Goal: Task Accomplishment & Management: Complete application form

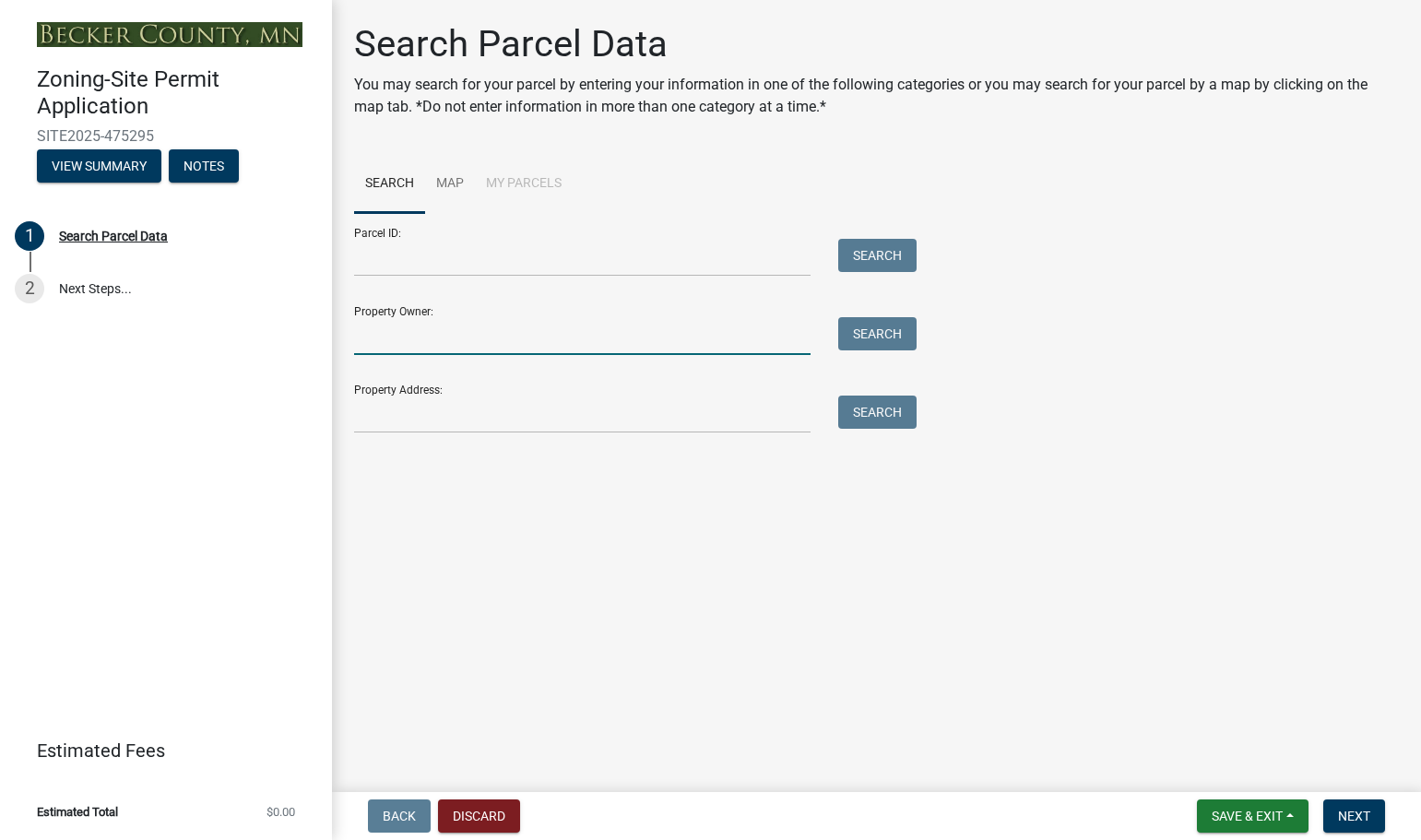
click at [407, 323] on input "Property Owner:" at bounding box center [582, 336] width 456 height 38
type input "[PERSON_NAME]"
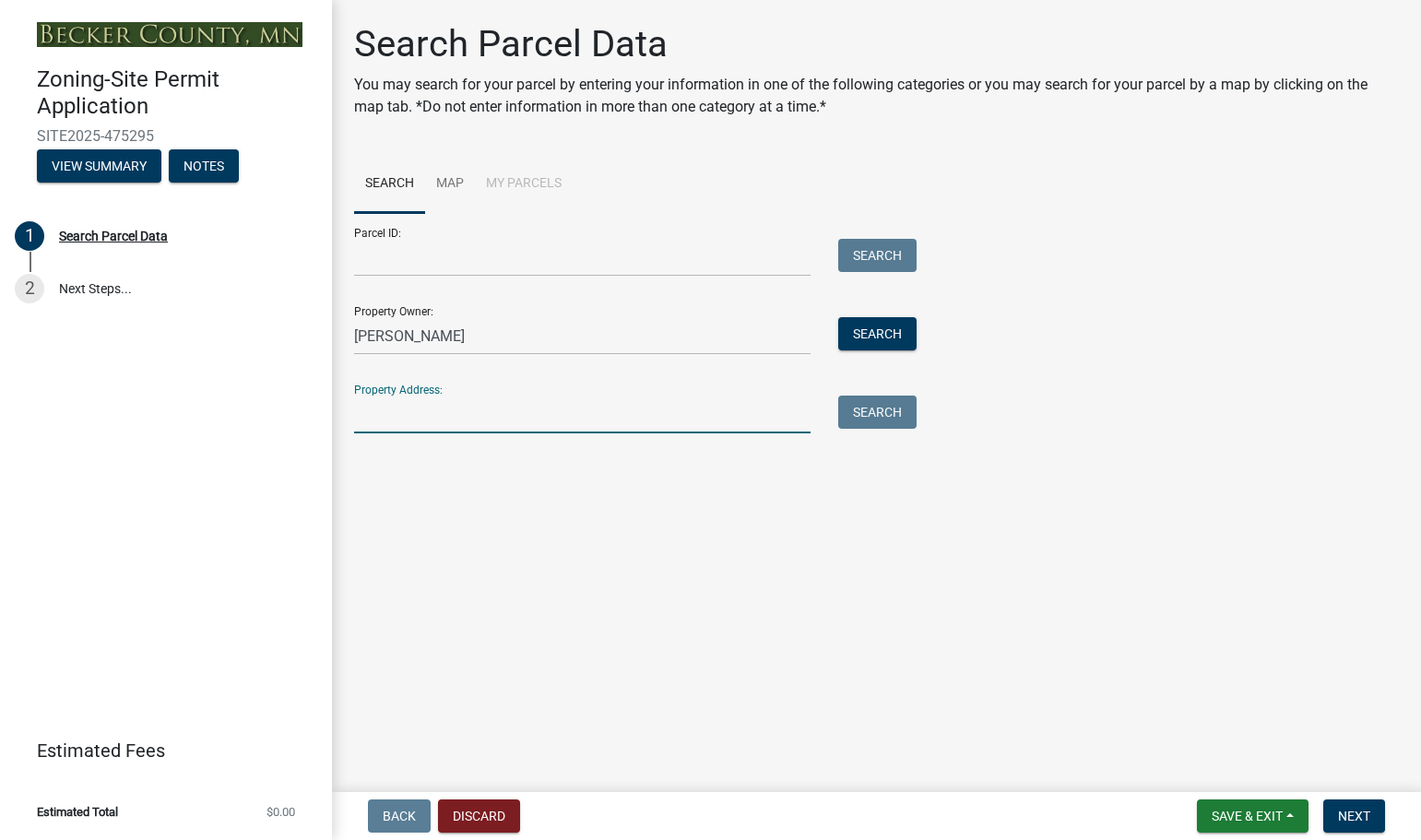
click at [395, 420] on input "Property Address:" at bounding box center [582, 414] width 456 height 38
type input "[STREET_ADDRESS]"
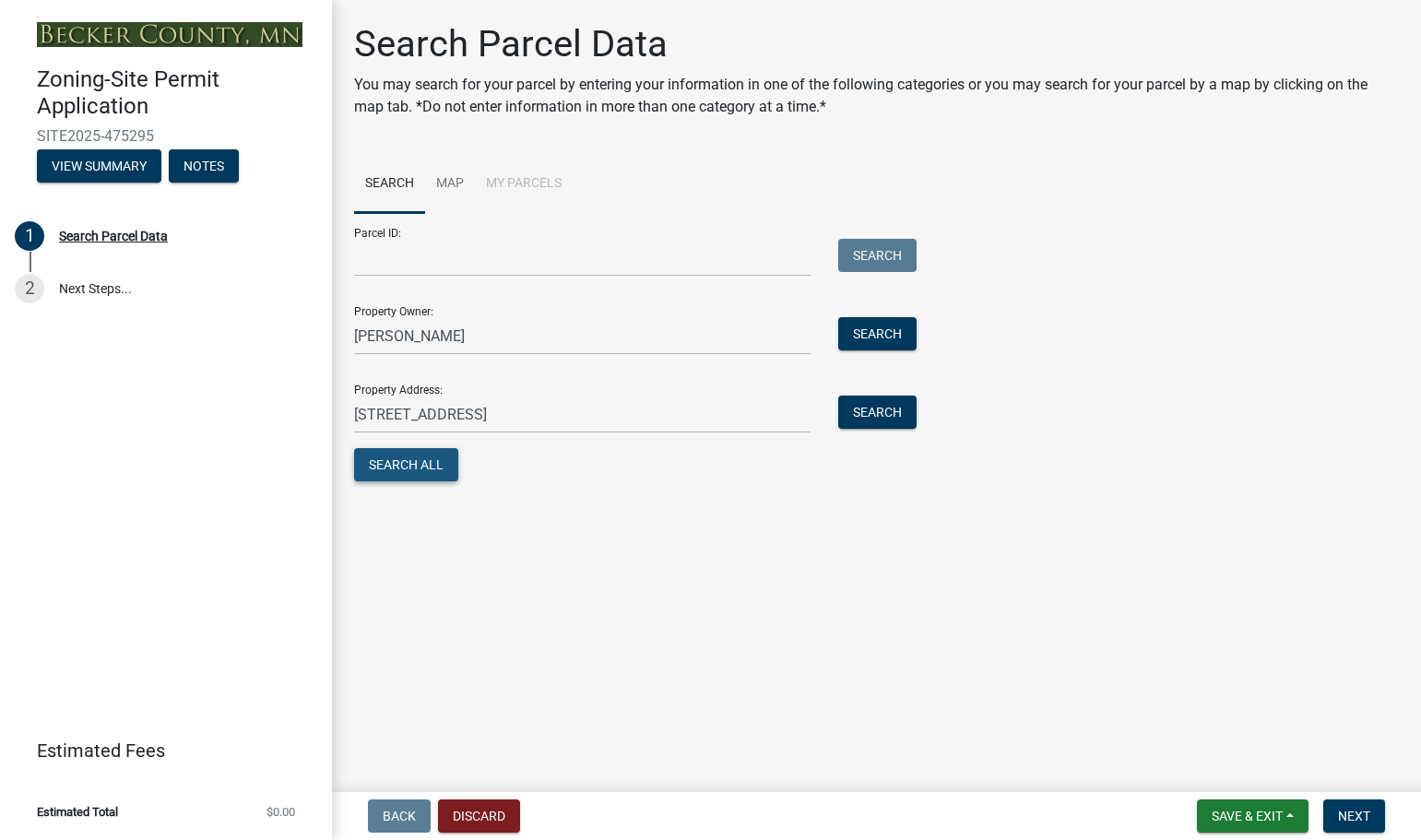
click at [439, 476] on button "Search All" at bounding box center [406, 465] width 104 height 33
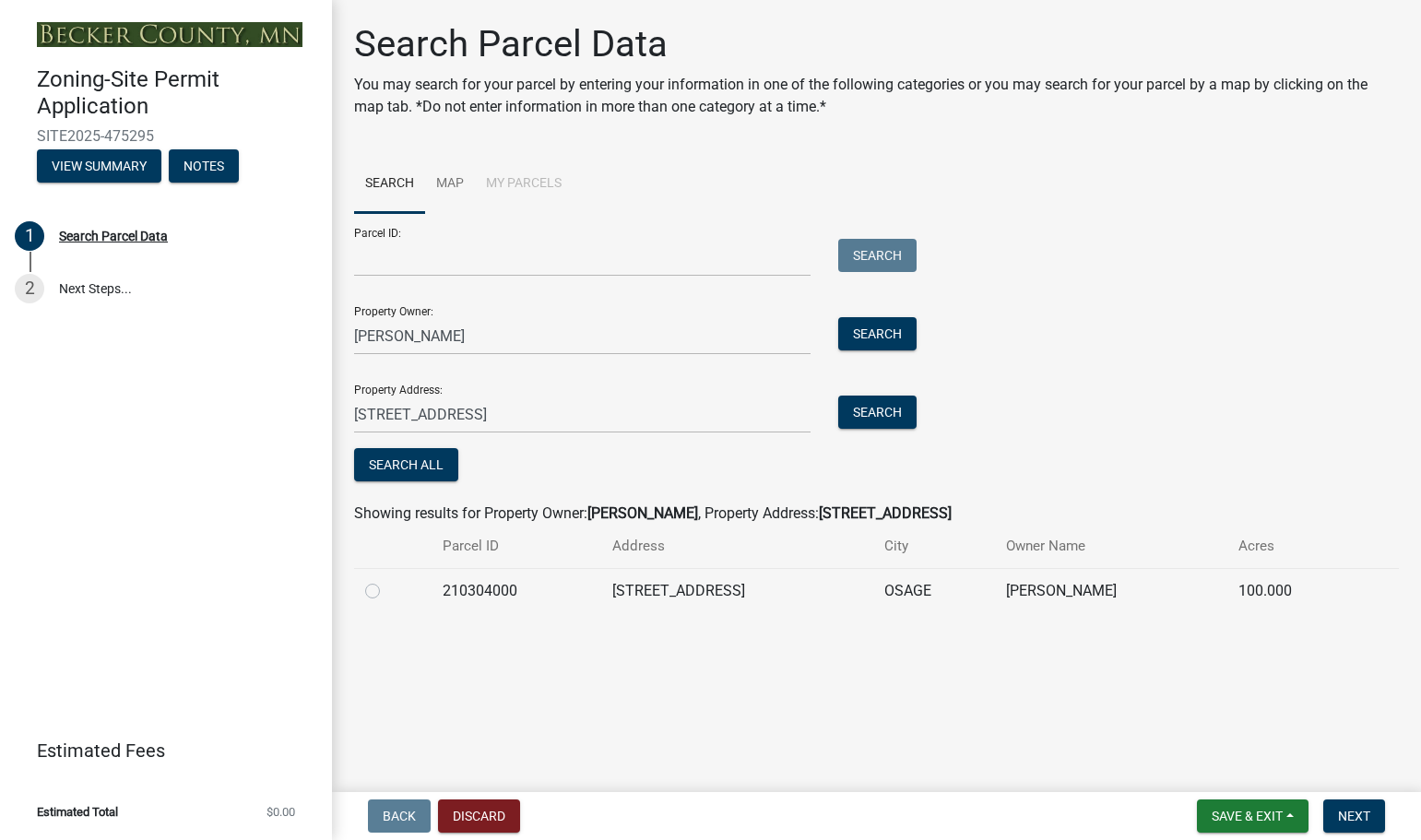
drag, startPoint x: 496, startPoint y: 593, endPoint x: 516, endPoint y: 594, distance: 20.0
click at [499, 595] on td "210304000" at bounding box center [516, 590] width 170 height 45
click at [450, 253] on input "Parcel ID:" at bounding box center [582, 258] width 456 height 38
type input "210304000"
click at [1349, 820] on span "Next" at bounding box center [1354, 815] width 32 height 14
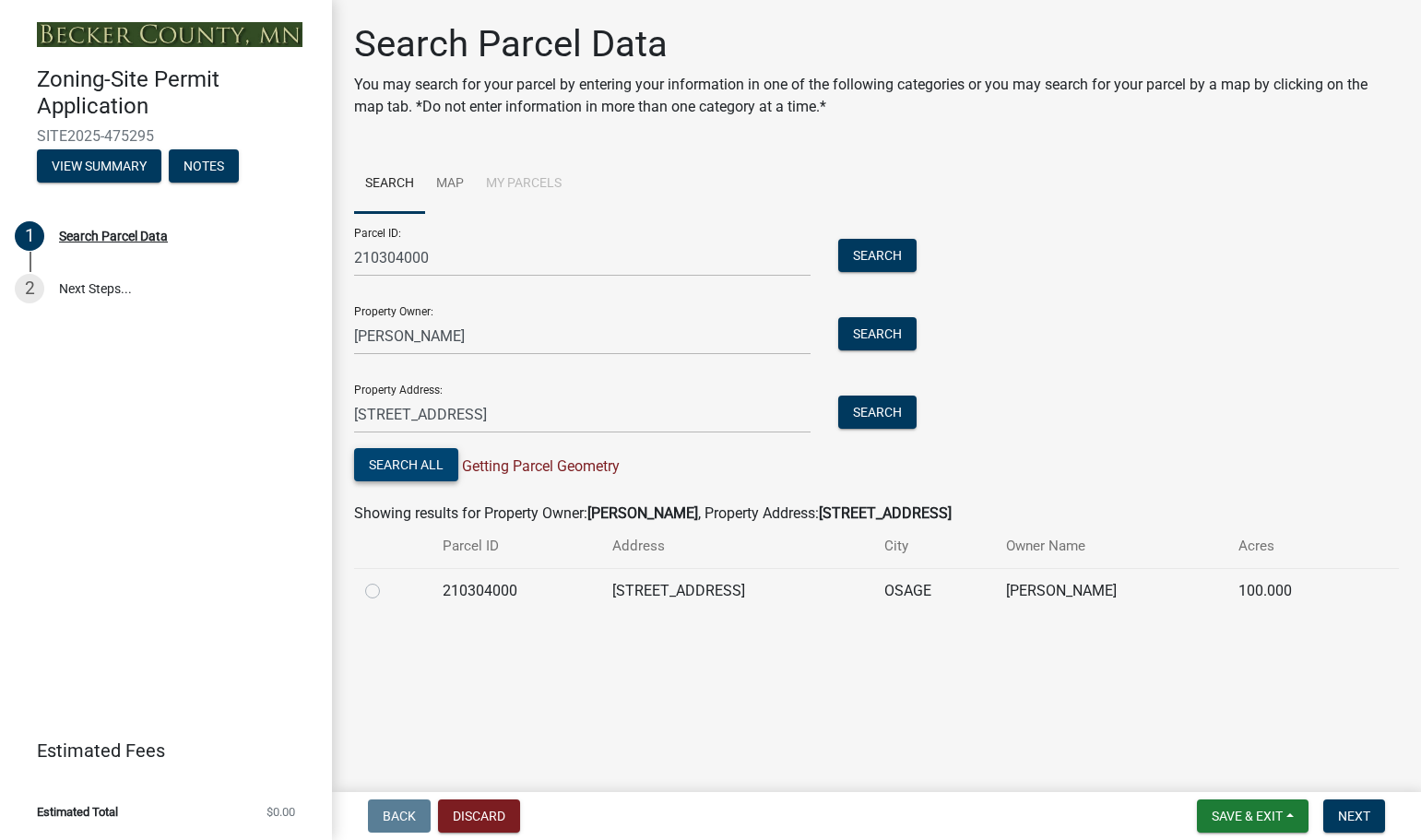
click at [425, 463] on button "Search All" at bounding box center [406, 465] width 104 height 33
click at [542, 470] on span "Getting Parcel Geometry" at bounding box center [538, 466] width 161 height 17
click at [594, 463] on span "Getting Parcel Geometry" at bounding box center [538, 466] width 161 height 17
click at [1334, 818] on button "Next" at bounding box center [1353, 815] width 62 height 33
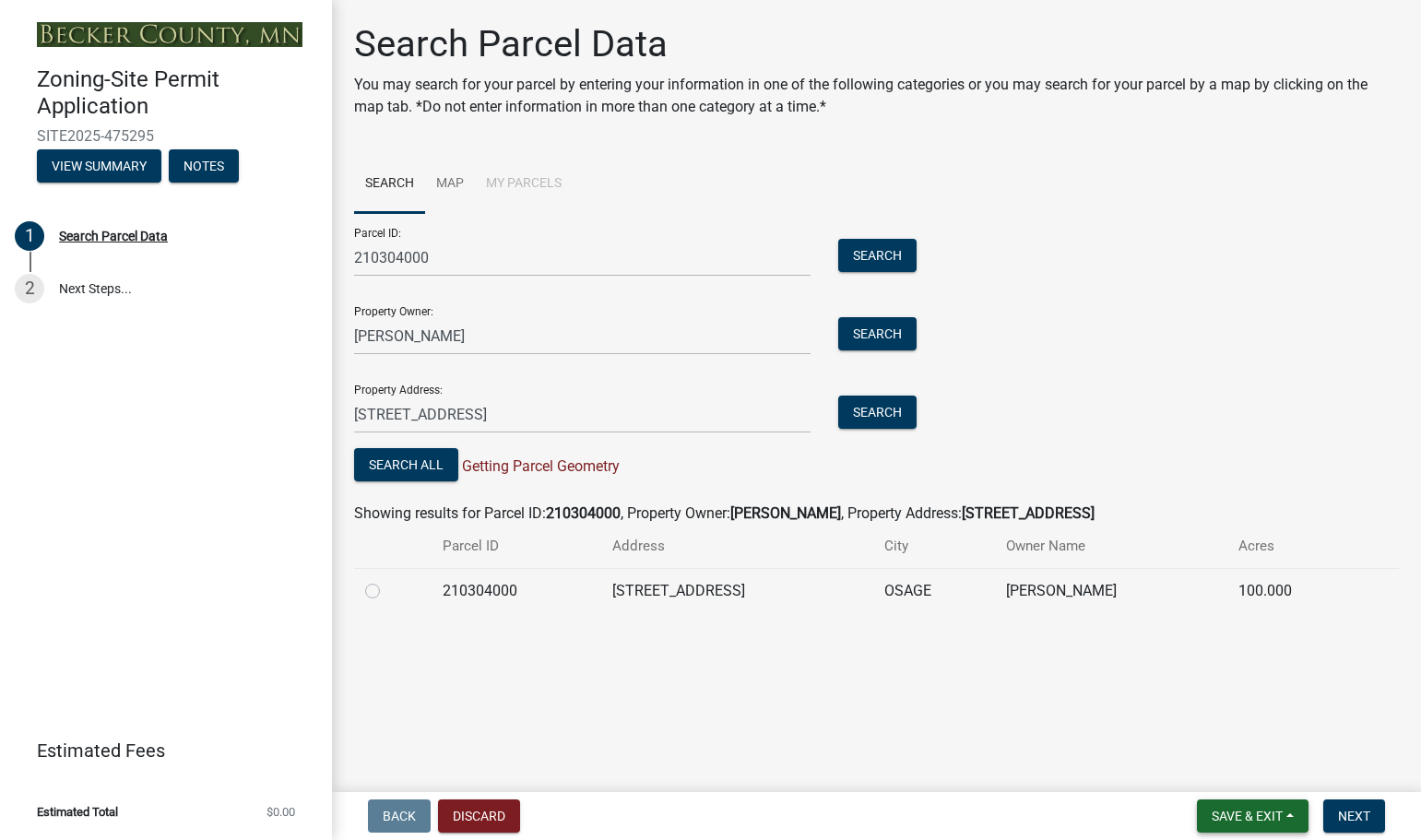
click at [1249, 806] on button "Save & Exit" at bounding box center [1252, 815] width 111 height 33
click at [670, 755] on main "Search Parcel Data You may search for your parcel by entering your information …" at bounding box center [877, 392] width 1090 height 785
click at [458, 186] on link "Map" at bounding box center [450, 185] width 50 height 59
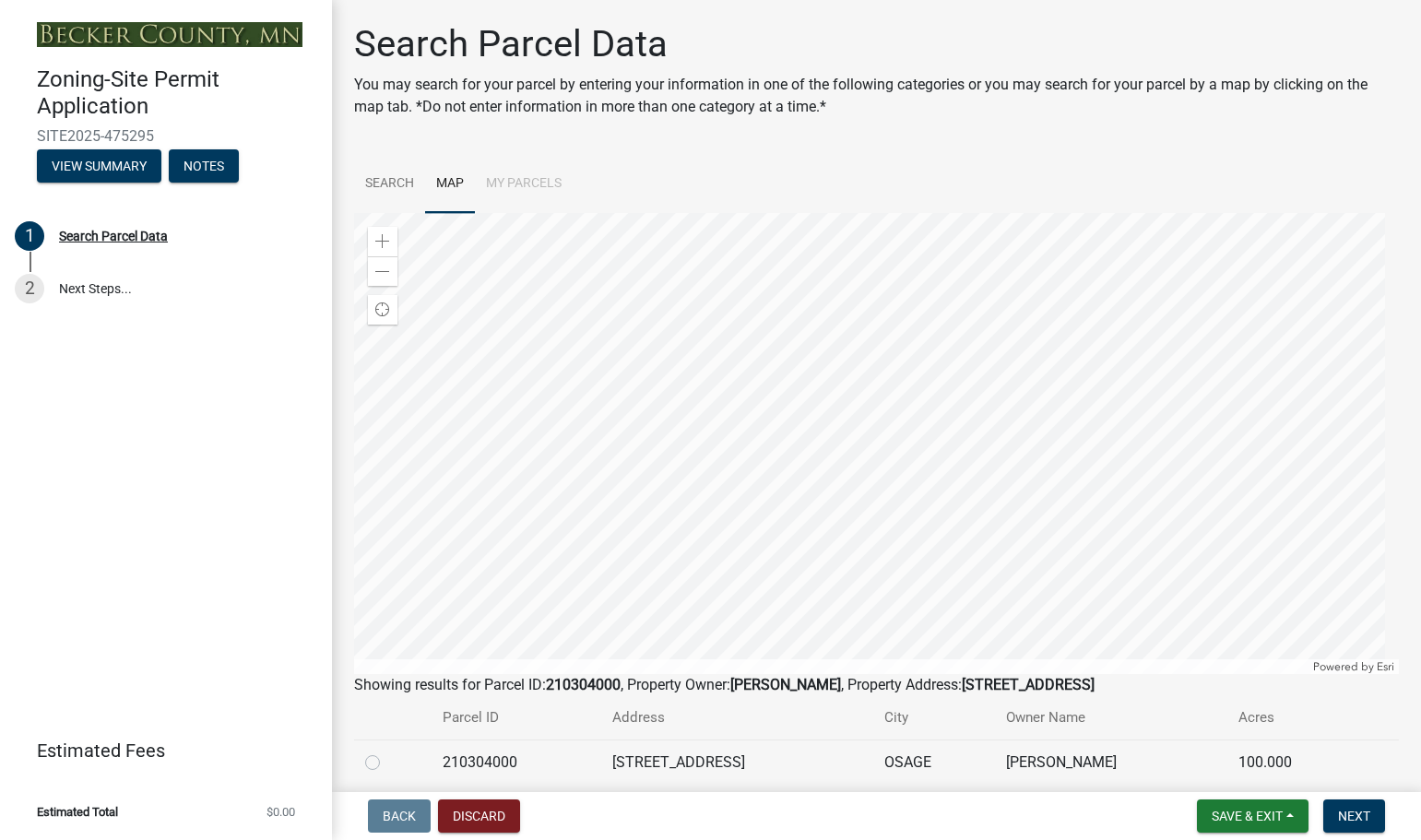
click at [520, 187] on li "My Parcels" at bounding box center [524, 185] width 98 height 59
click at [390, 183] on link "Search" at bounding box center [390, 185] width 71 height 59
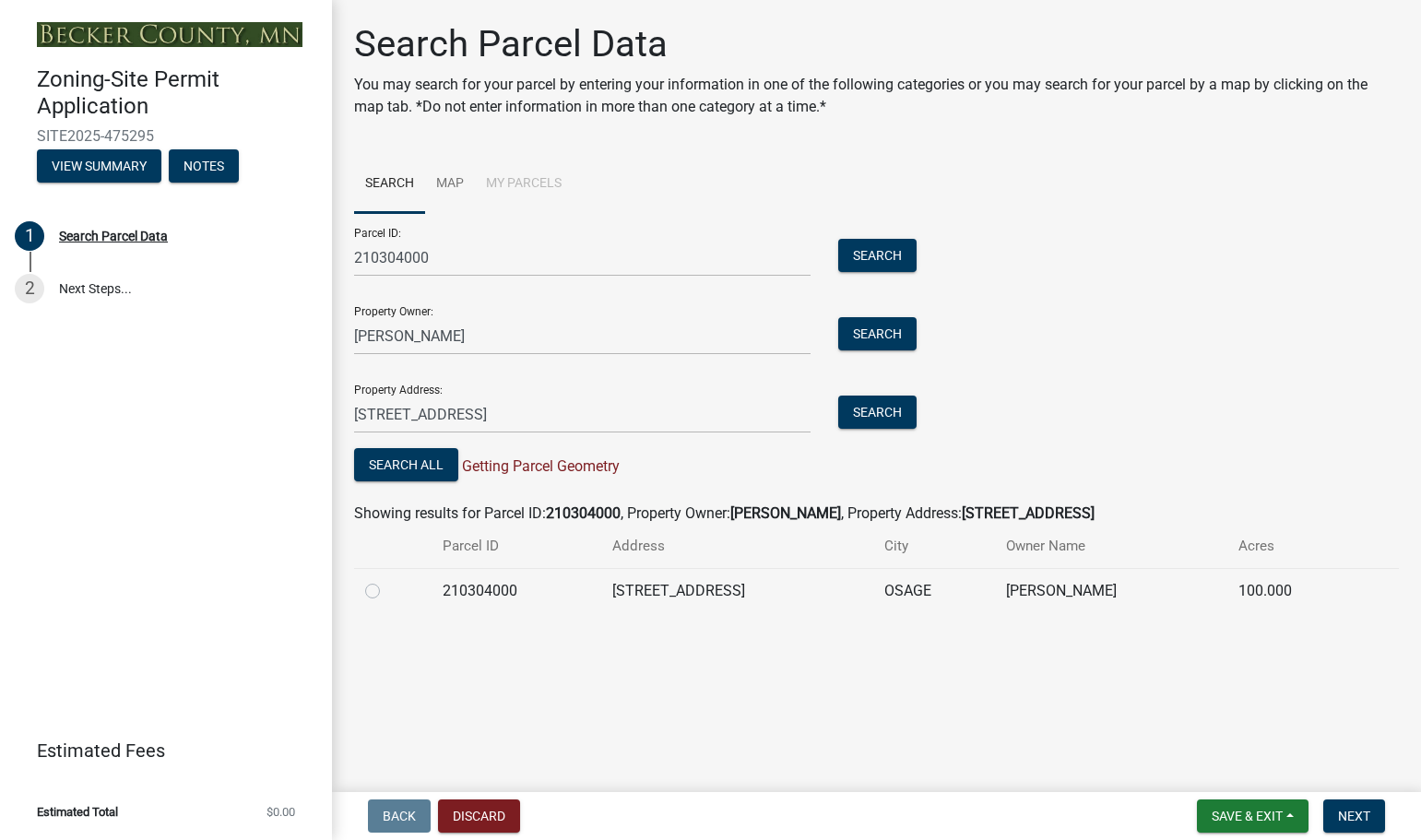
click at [563, 473] on span "Getting Parcel Geometry" at bounding box center [538, 466] width 161 height 17
click at [1371, 822] on button "Next" at bounding box center [1353, 815] width 62 height 33
click at [388, 580] on label at bounding box center [388, 580] width 0 height 0
click at [388, 591] on input "radio" at bounding box center [393, 586] width 12 height 12
radio input "true"
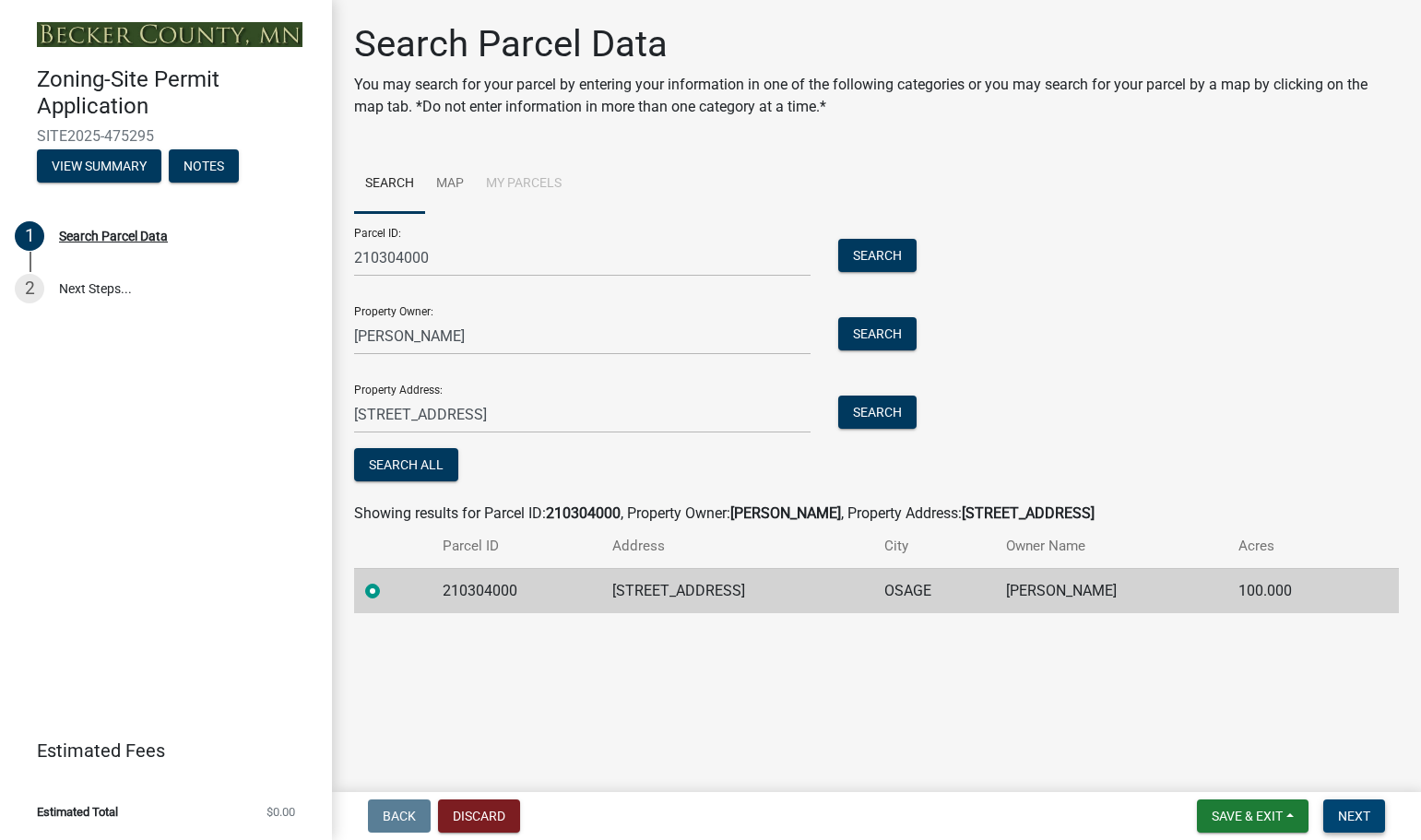
click at [1353, 817] on span "Next" at bounding box center [1354, 815] width 32 height 14
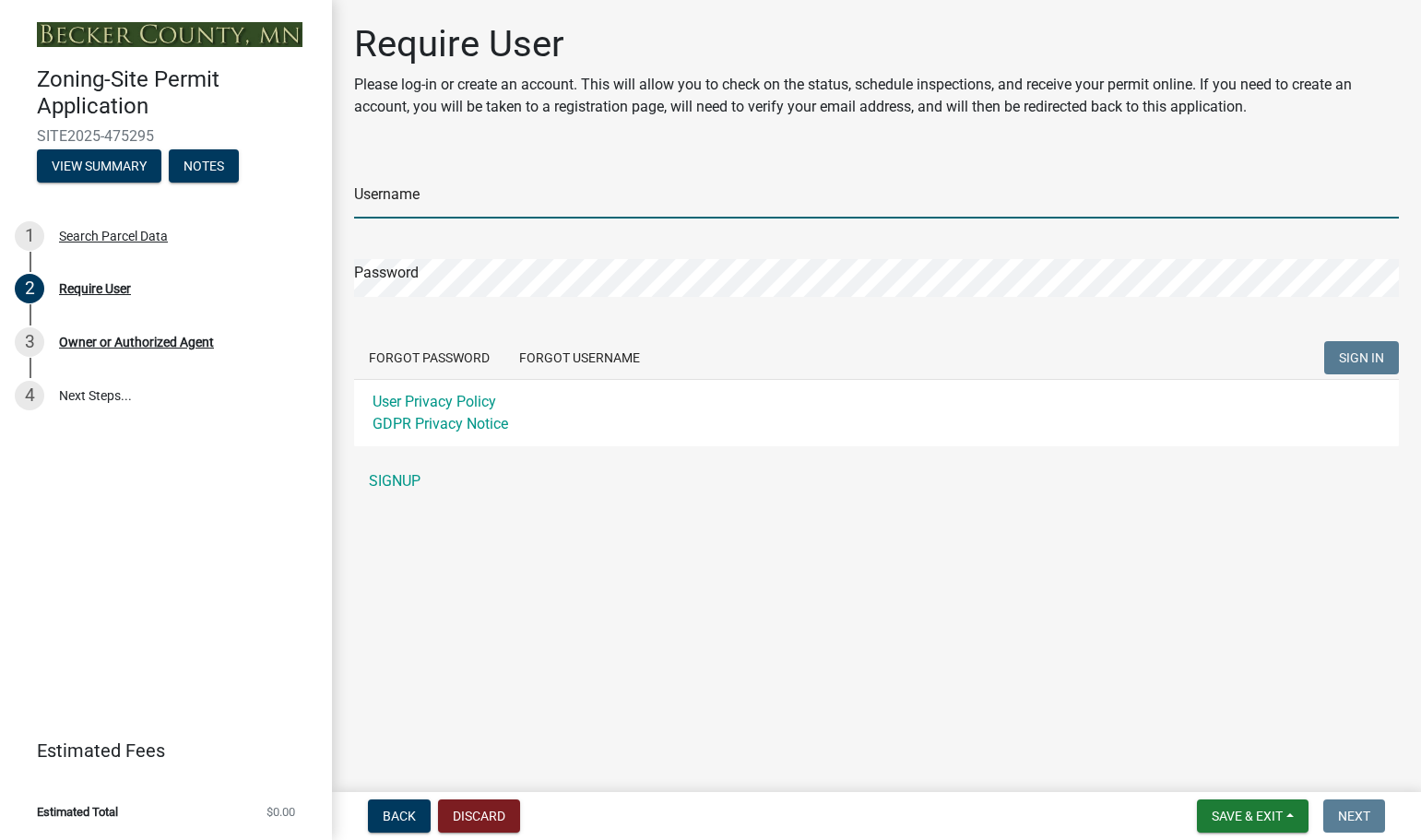
click at [447, 202] on input "Username" at bounding box center [876, 200] width 1045 height 38
type input "dennispbrendak"
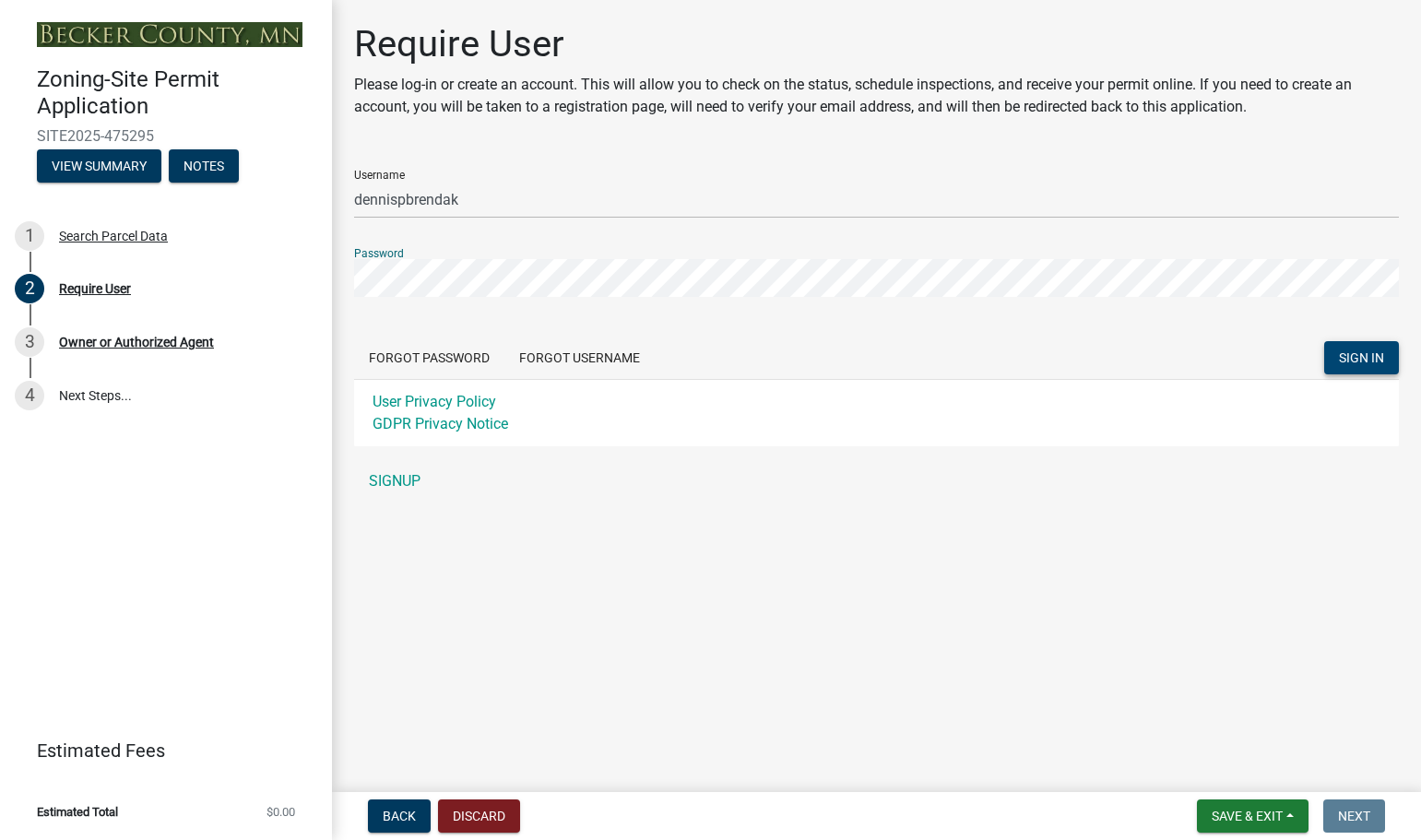
click at [1351, 363] on span "SIGN IN" at bounding box center [1361, 357] width 45 height 14
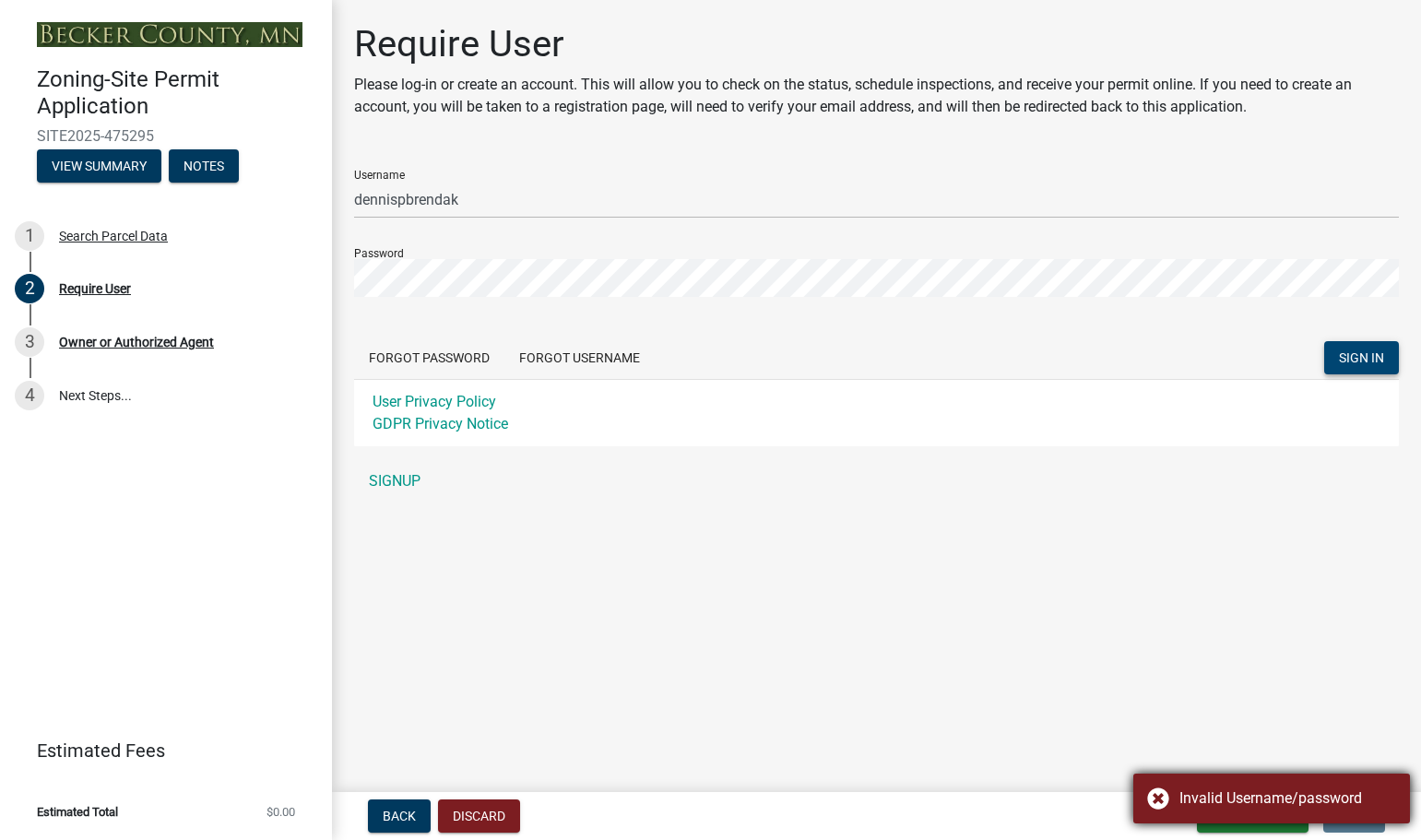
click at [1238, 807] on div "Invalid Username/password" at bounding box center [1288, 798] width 217 height 22
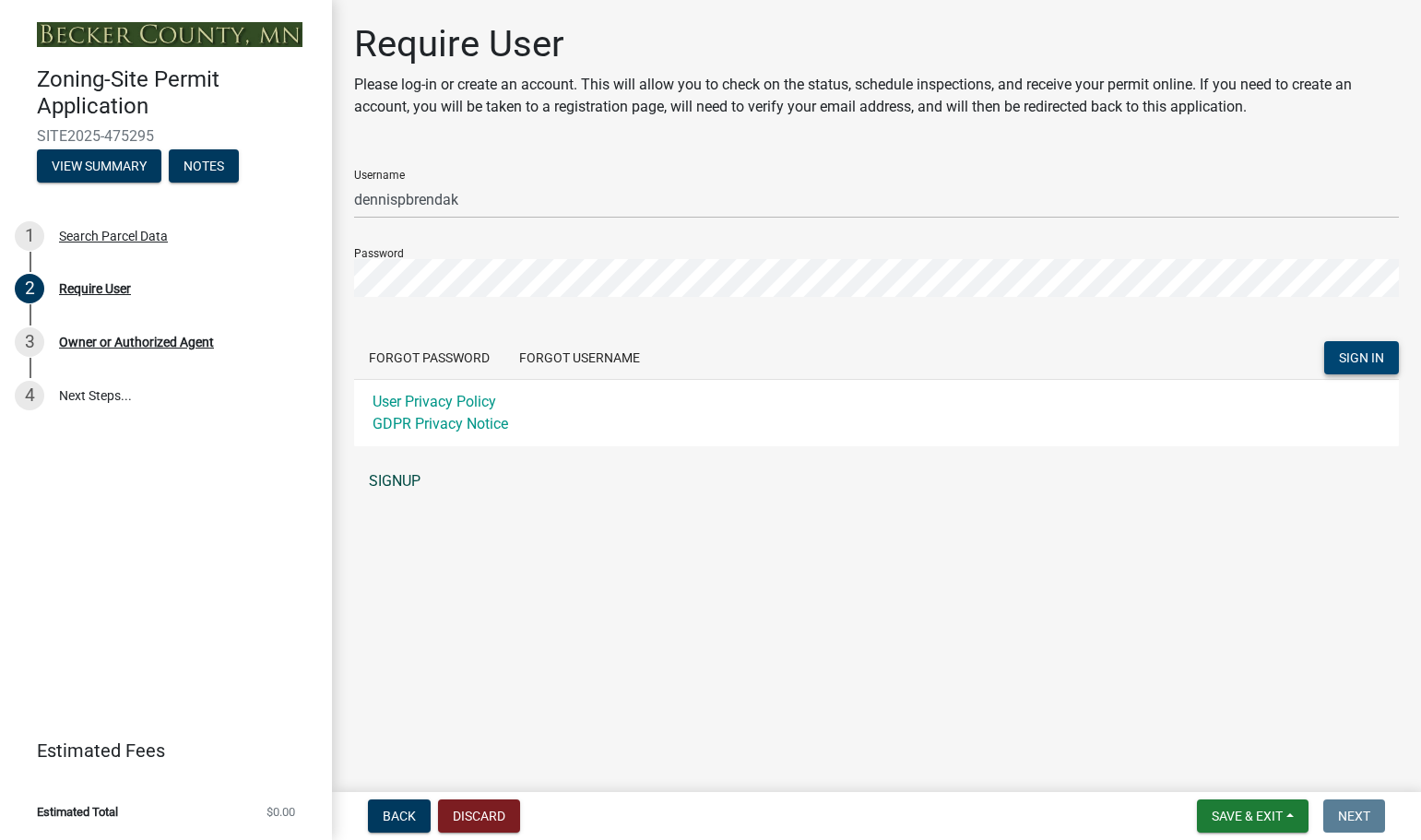
click at [406, 478] on link "SIGNUP" at bounding box center [876, 481] width 1045 height 37
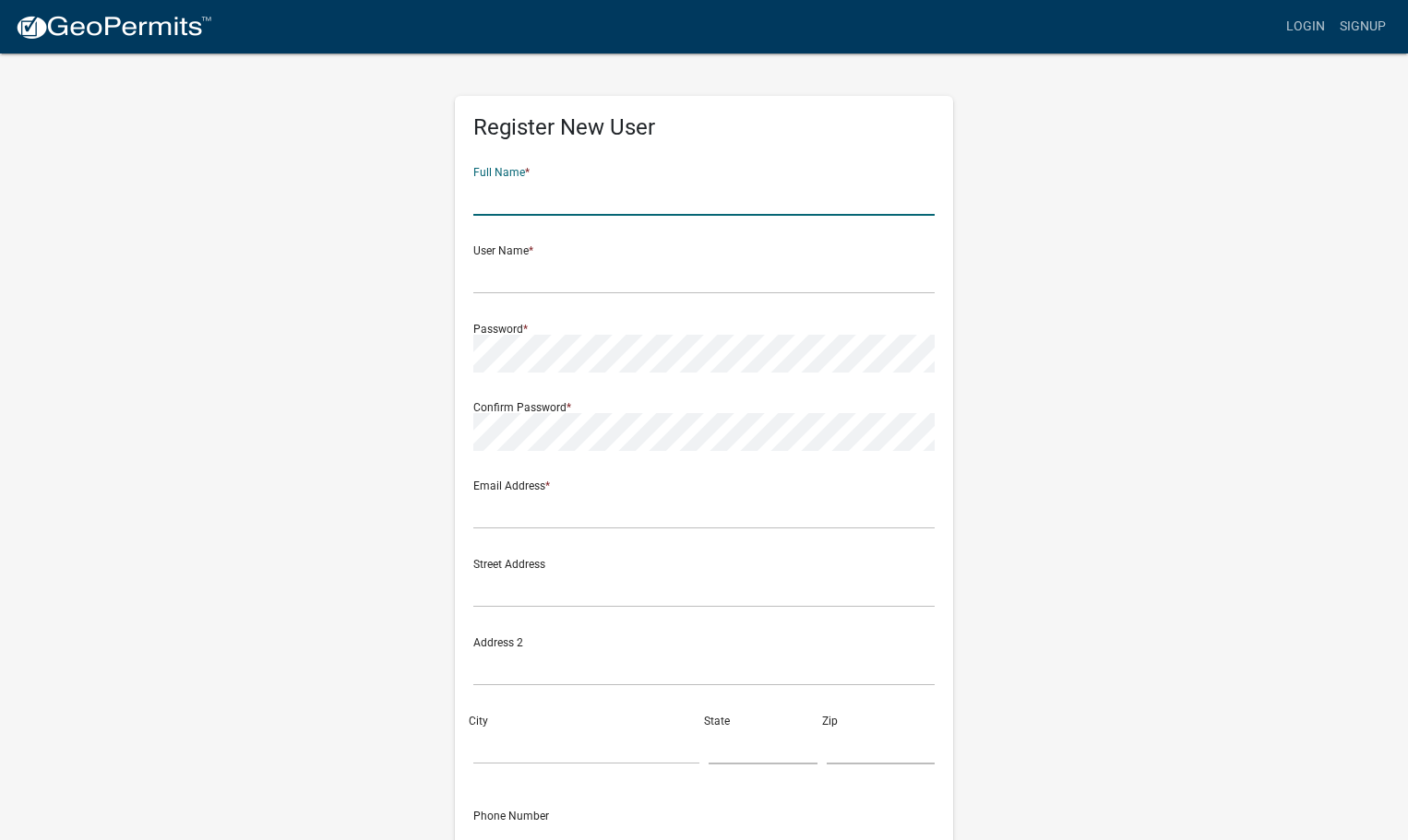
click at [562, 210] on input "text" at bounding box center [704, 197] width 461 height 38
type input "[PERSON_NAME]"
click at [534, 270] on input "text" at bounding box center [704, 275] width 461 height 38
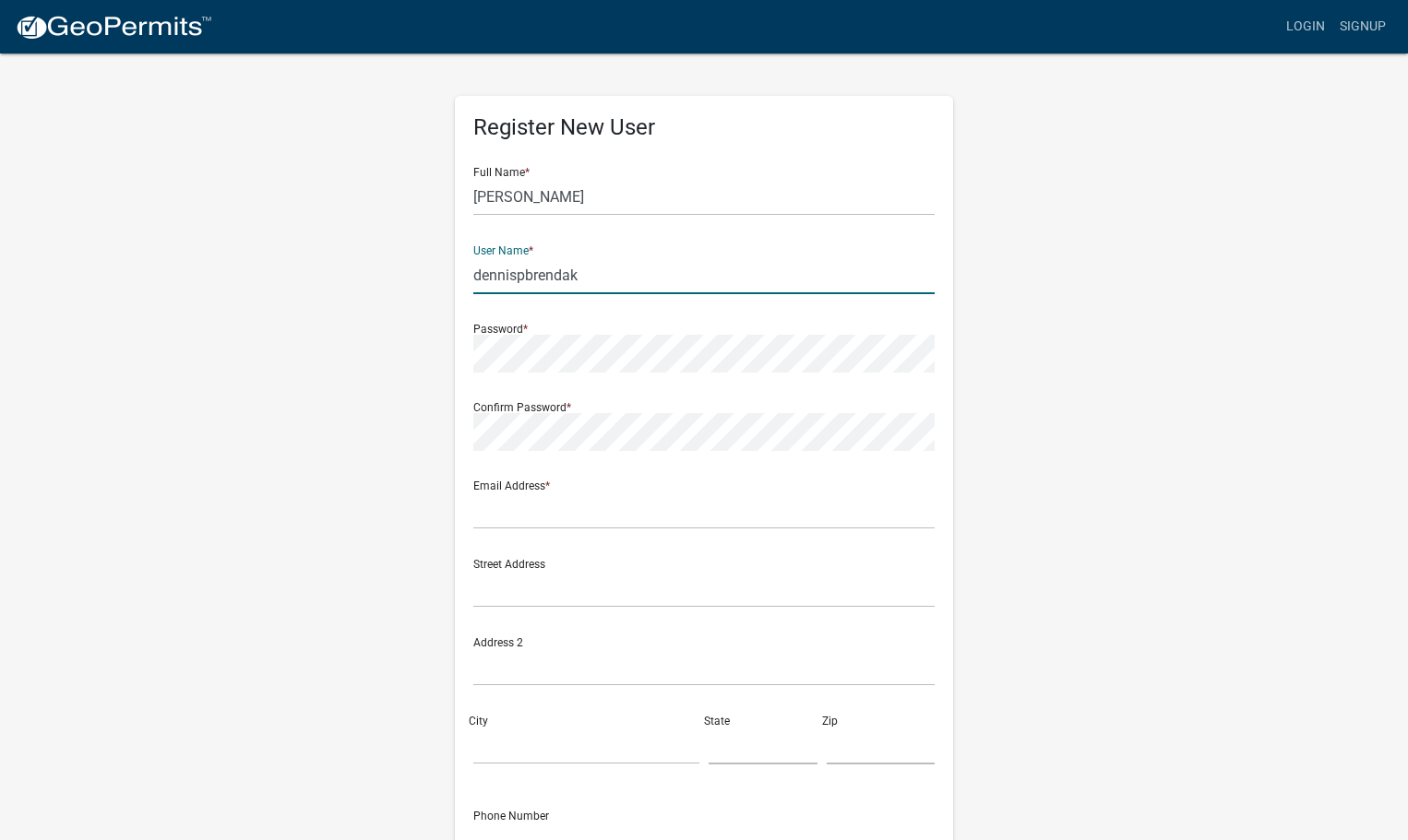
type input "dennispbrendak"
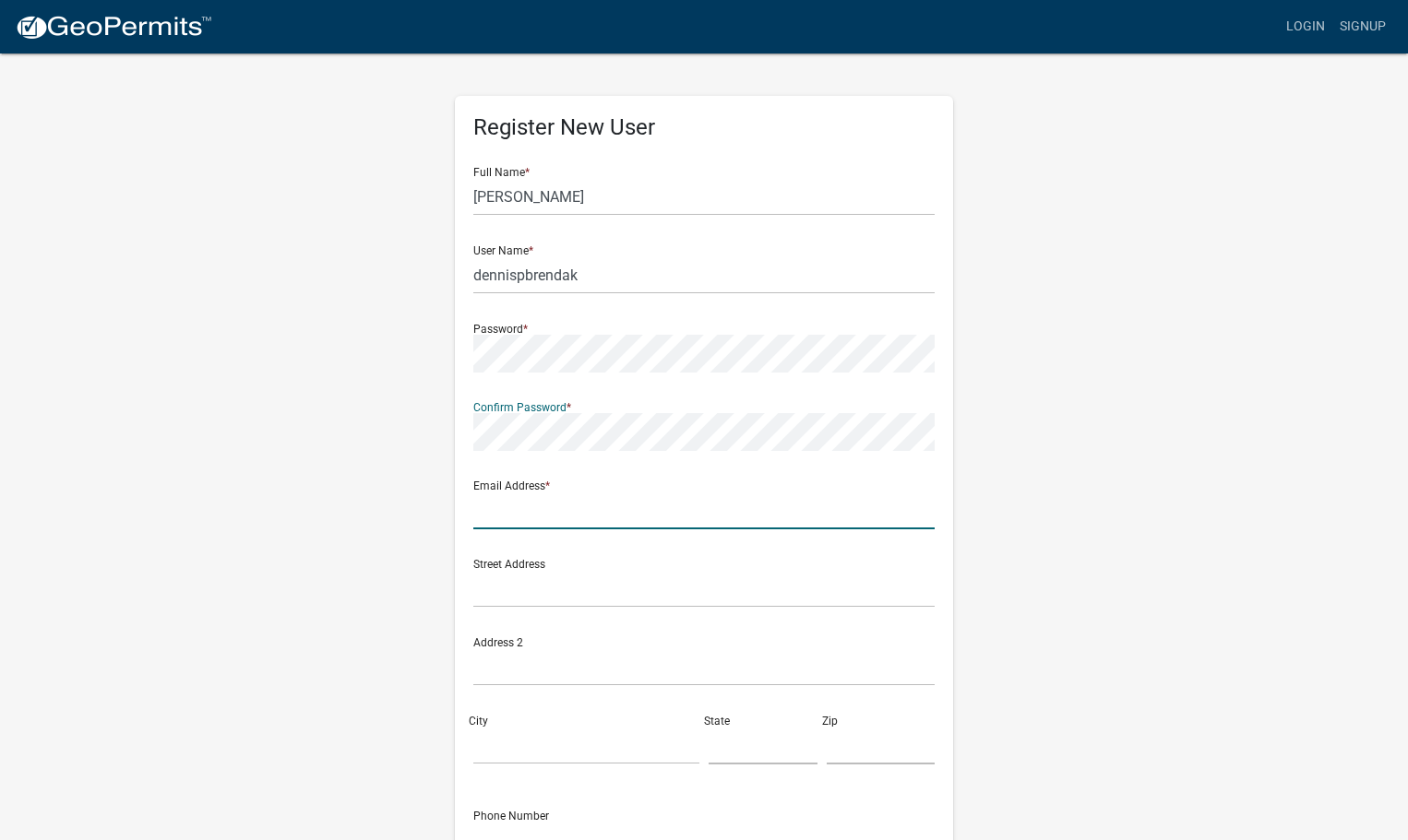
click at [498, 523] on input "text" at bounding box center [704, 510] width 461 height 38
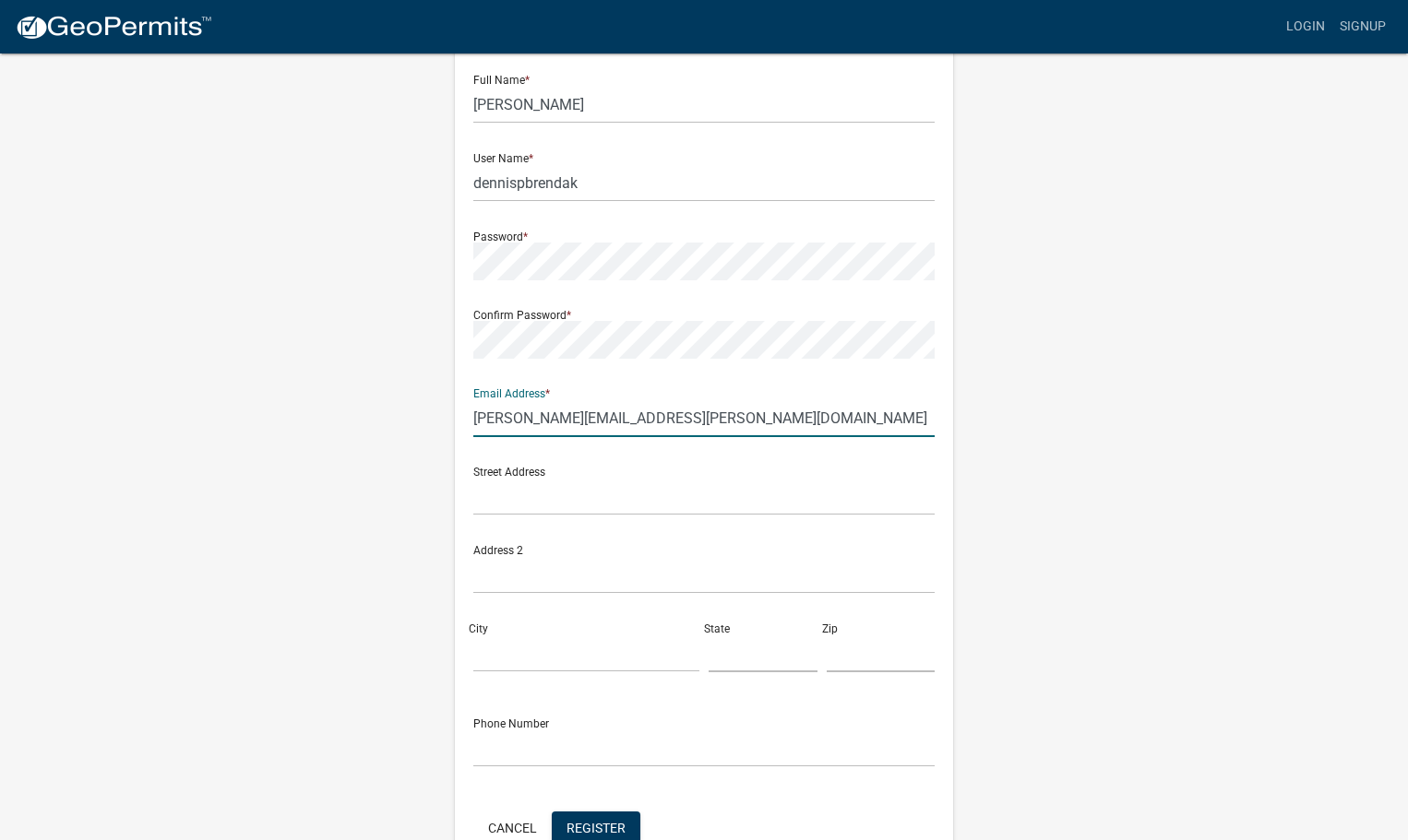
type input "[PERSON_NAME][EMAIL_ADDRESS][PERSON_NAME][DOMAIN_NAME]"
click at [513, 505] on input "text" at bounding box center [704, 497] width 461 height 38
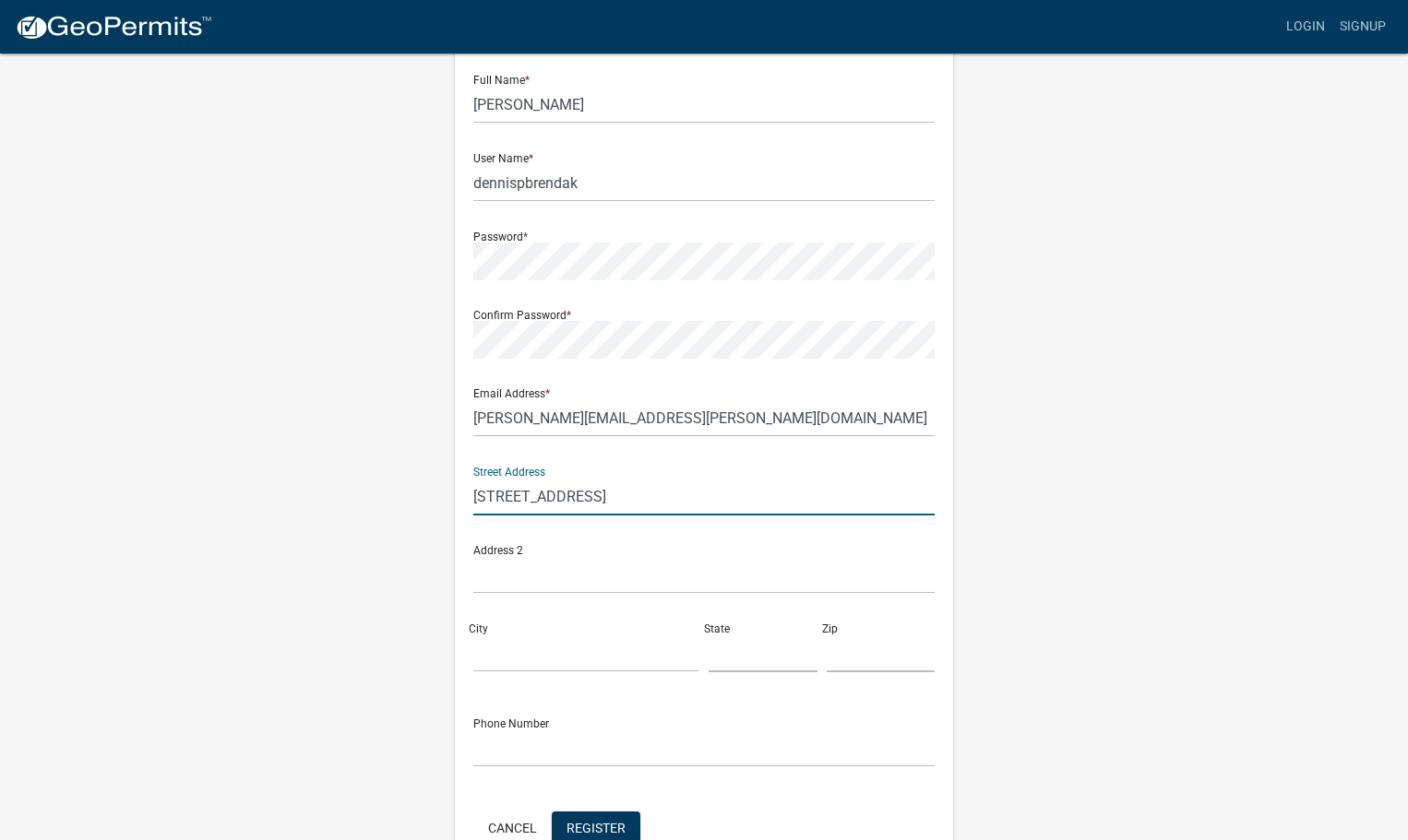
type input "[STREET_ADDRESS]"
click at [489, 643] on input "City" at bounding box center [586, 653] width 226 height 38
type input "osage"
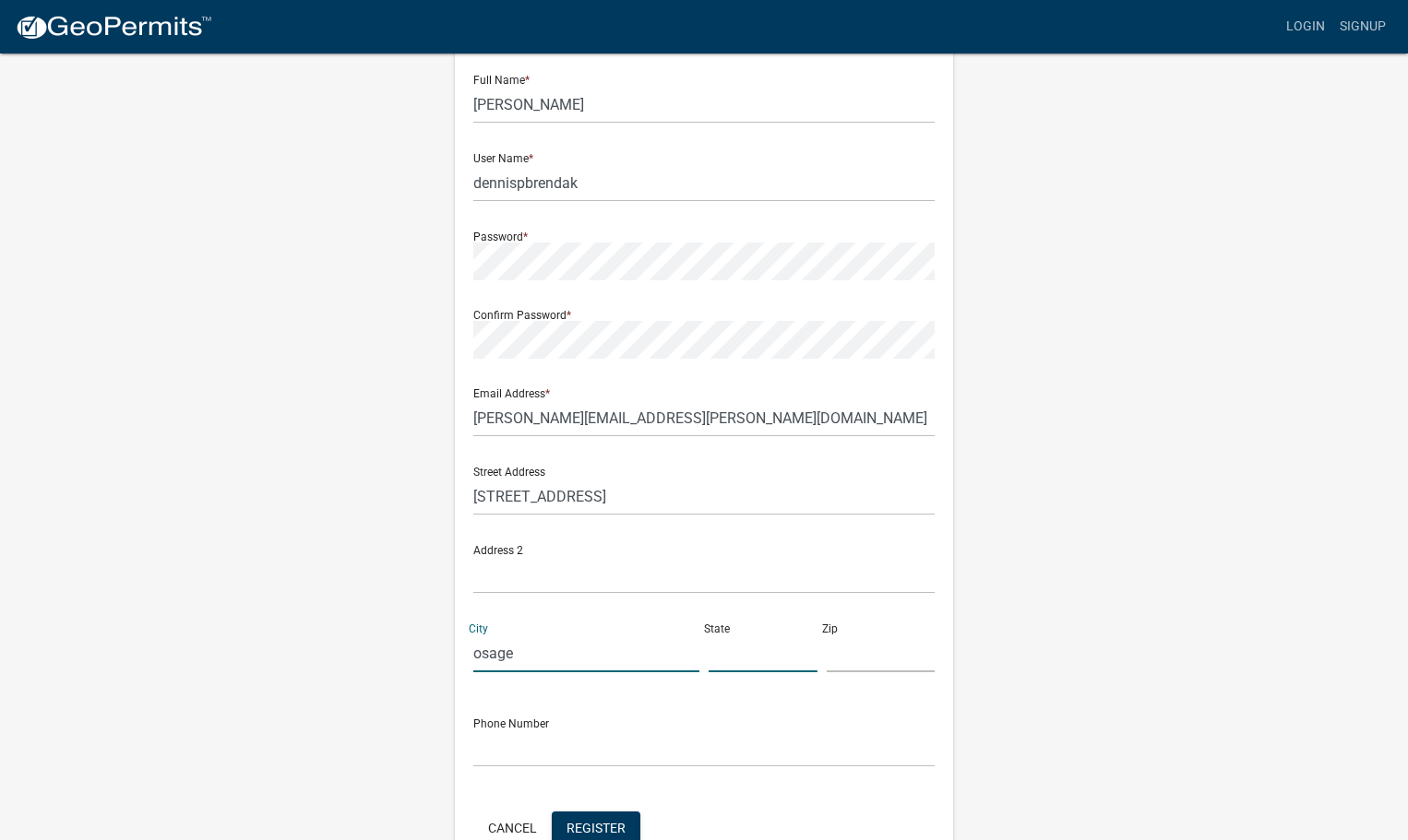
click at [714, 667] on input "text" at bounding box center [763, 653] width 109 height 38
type input "mn"
click at [835, 661] on input "text" at bounding box center [881, 653] width 109 height 38
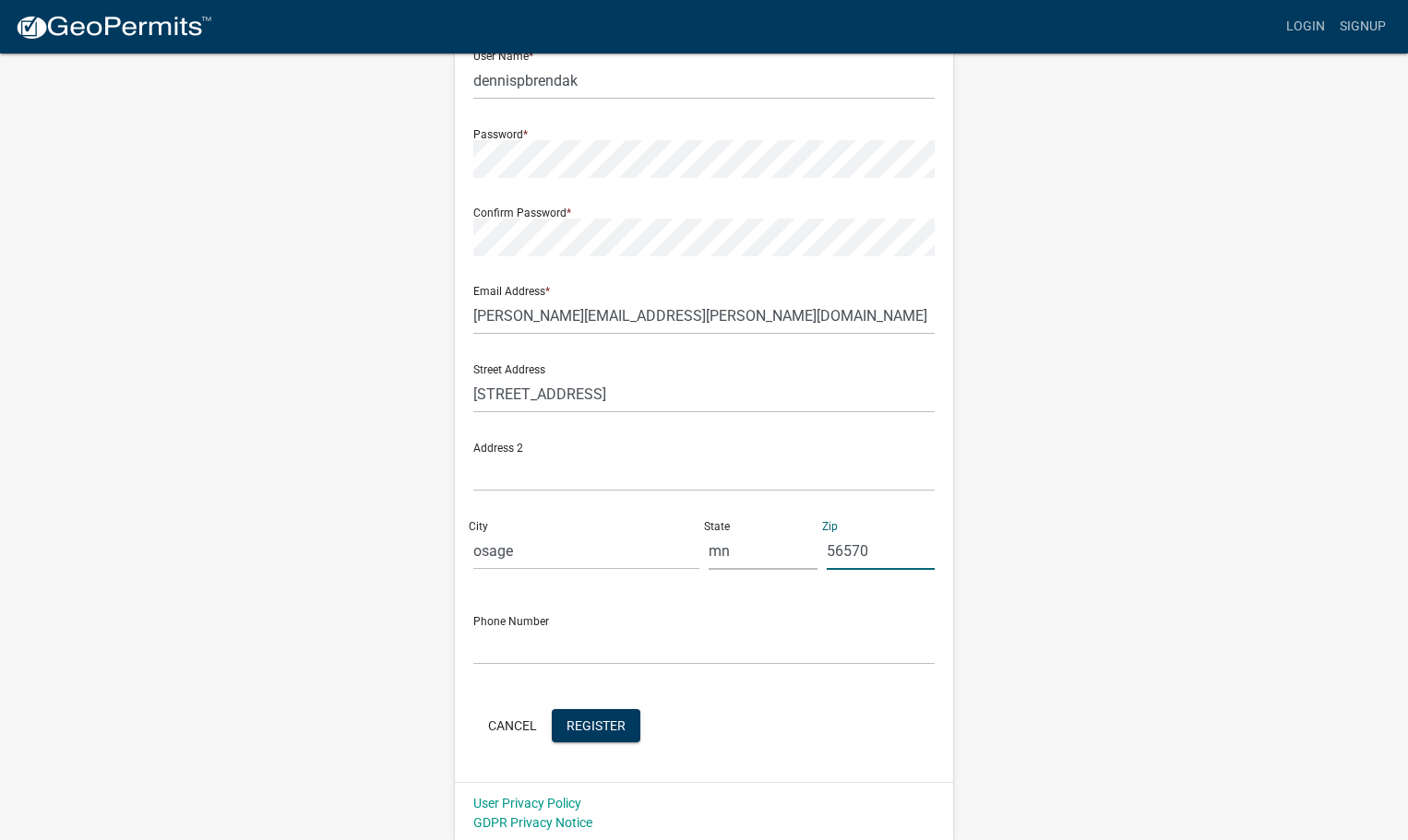
scroll to position [198, 0]
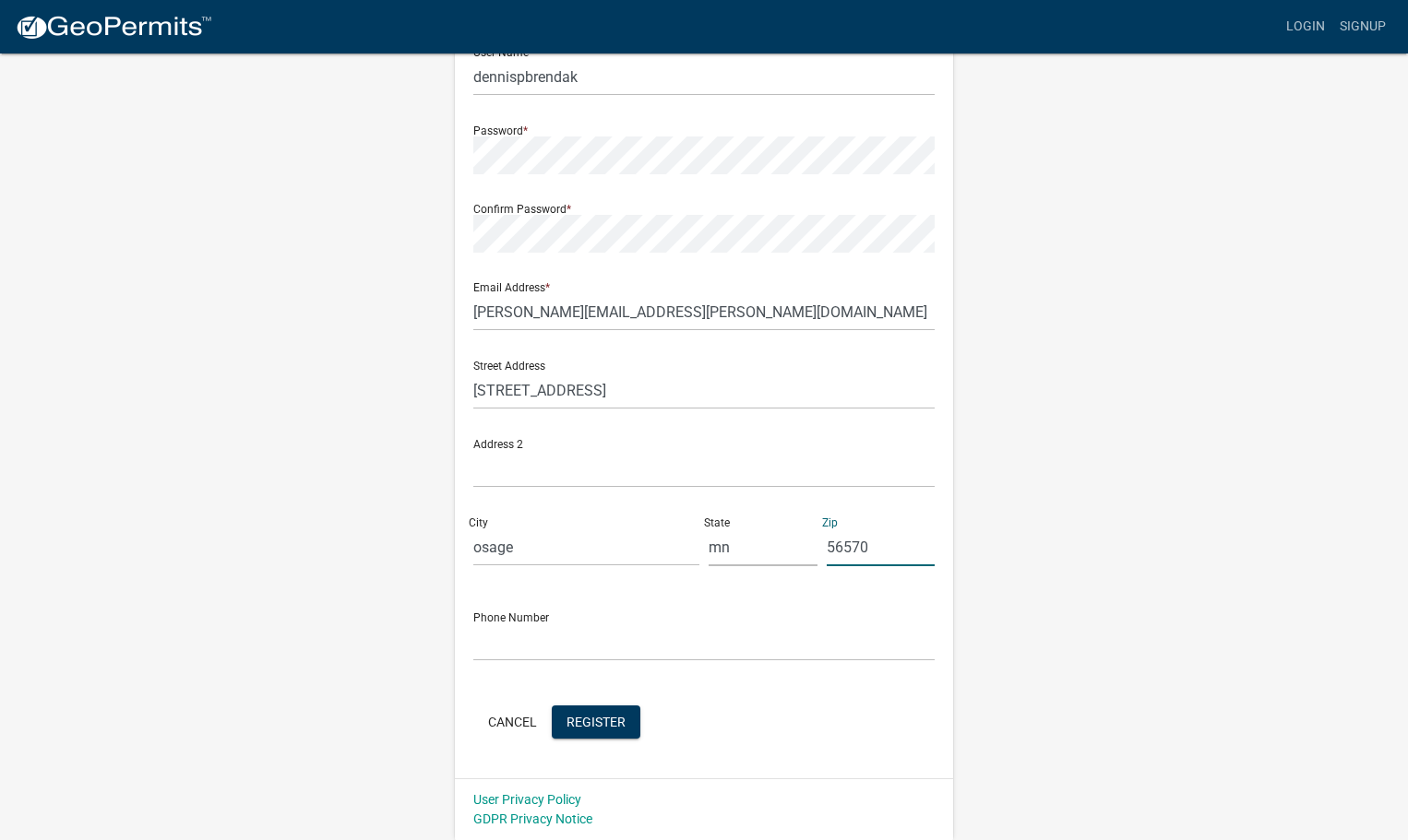
type input "56570"
click at [484, 648] on input "text" at bounding box center [704, 643] width 461 height 38
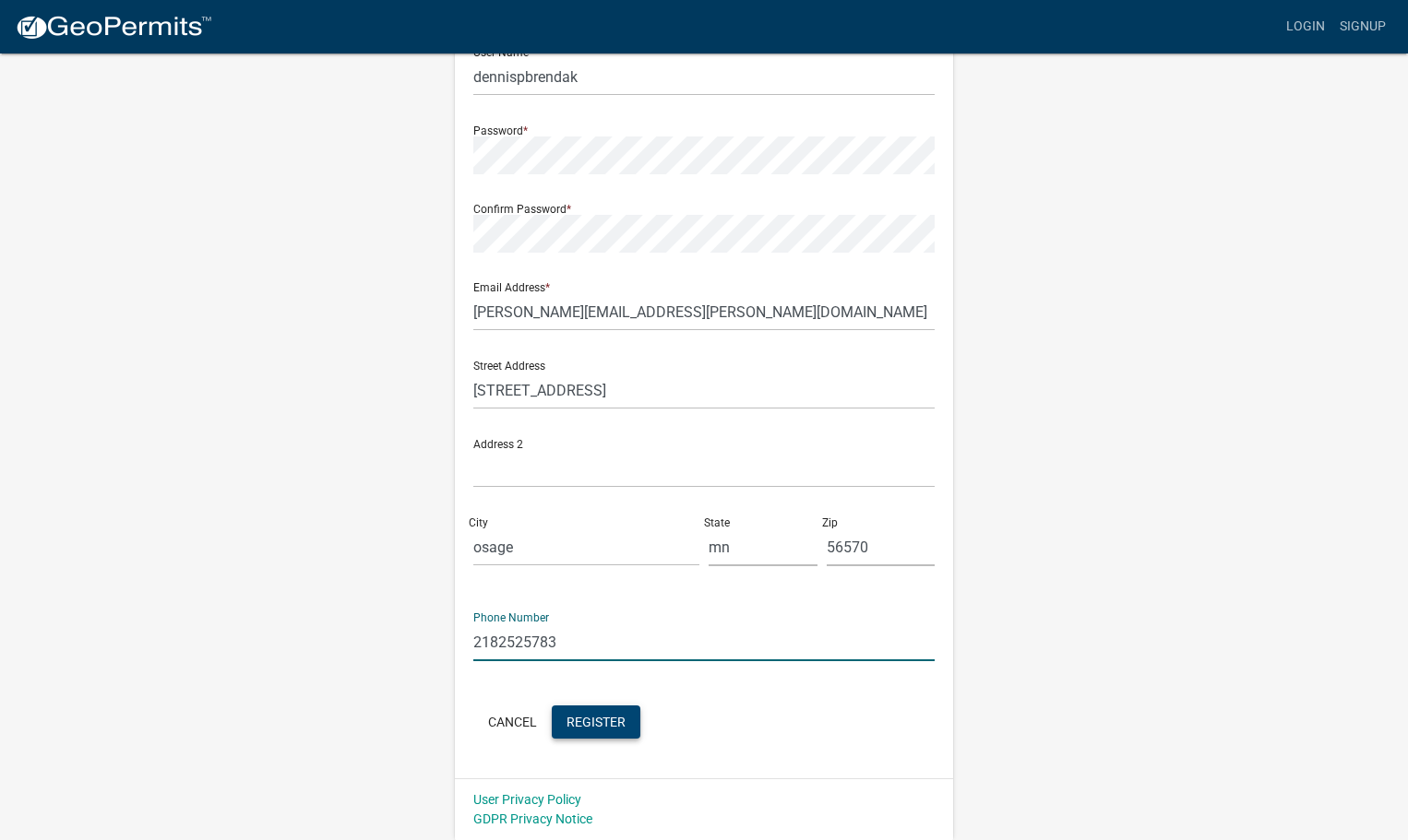
type input "2182525783"
click at [593, 727] on span "Register" at bounding box center [596, 720] width 59 height 14
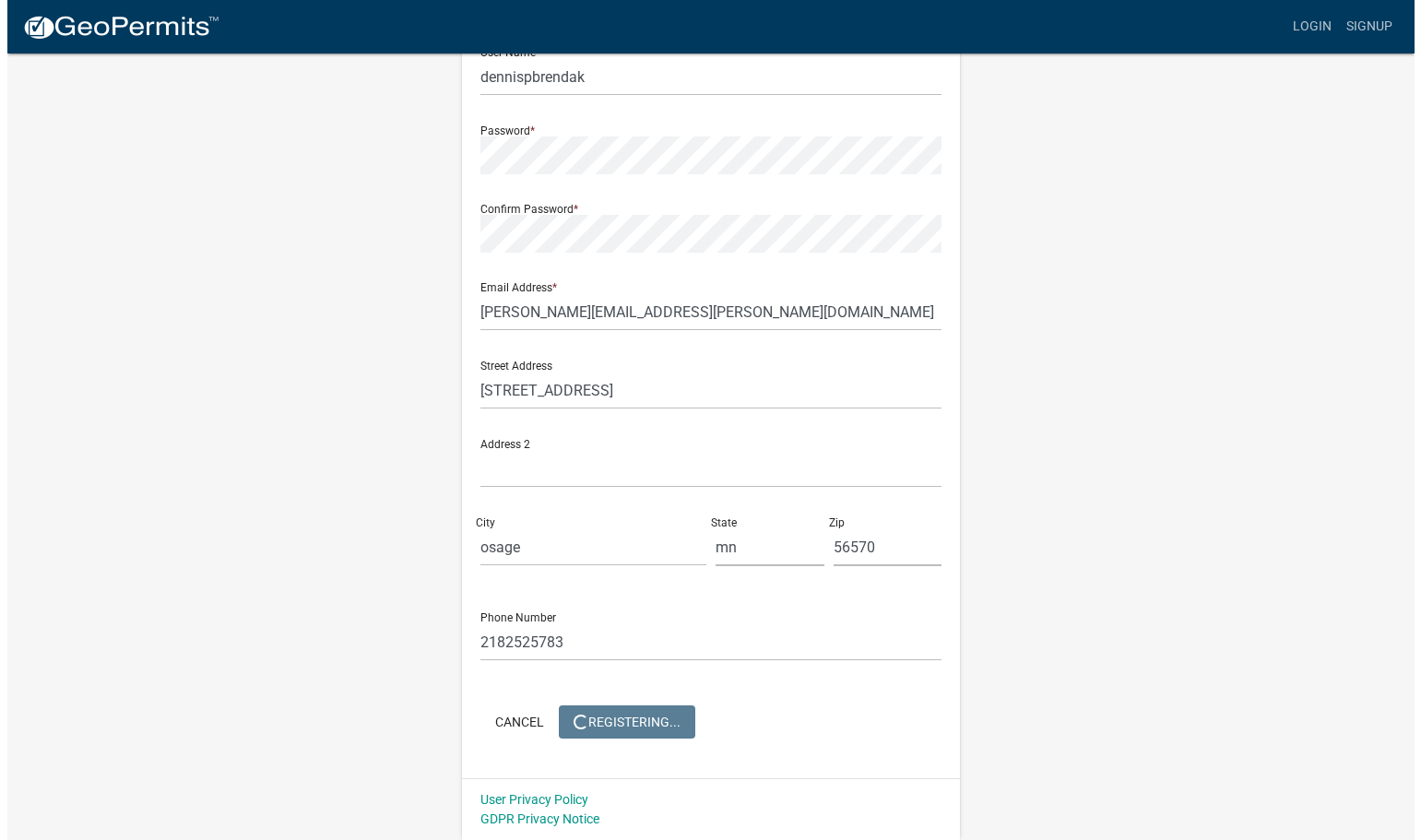
scroll to position [0, 0]
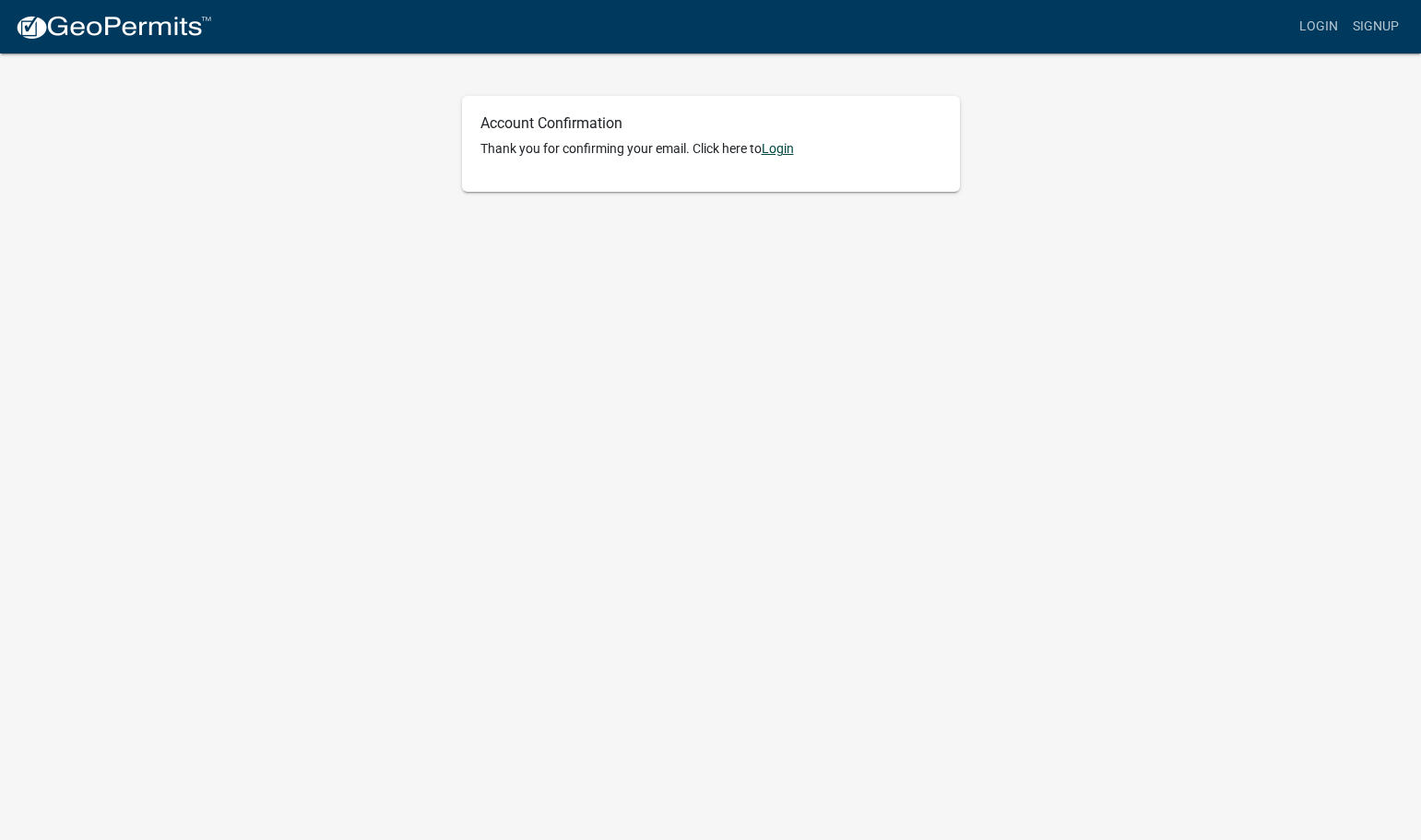
click at [780, 154] on link "Login" at bounding box center [778, 148] width 32 height 14
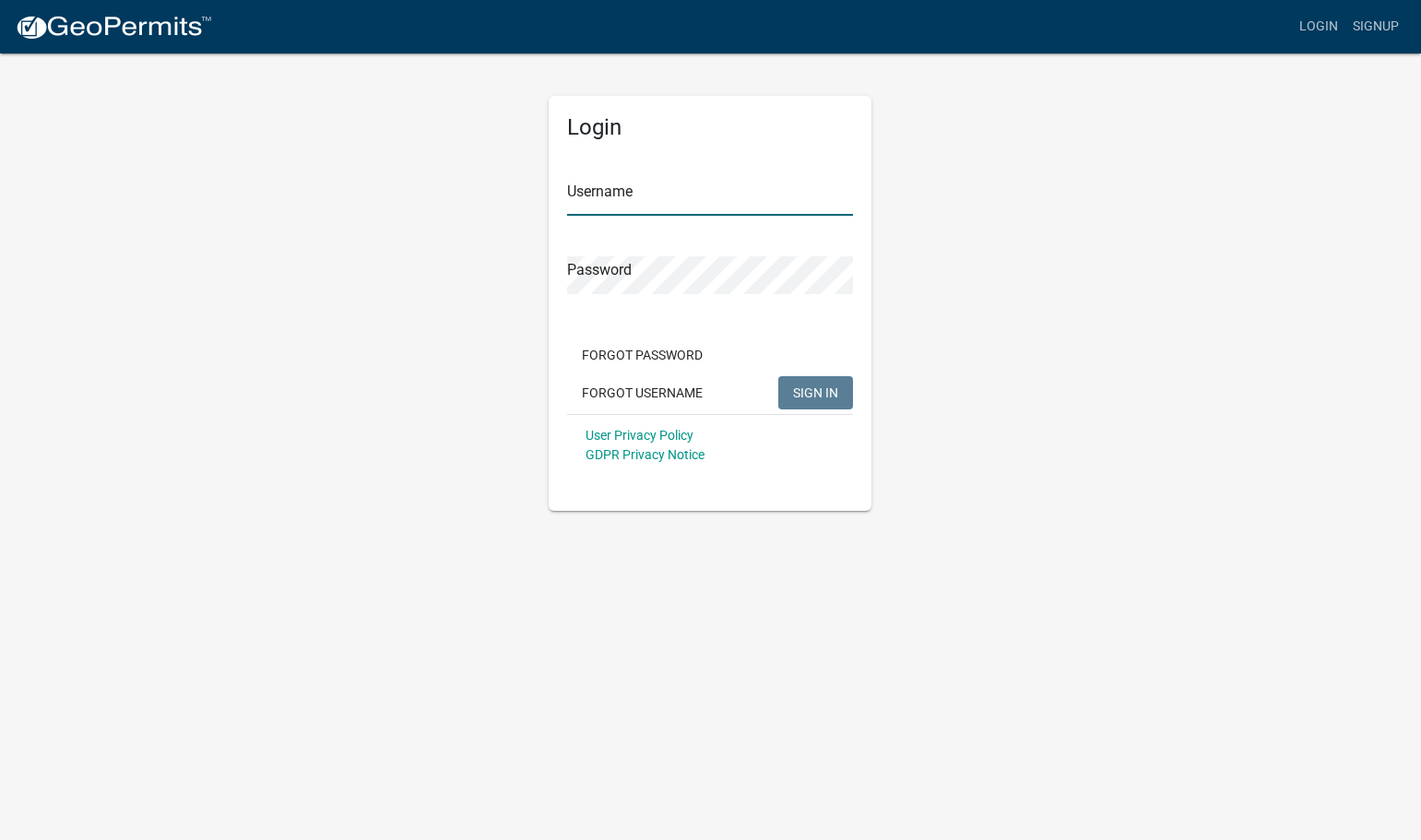
click at [674, 190] on input "Username" at bounding box center [710, 197] width 286 height 38
type input "dennispbrendak"
click at [778, 376] on button "SIGN IN" at bounding box center [815, 392] width 74 height 33
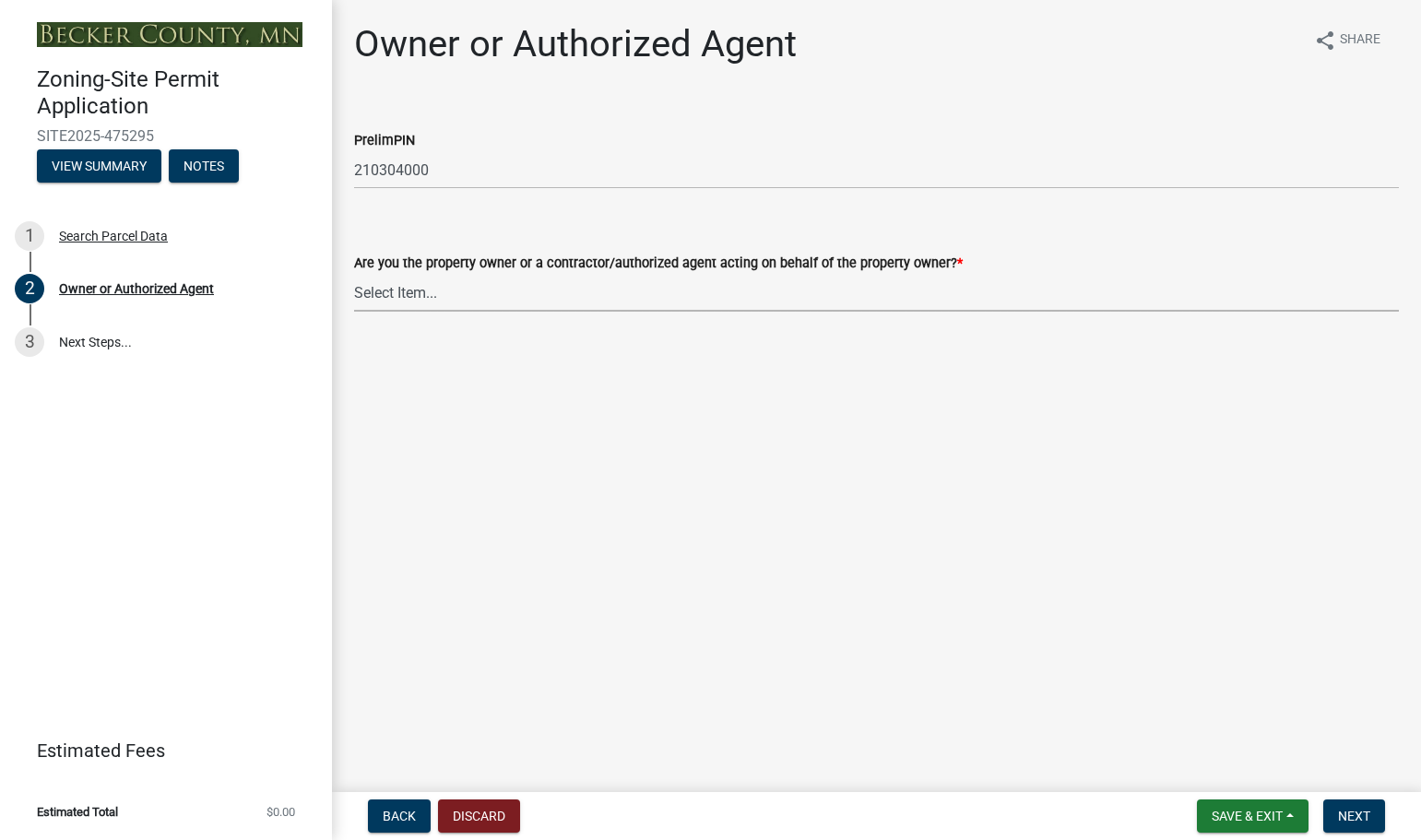
click at [410, 294] on select "Select Item... Property Owner Authorized Agent" at bounding box center [876, 293] width 1045 height 38
click at [354, 274] on select "Select Item... Property Owner Authorized Agent" at bounding box center [876, 293] width 1045 height 38
select select "3c674549-ed69-405f-b795-9fa3f7d47d9d"
click at [1358, 818] on span "Next" at bounding box center [1354, 815] width 32 height 14
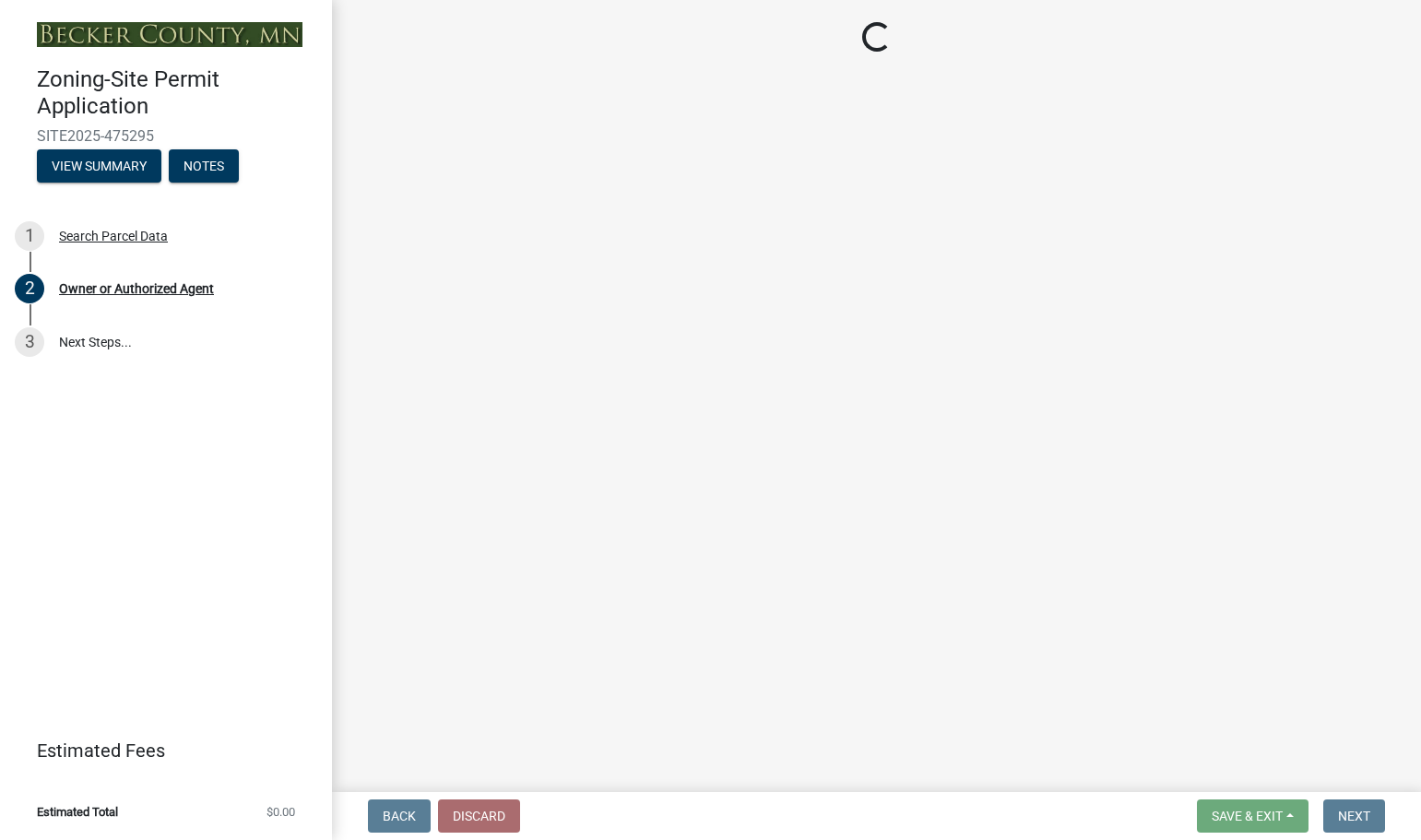
select select "2b0e49a1-8288-4235-a281-0a6698f9d4e6"
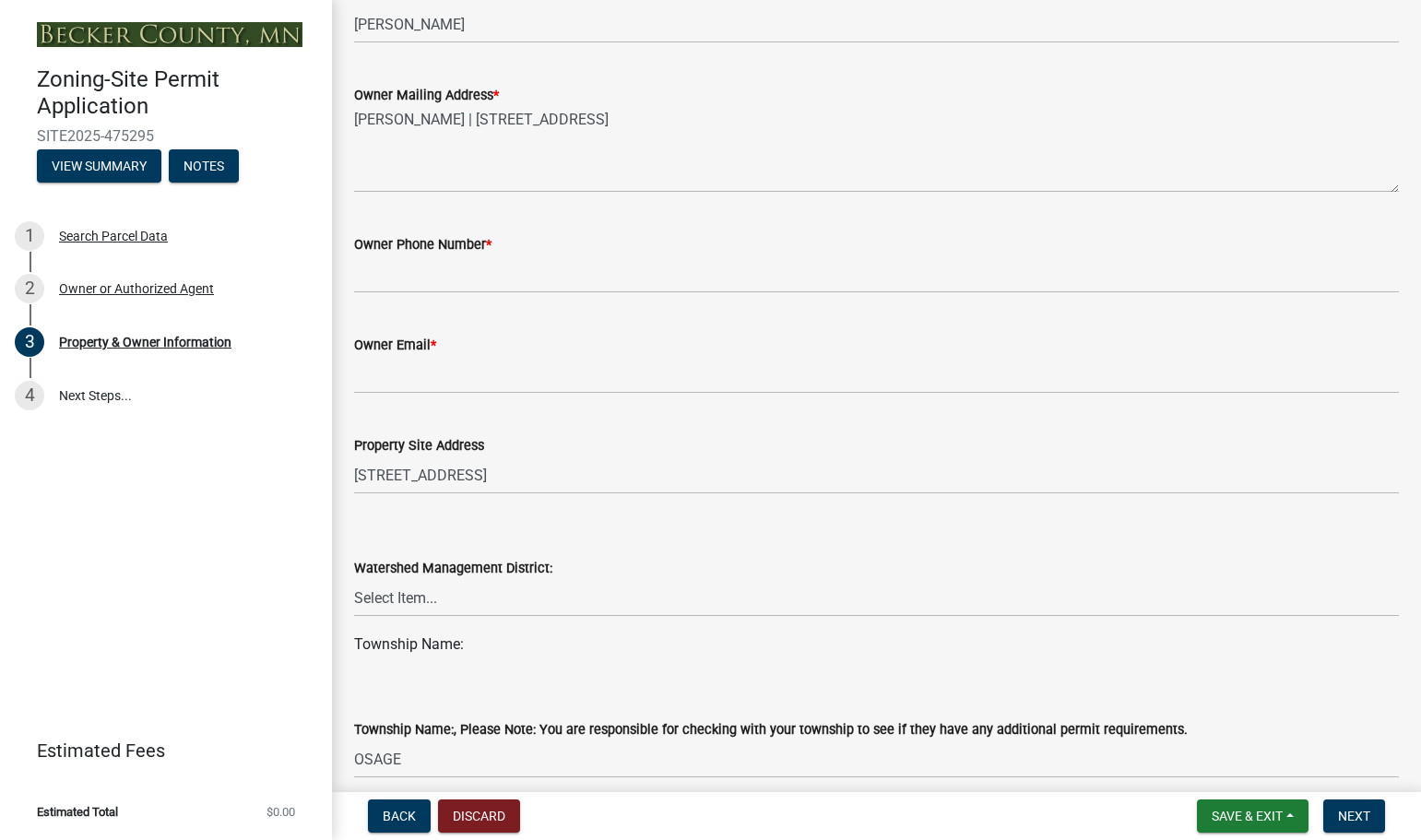
scroll to position [461, 0]
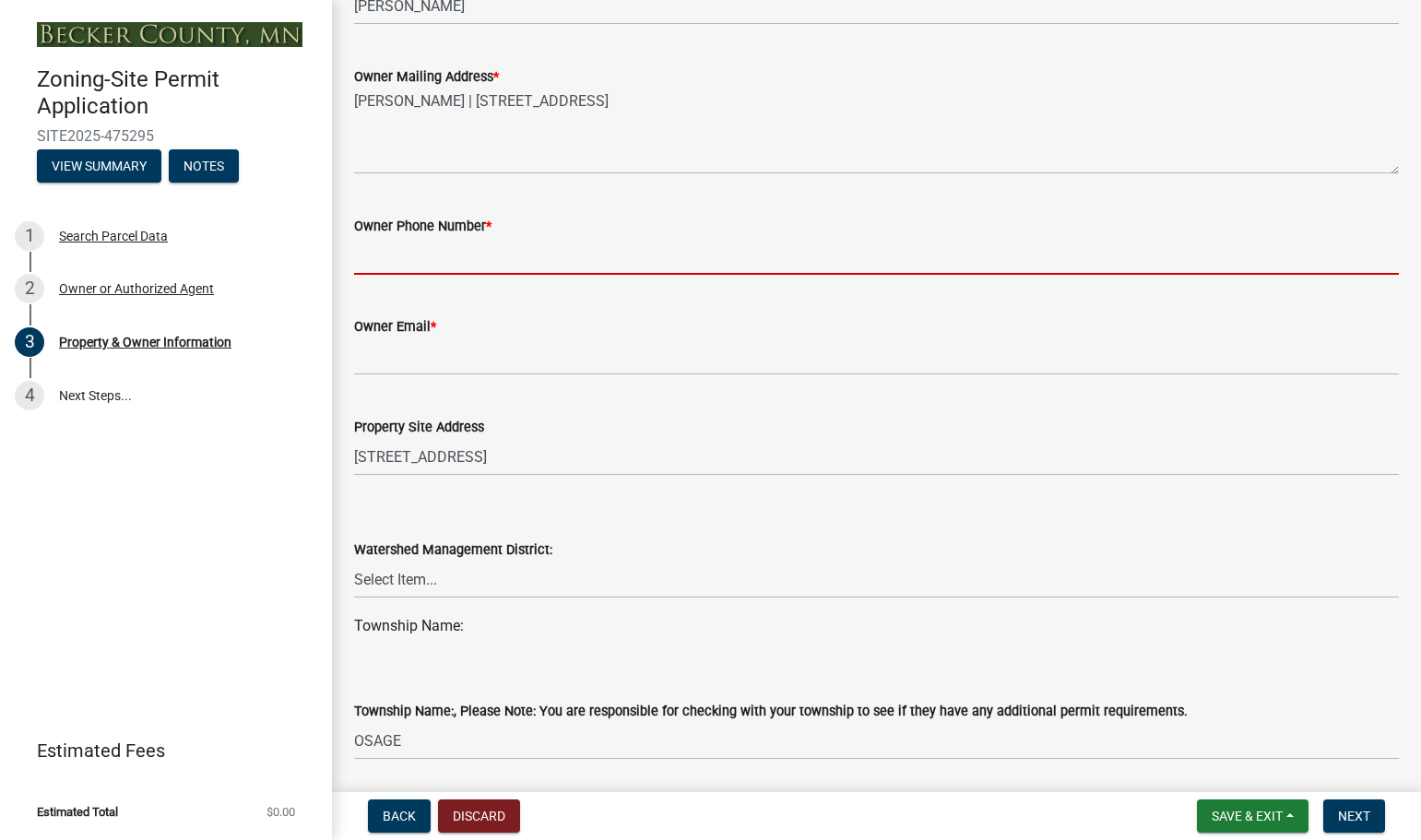
click at [413, 271] on input "Owner Phone Number *" at bounding box center [876, 256] width 1045 height 38
type input "2182525783"
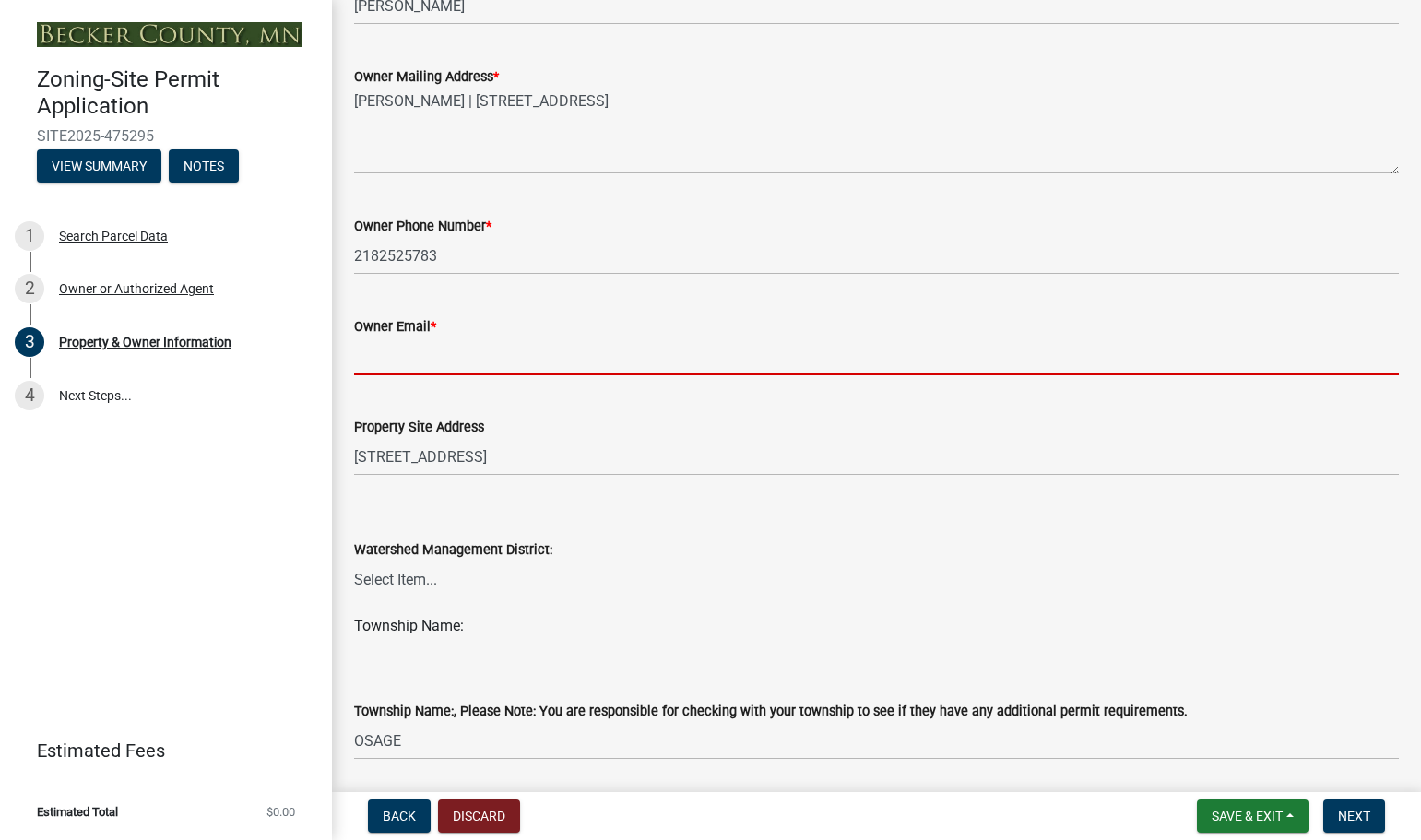
click at [406, 363] on input "Owner Email *" at bounding box center [876, 356] width 1045 height 38
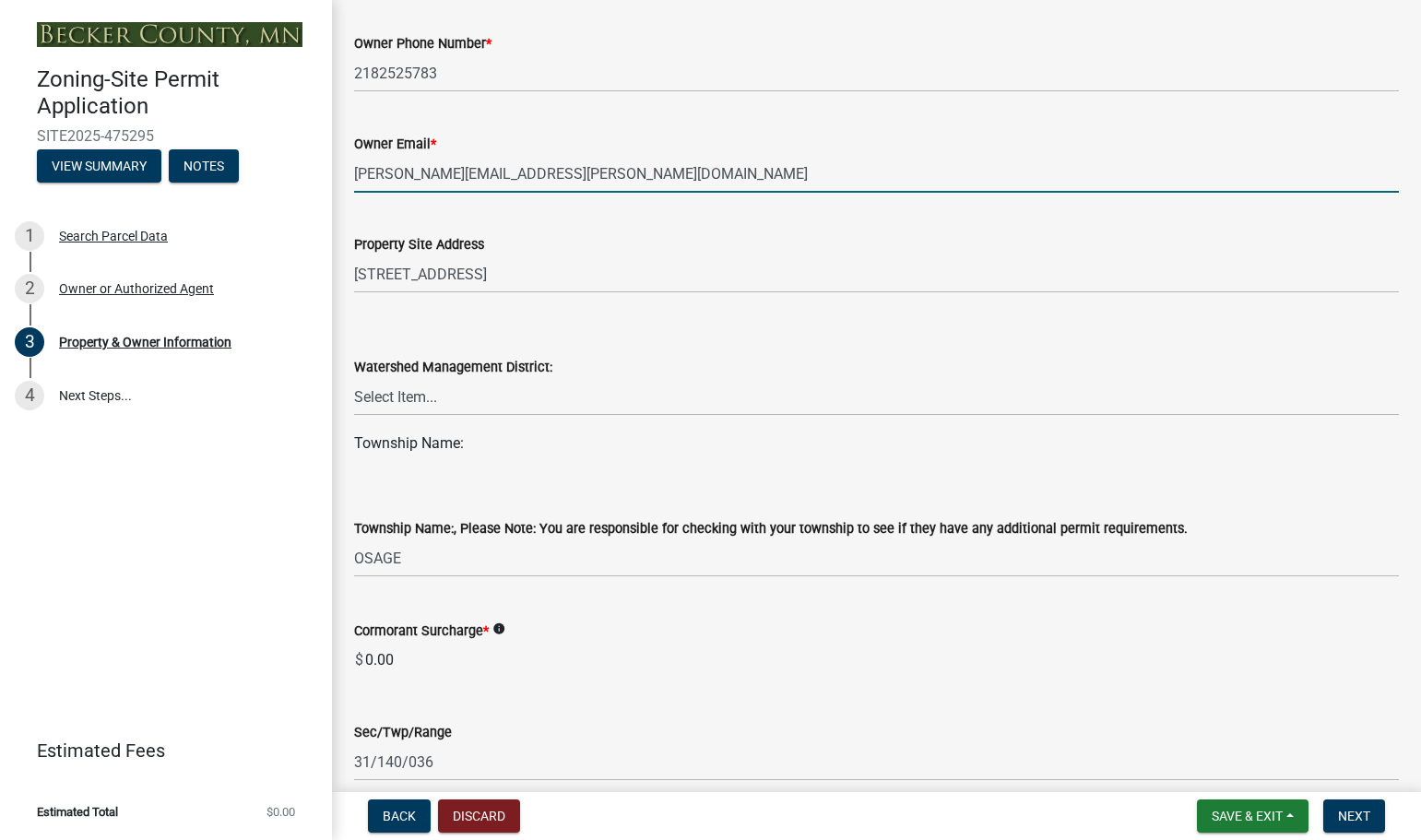
scroll to position [646, 0]
type input "[PERSON_NAME][EMAIL_ADDRESS][PERSON_NAME][DOMAIN_NAME]"
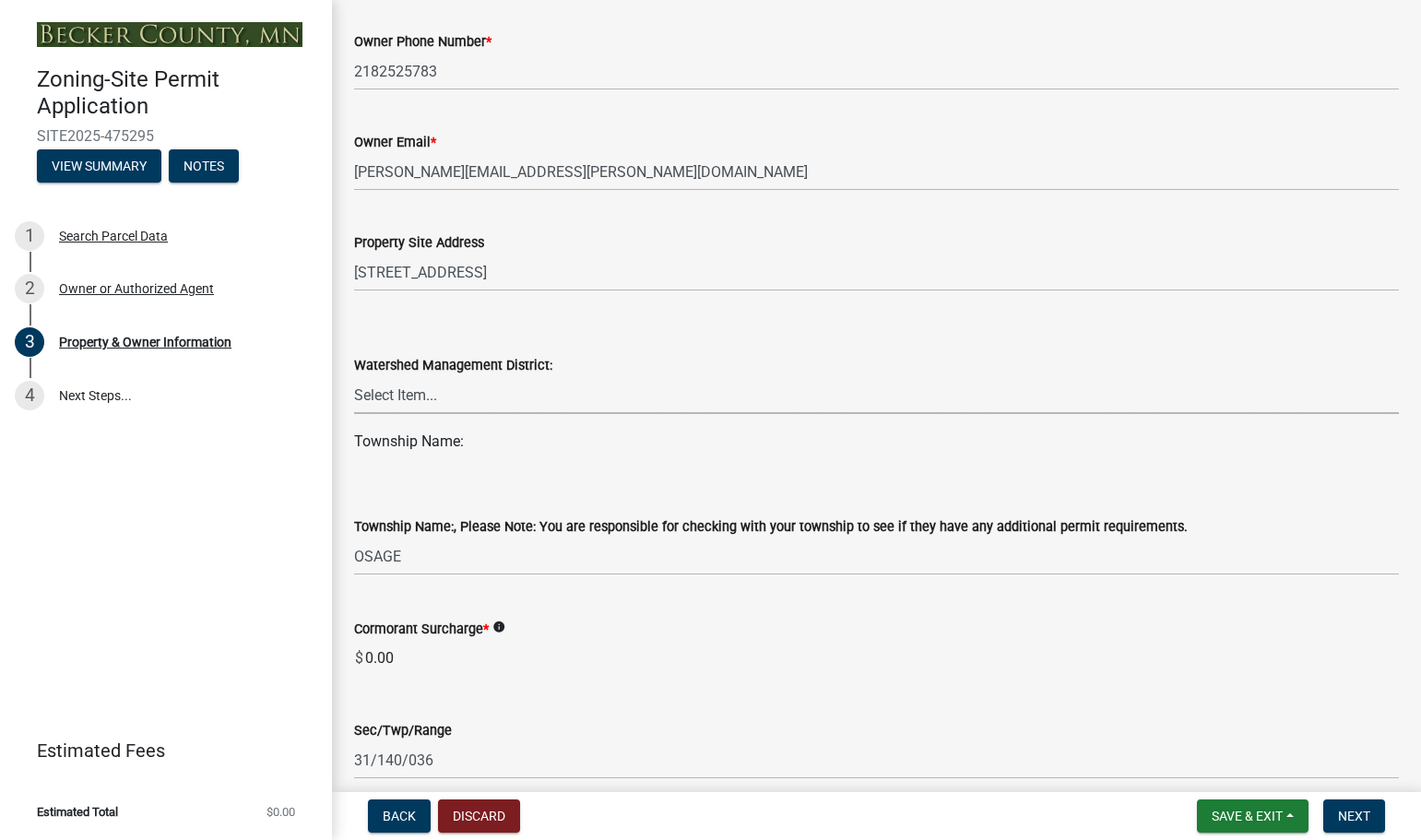
click at [416, 401] on select "Select Item... PELICAN RIVER WTRSHD BUFFALO WATERSHED CORMORANT WATERSHED WILD …" at bounding box center [876, 395] width 1045 height 38
click at [500, 313] on div "Watershed Management District: Select Item... PELICAN RIVER WTRSHD BUFFALO WATE…" at bounding box center [876, 359] width 1045 height 108
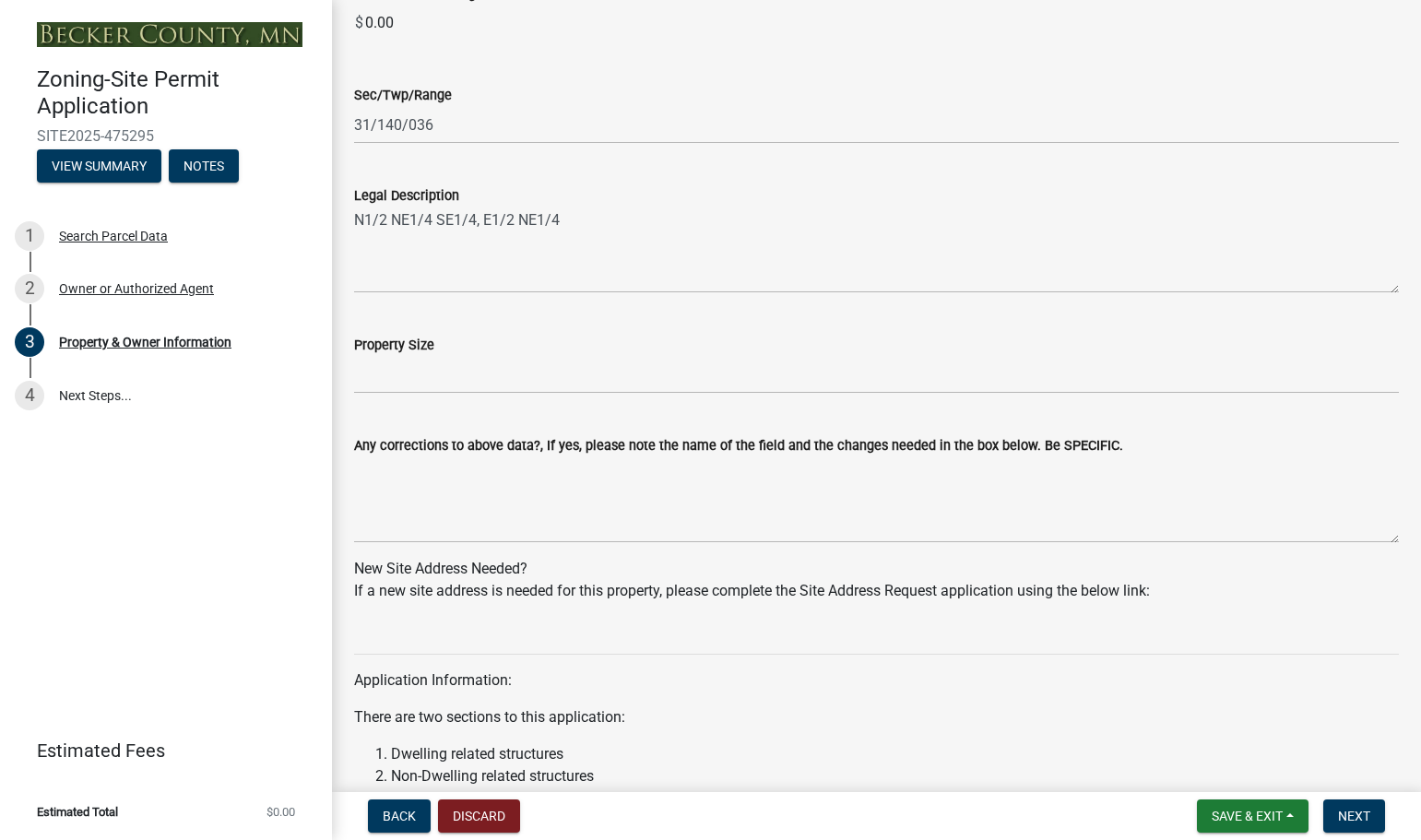
scroll to position [1291, 0]
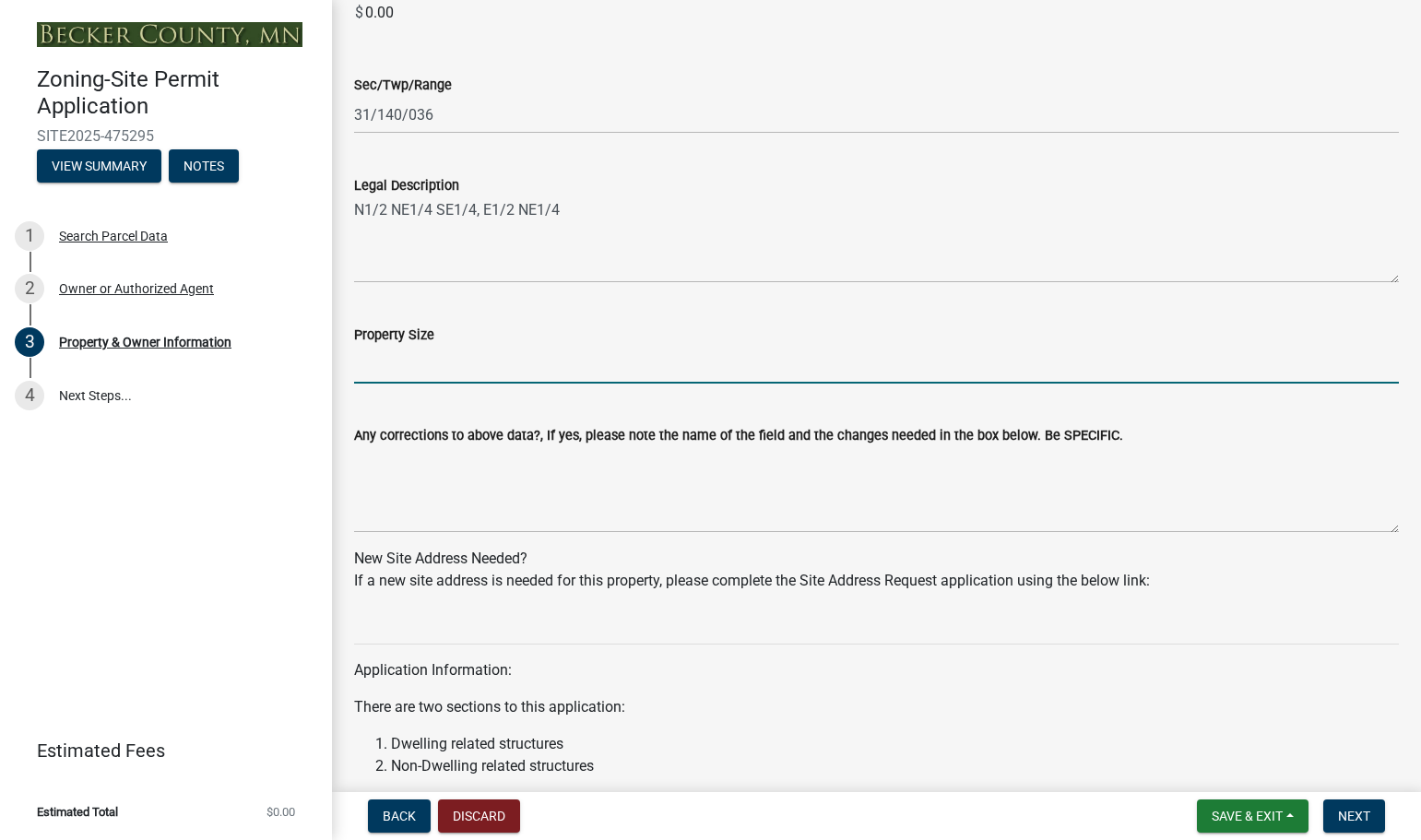
click at [410, 371] on input "Property Size" at bounding box center [876, 365] width 1045 height 38
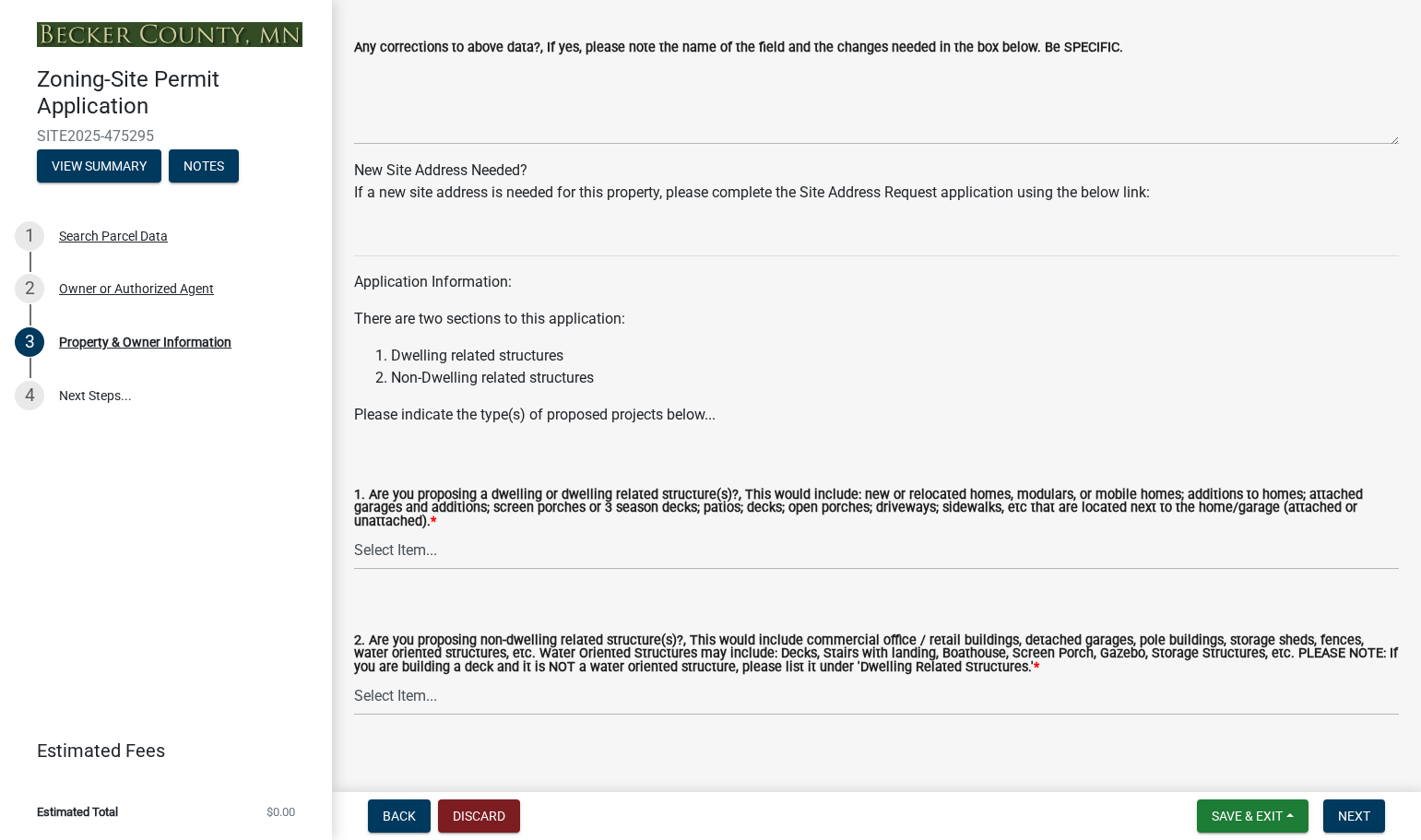
scroll to position [1700, 0]
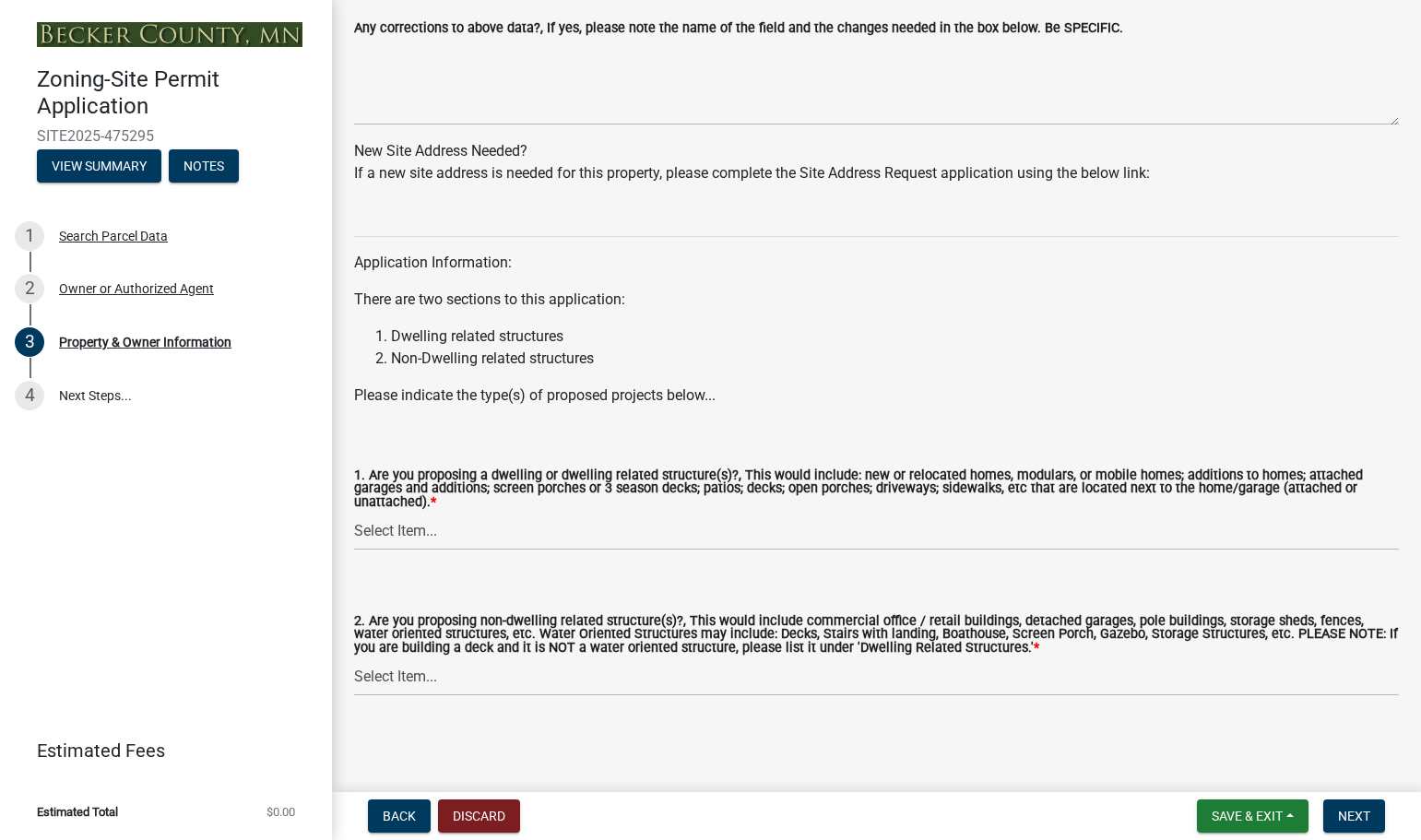
type input "100 acres"
click at [421, 521] on select "Select Item... Yes No" at bounding box center [876, 531] width 1045 height 38
click at [354, 512] on select "Select Item... Yes No" at bounding box center [876, 531] width 1045 height 38
select select "f87eba17-8ed9-4ad8-aefc-fe36a3f3544b"
drag, startPoint x: 399, startPoint y: 663, endPoint x: 394, endPoint y: 673, distance: 11.2
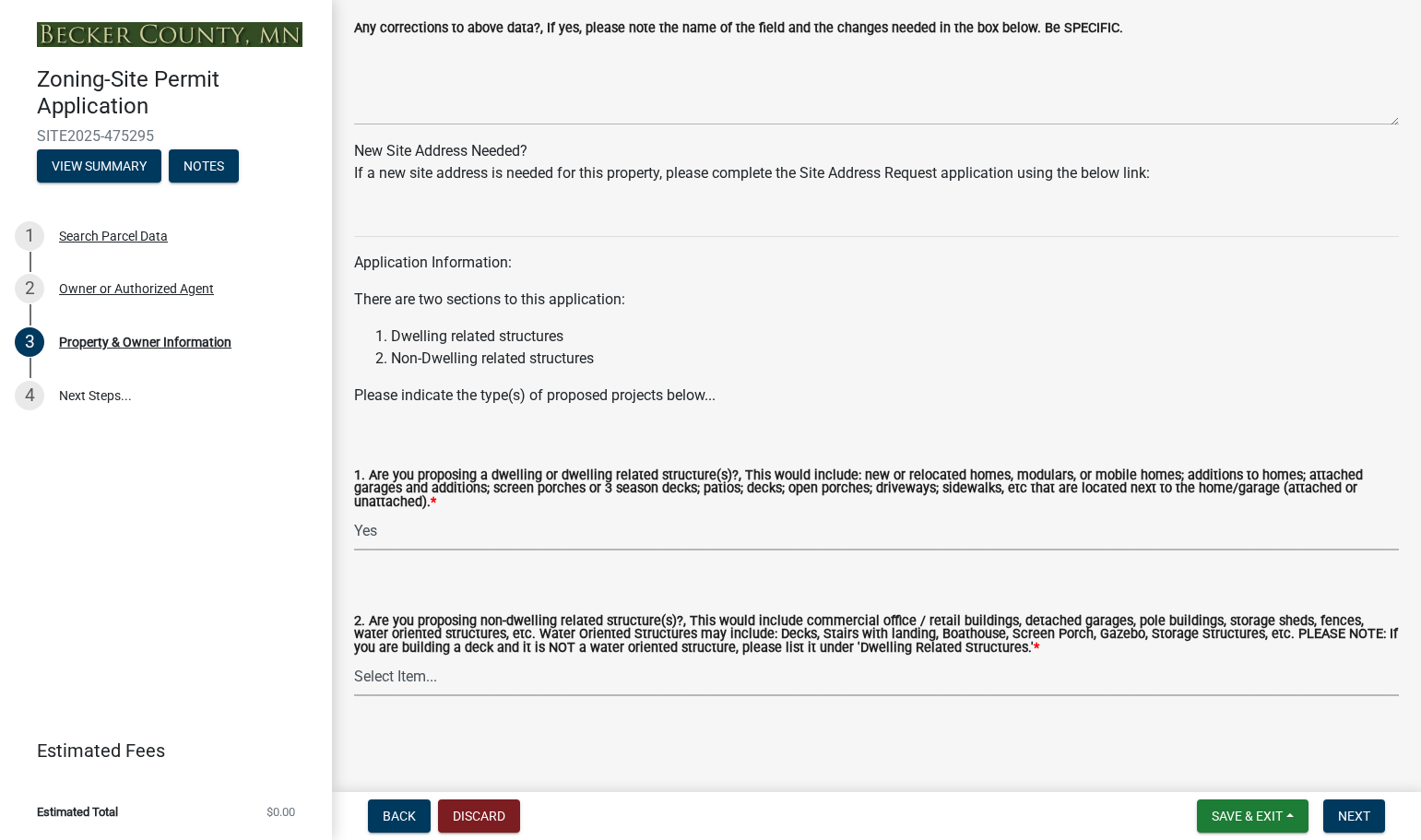
click at [397, 664] on select "Select Item... Yes No" at bounding box center [876, 677] width 1045 height 38
click at [354, 658] on select "Select Item... Yes No" at bounding box center [876, 677] width 1045 height 38
select select "393a978c-6bd5-4cb2-a6a0-db6feb8732b8"
click at [1354, 820] on span "Next" at bounding box center [1354, 815] width 32 height 14
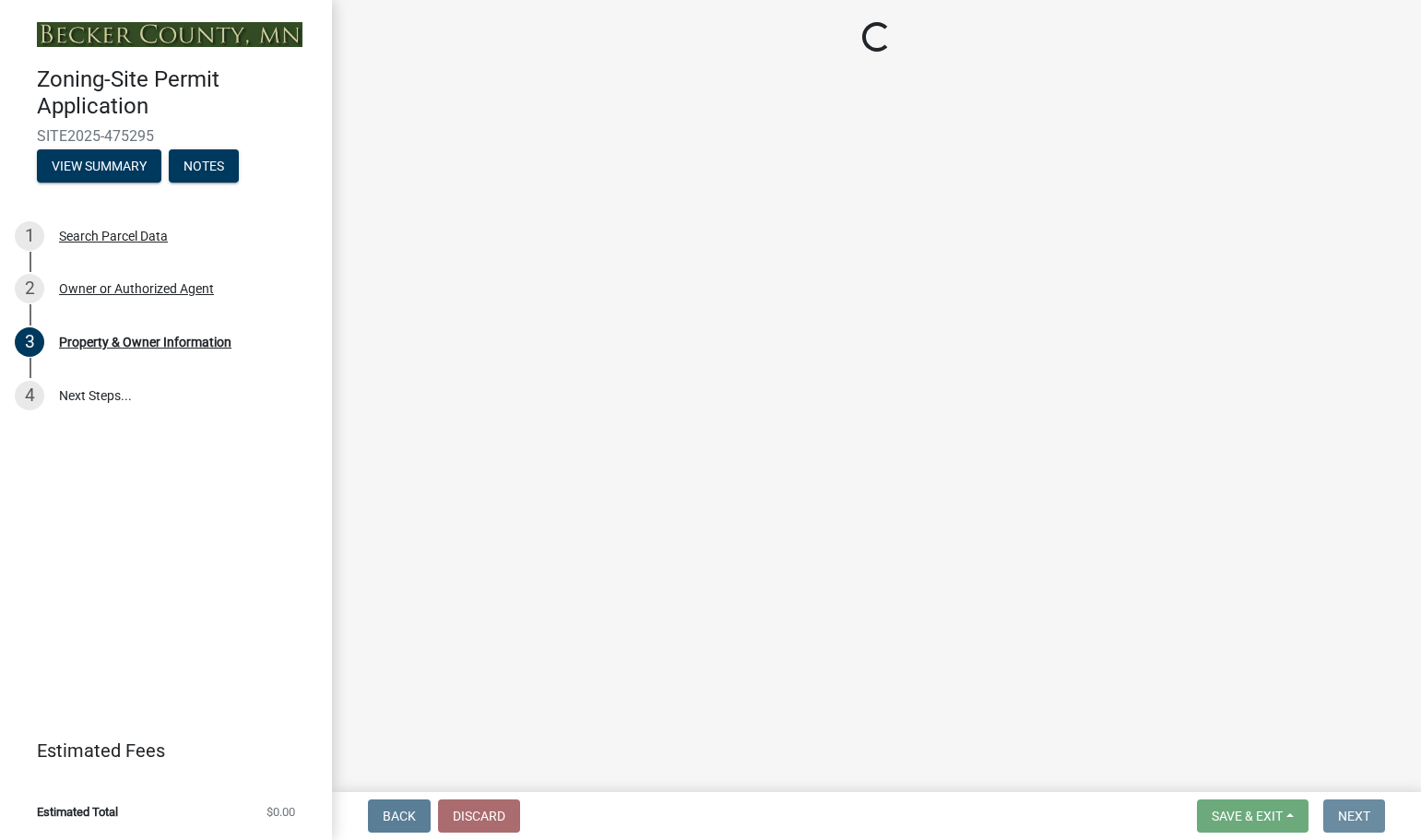
scroll to position [0, 0]
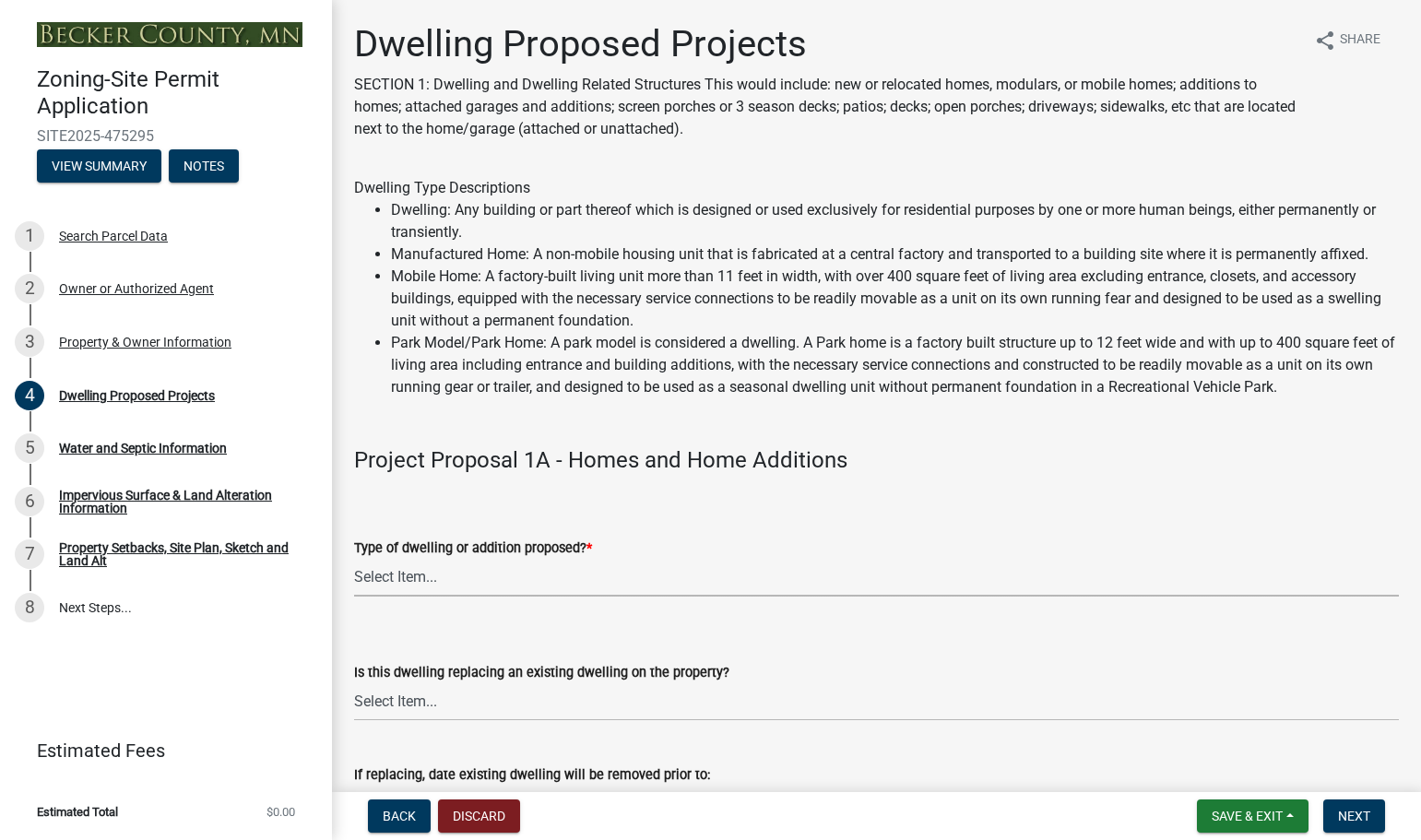
click at [418, 582] on select "Select Item... N/A - Not a dwelling New Home-Onsite Construction New Modular (E…" at bounding box center [876, 578] width 1045 height 38
click at [354, 559] on select "Select Item... N/A - Not a dwelling New Home-Onsite Construction New Modular (E…" at bounding box center [876, 578] width 1045 height 38
select select "b11df24e-7fe1-409b-b05c-d83c036f208c"
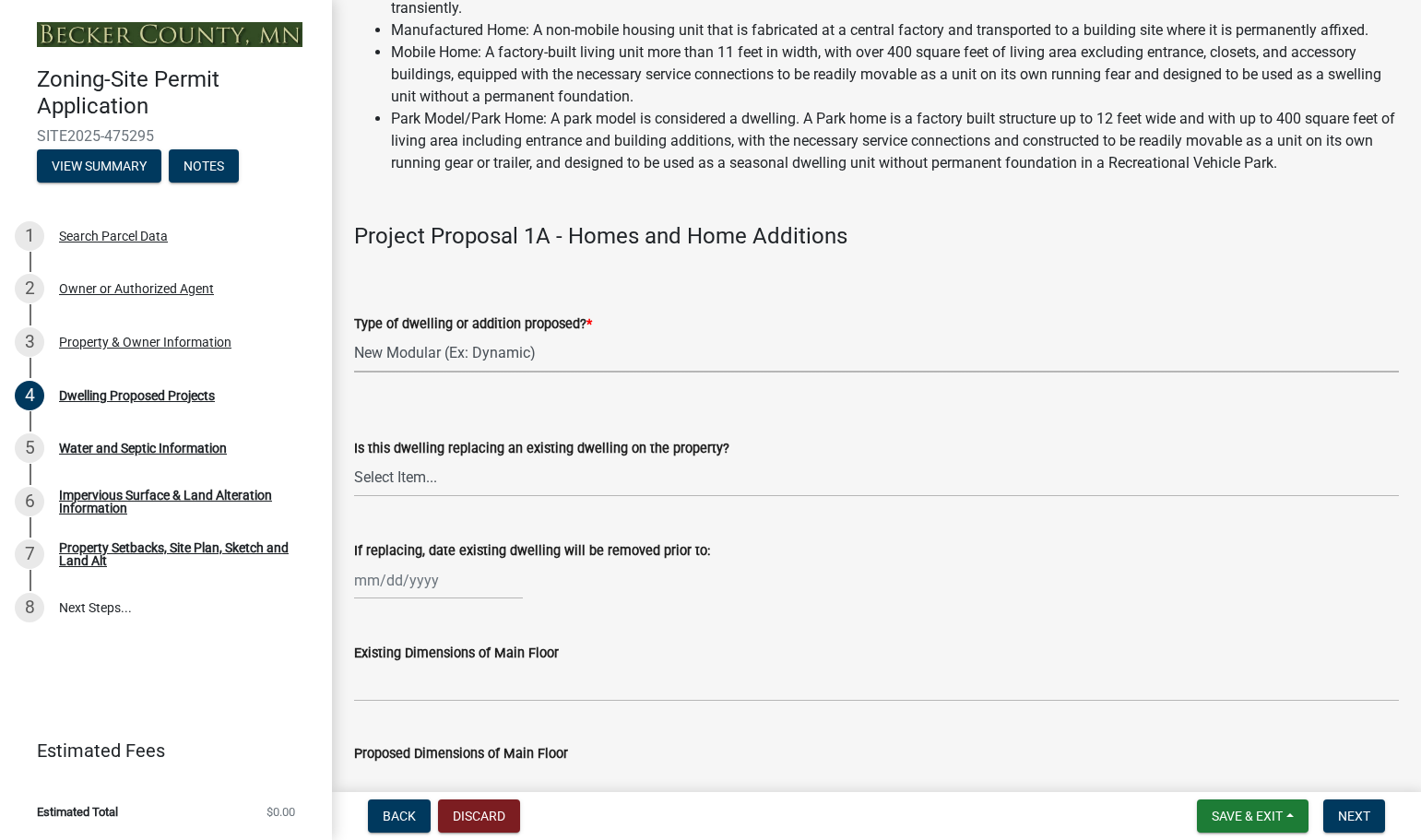
scroll to position [276, 0]
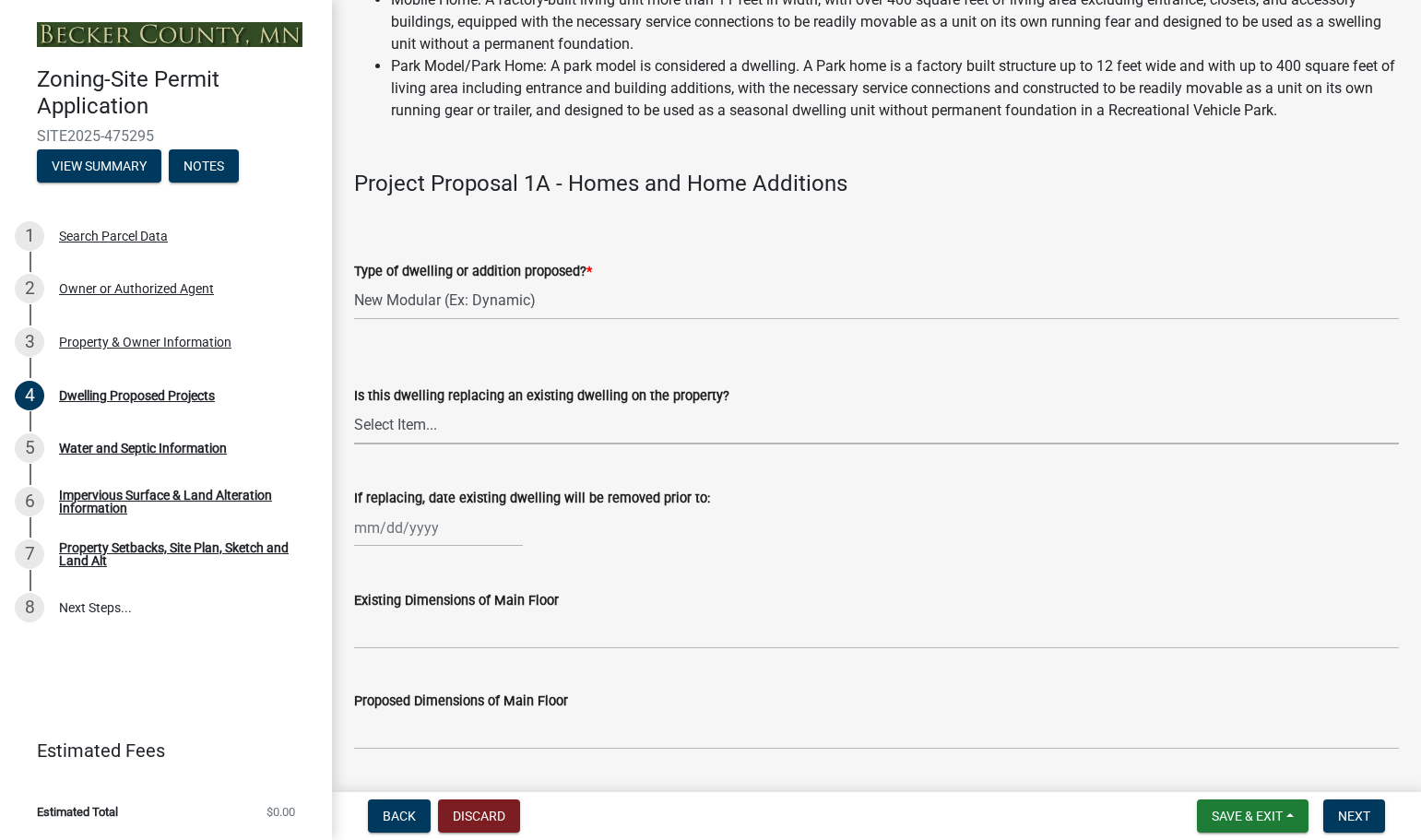
click at [416, 428] on select "Select Item... N/A Yes No" at bounding box center [876, 426] width 1045 height 38
click at [354, 407] on select "Select Item... N/A Yes No" at bounding box center [876, 426] width 1045 height 38
select select "ba56d9f6-ced5-4c38-bdcc-33bfa85ac6de"
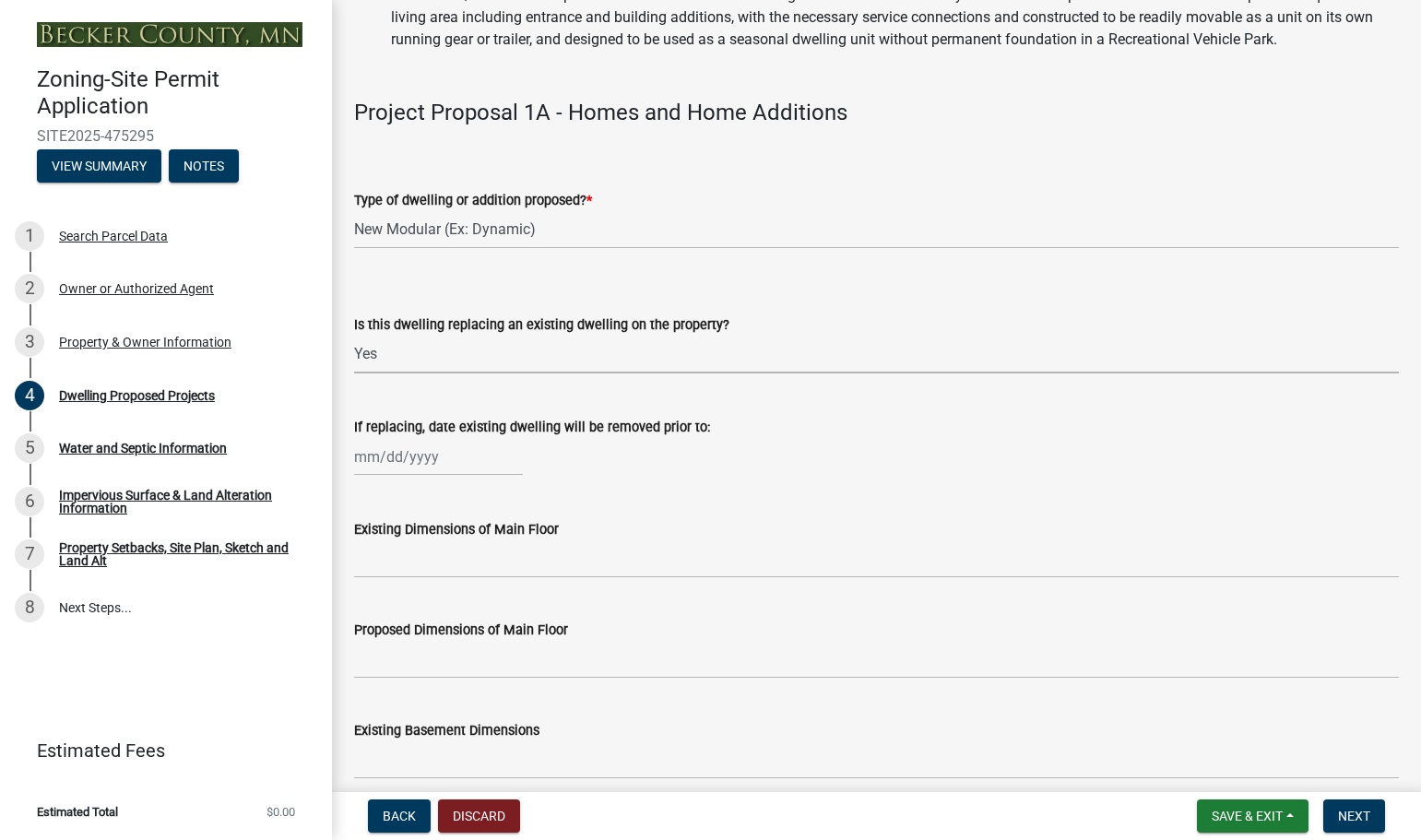
scroll to position [369, 0]
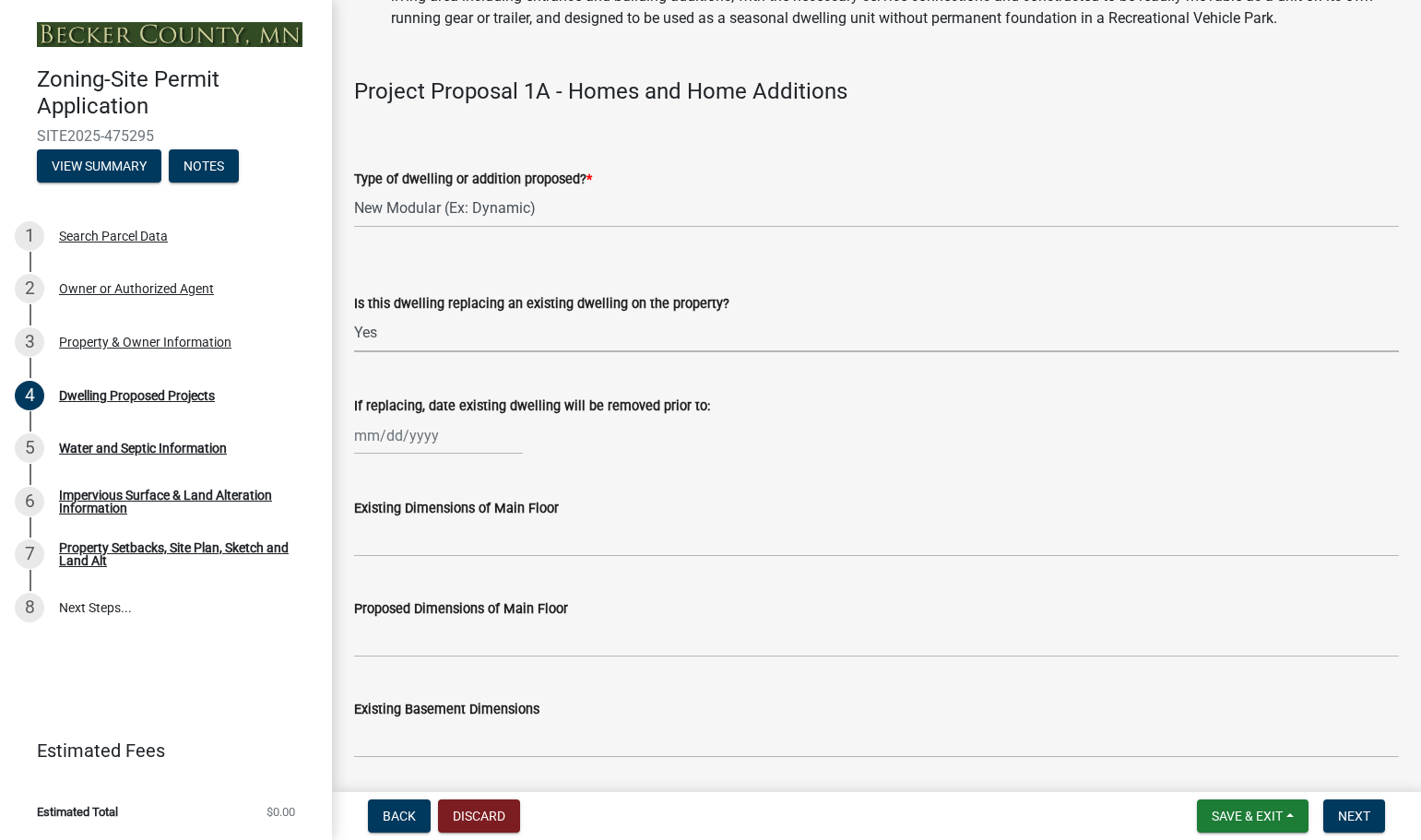
click at [447, 440] on div at bounding box center [438, 436] width 169 height 38
select select "9"
select select "2025"
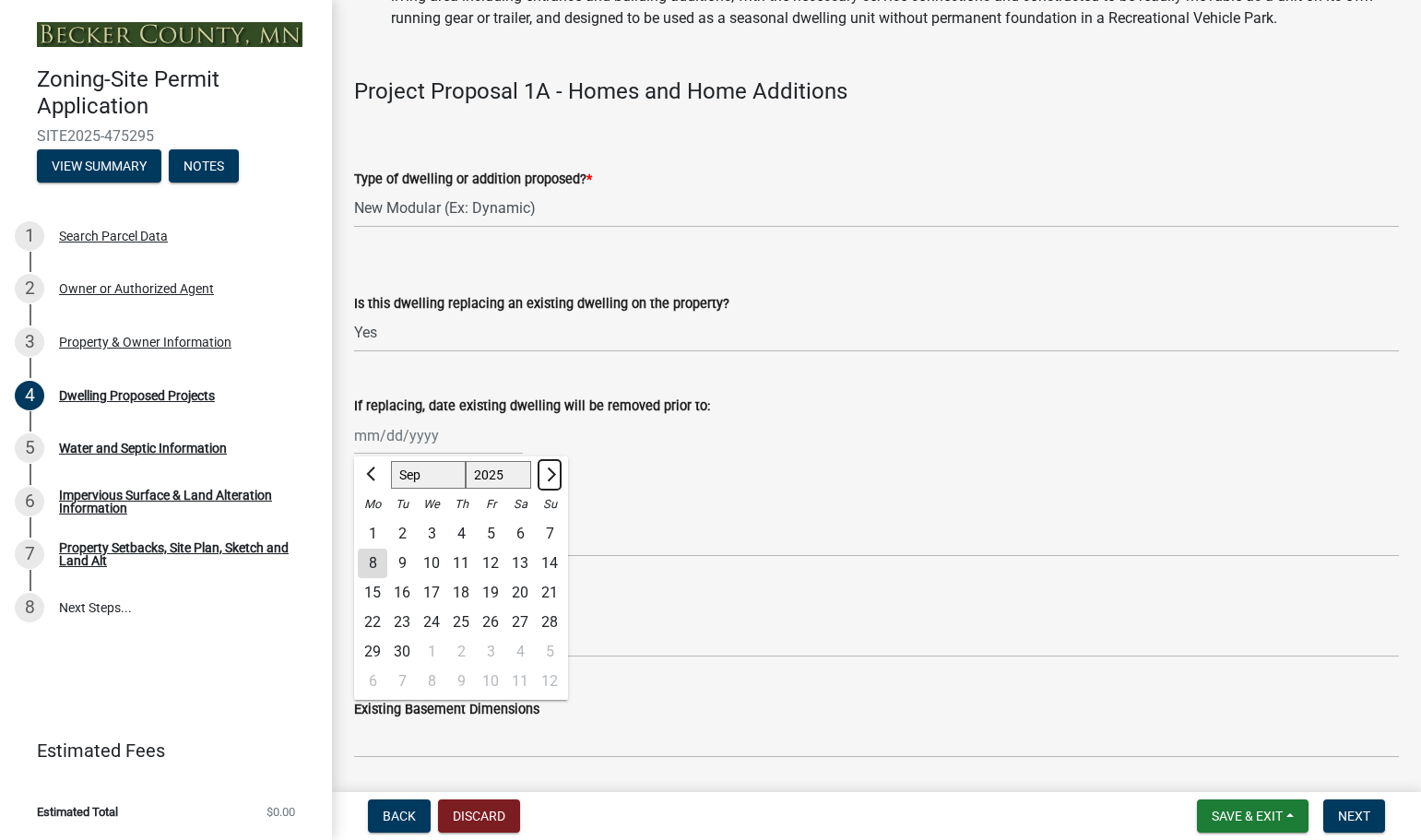
click at [552, 475] on span "Next month" at bounding box center [549, 473] width 14 height 14
click at [551, 474] on span "Next month" at bounding box center [549, 473] width 14 height 14
select select "12"
click at [423, 652] on div "31" at bounding box center [431, 651] width 30 height 30
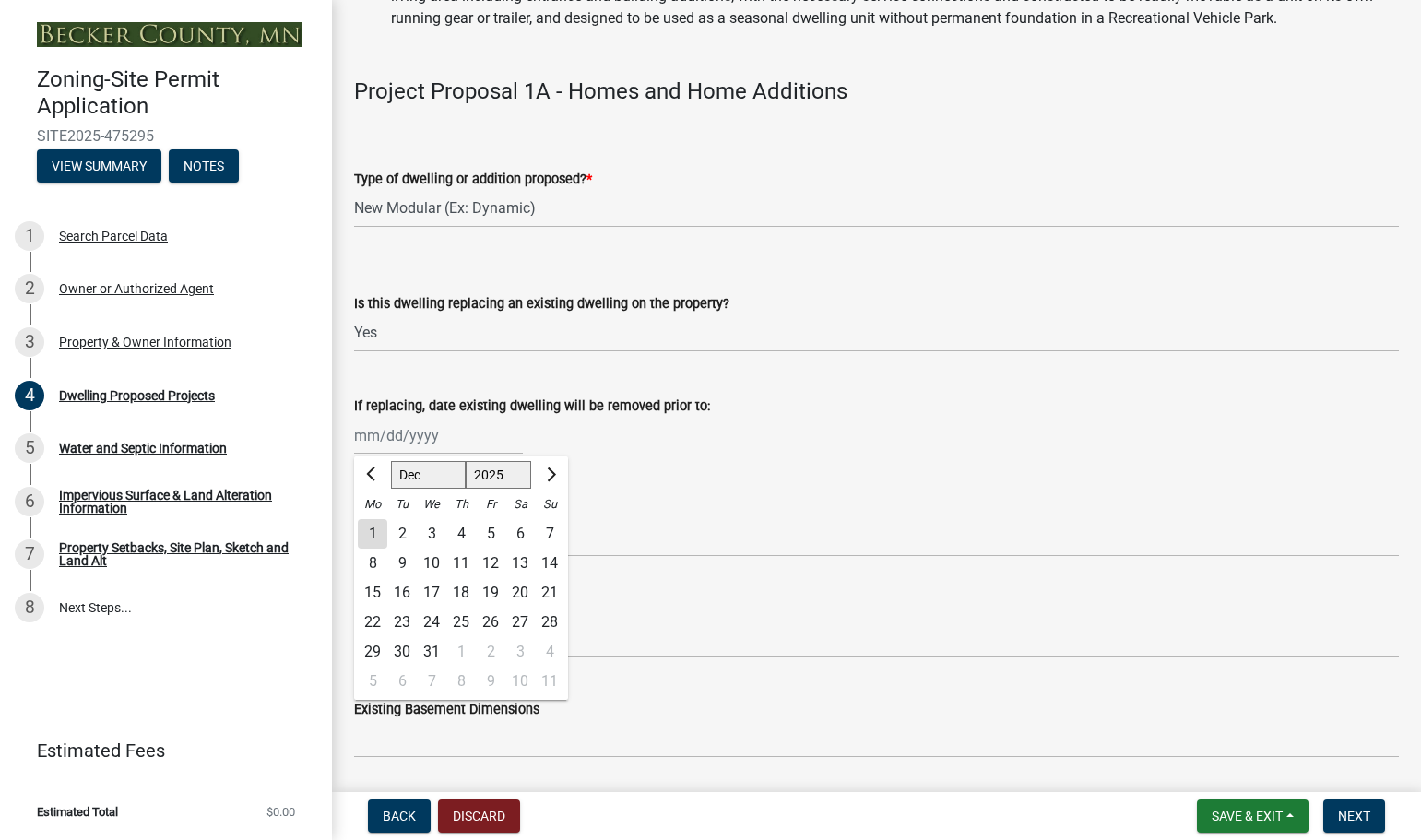
type input "12/31/2025"
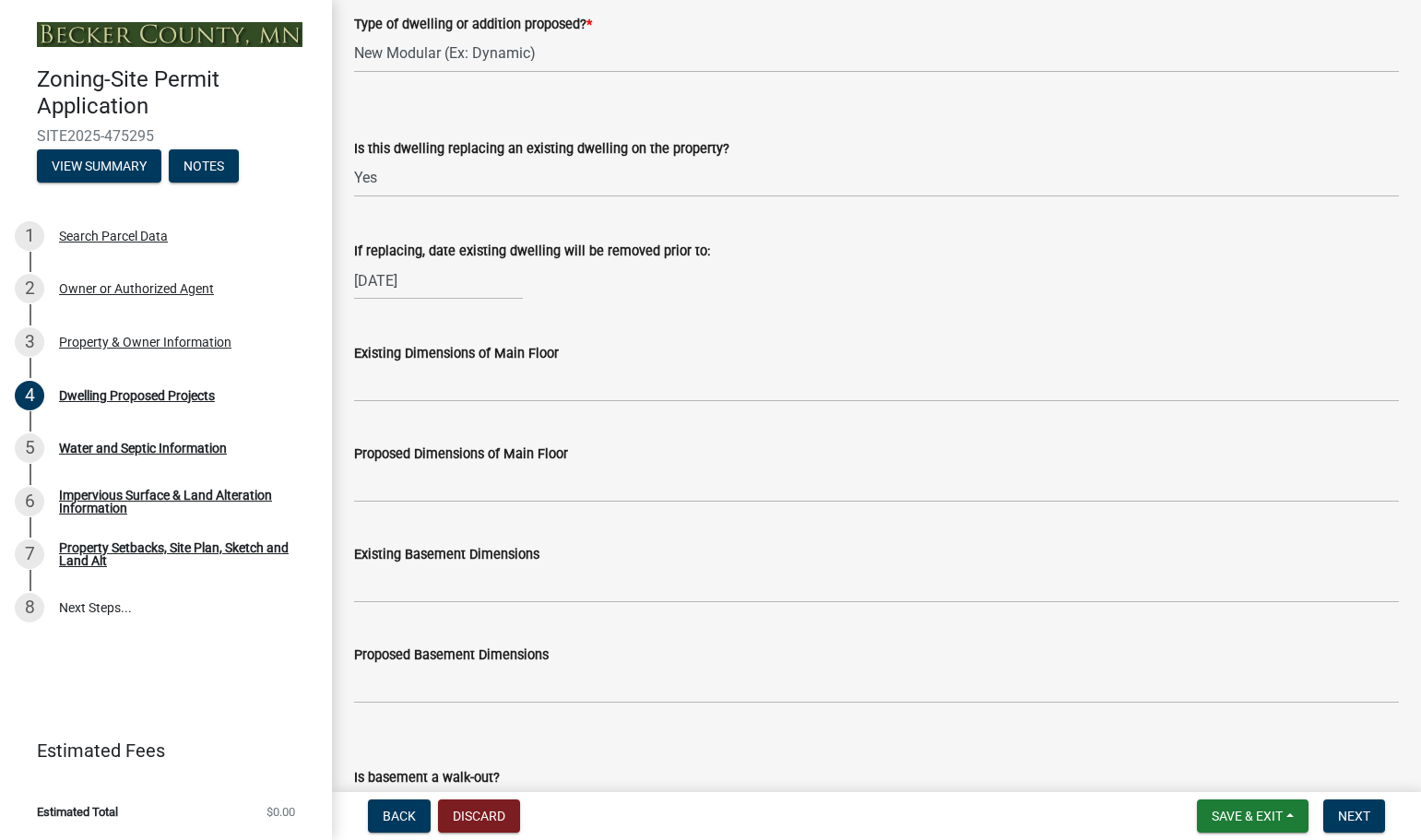
scroll to position [553, 0]
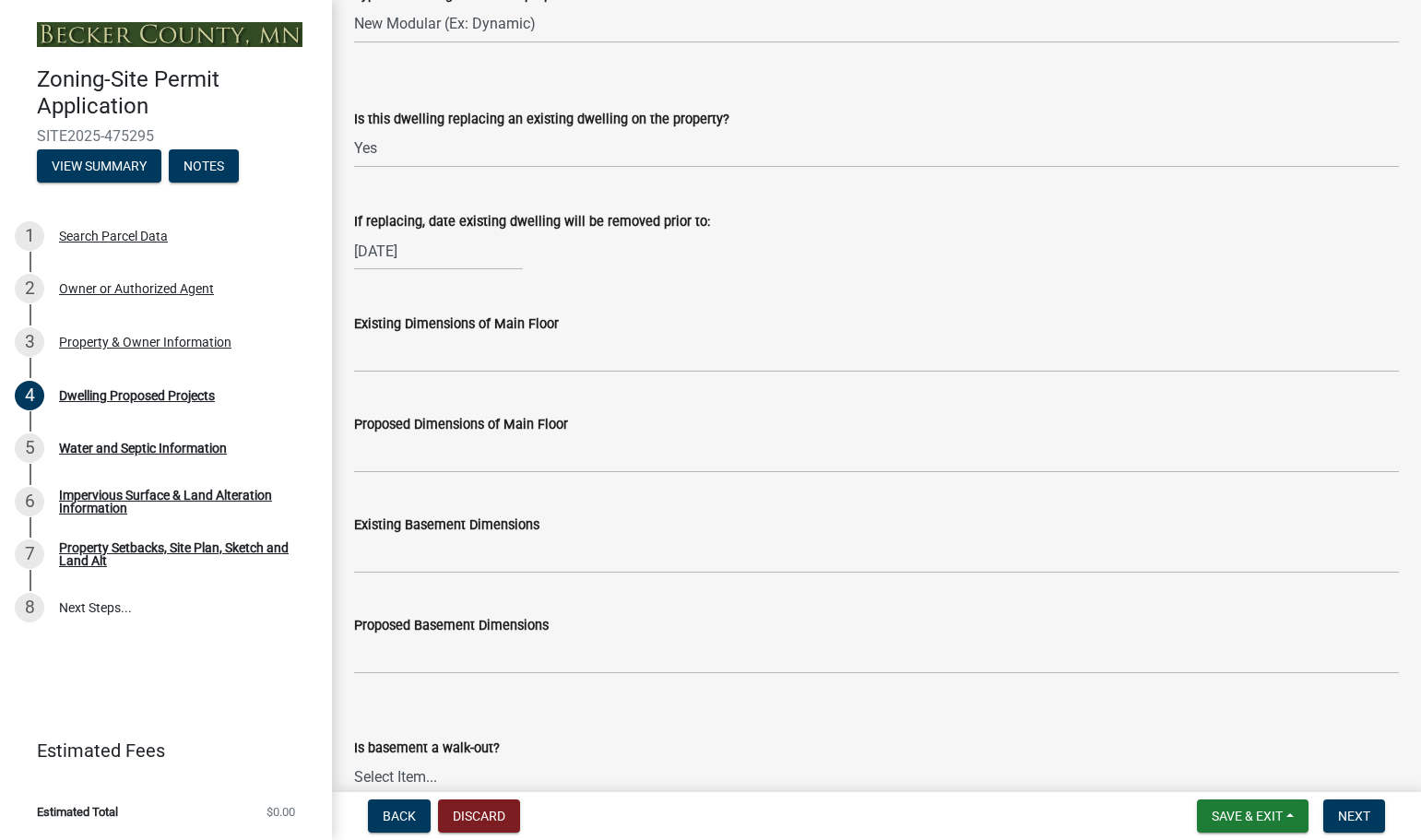
click at [487, 127] on label "Is this dwelling replacing an existing dwelling on the property?" at bounding box center [542, 120] width 375 height 13
click at [487, 130] on select "Select Item... N/A Yes No" at bounding box center [876, 150] width 1045 height 38
click at [410, 146] on select "Select Item... N/A Yes No" at bounding box center [876, 150] width 1045 height 38
click at [354, 130] on select "Select Item... N/A Yes No" at bounding box center [876, 150] width 1045 height 38
select select "566f81cc-4b3f-4ecb-9f16-a2b313352c61"
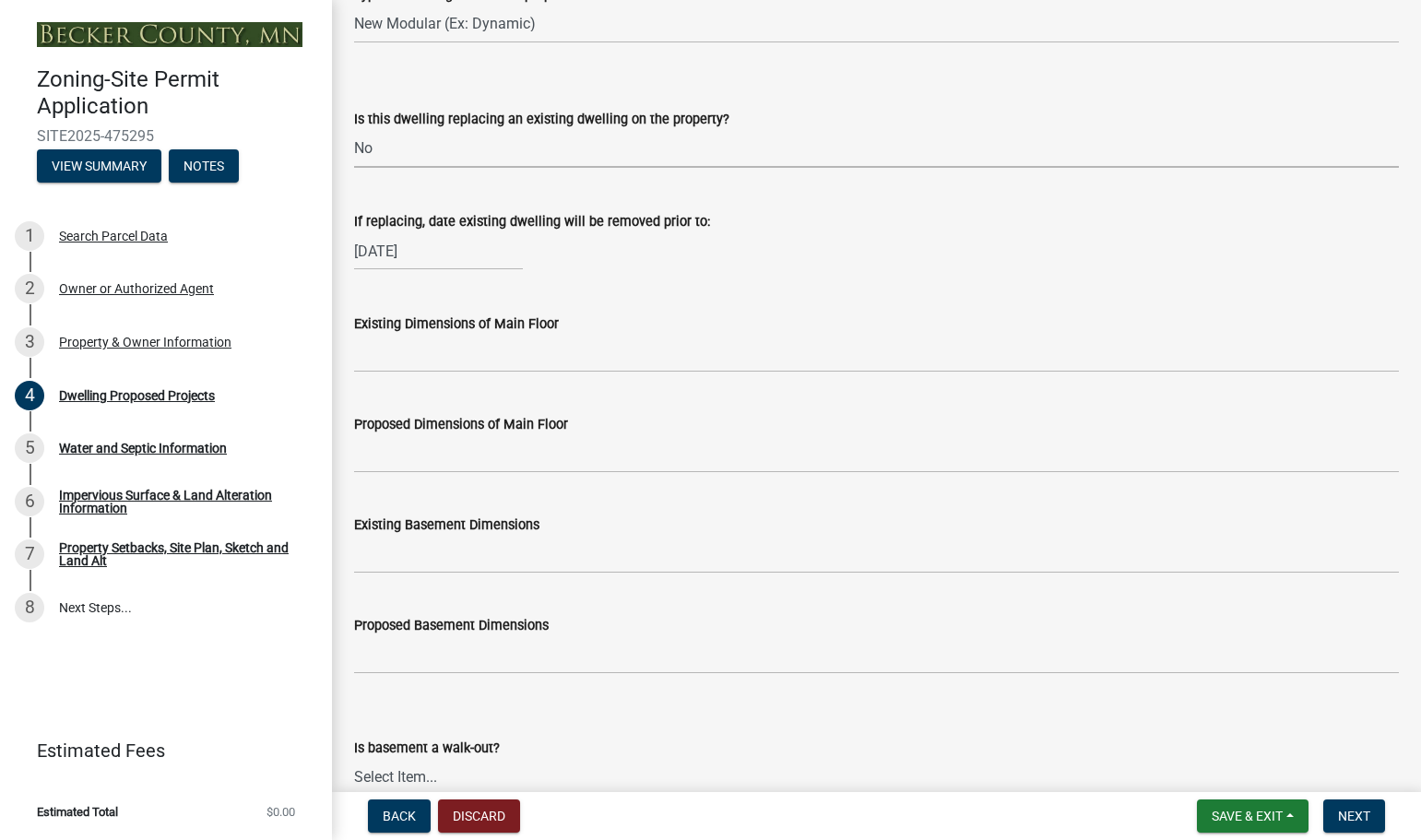
select select "12"
select select "2025"
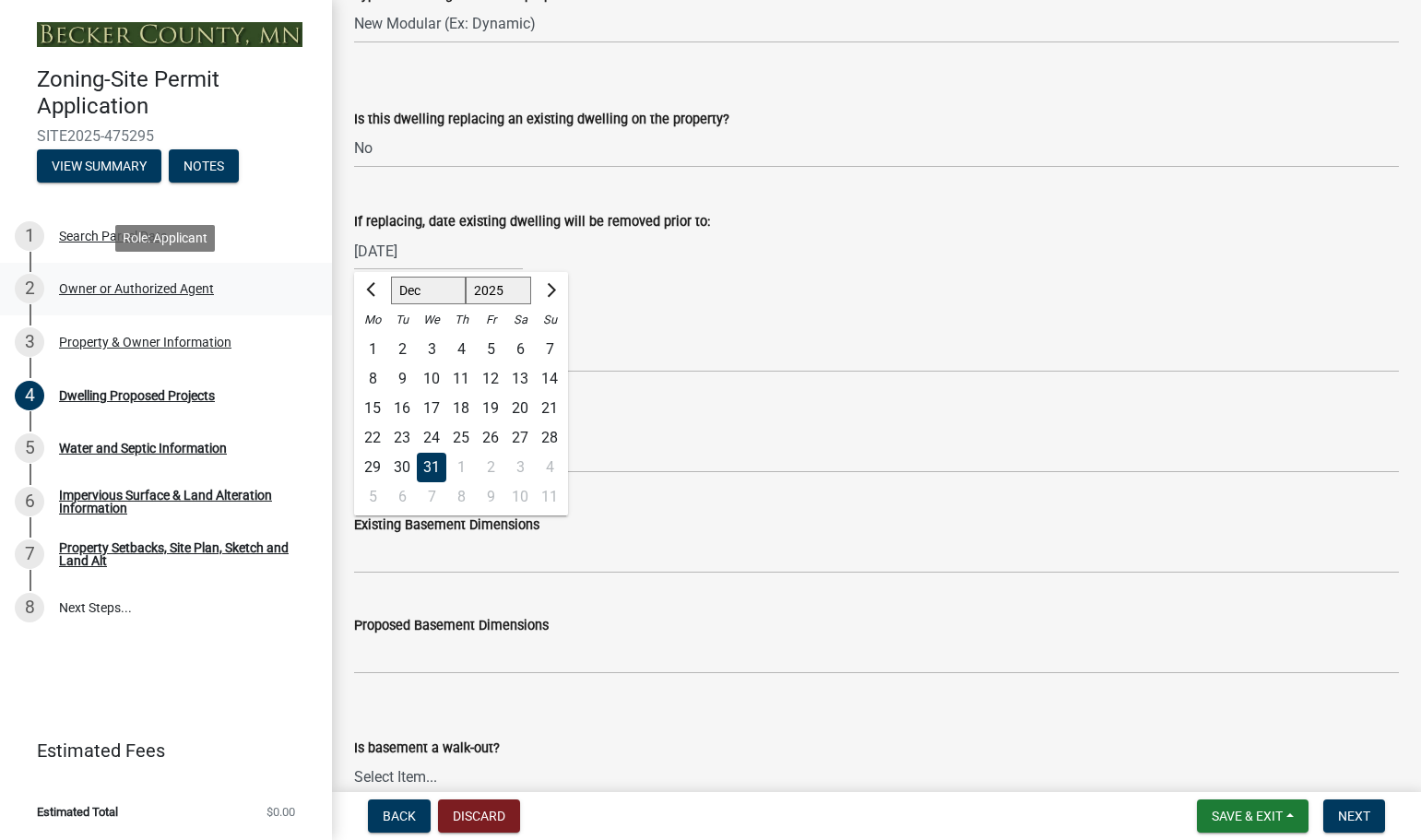
drag, startPoint x: 450, startPoint y: 254, endPoint x: 308, endPoint y: 270, distance: 142.9
click at [308, 270] on div "Zoning-Site Permit Application SITE2025-475295 View Summary Notes 1 Search Parc…" at bounding box center [710, 420] width 1421 height 840
click at [465, 243] on input "12/31/2025" at bounding box center [438, 251] width 169 height 38
drag, startPoint x: 464, startPoint y: 243, endPoint x: 335, endPoint y: 254, distance: 129.5
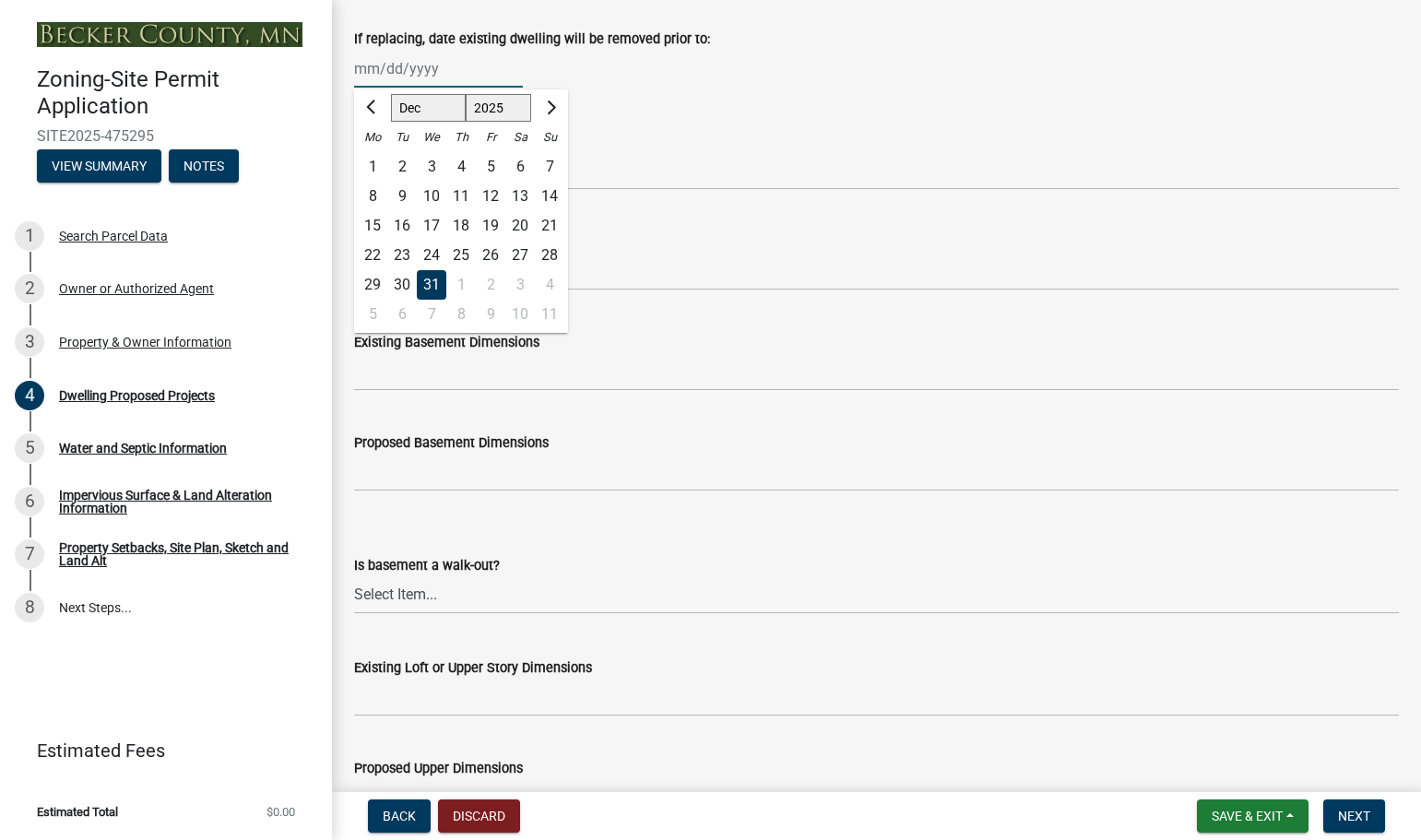
scroll to position [738, 0]
click at [689, 310] on div "Existing Basement Dimensions" at bounding box center [876, 347] width 1045 height 86
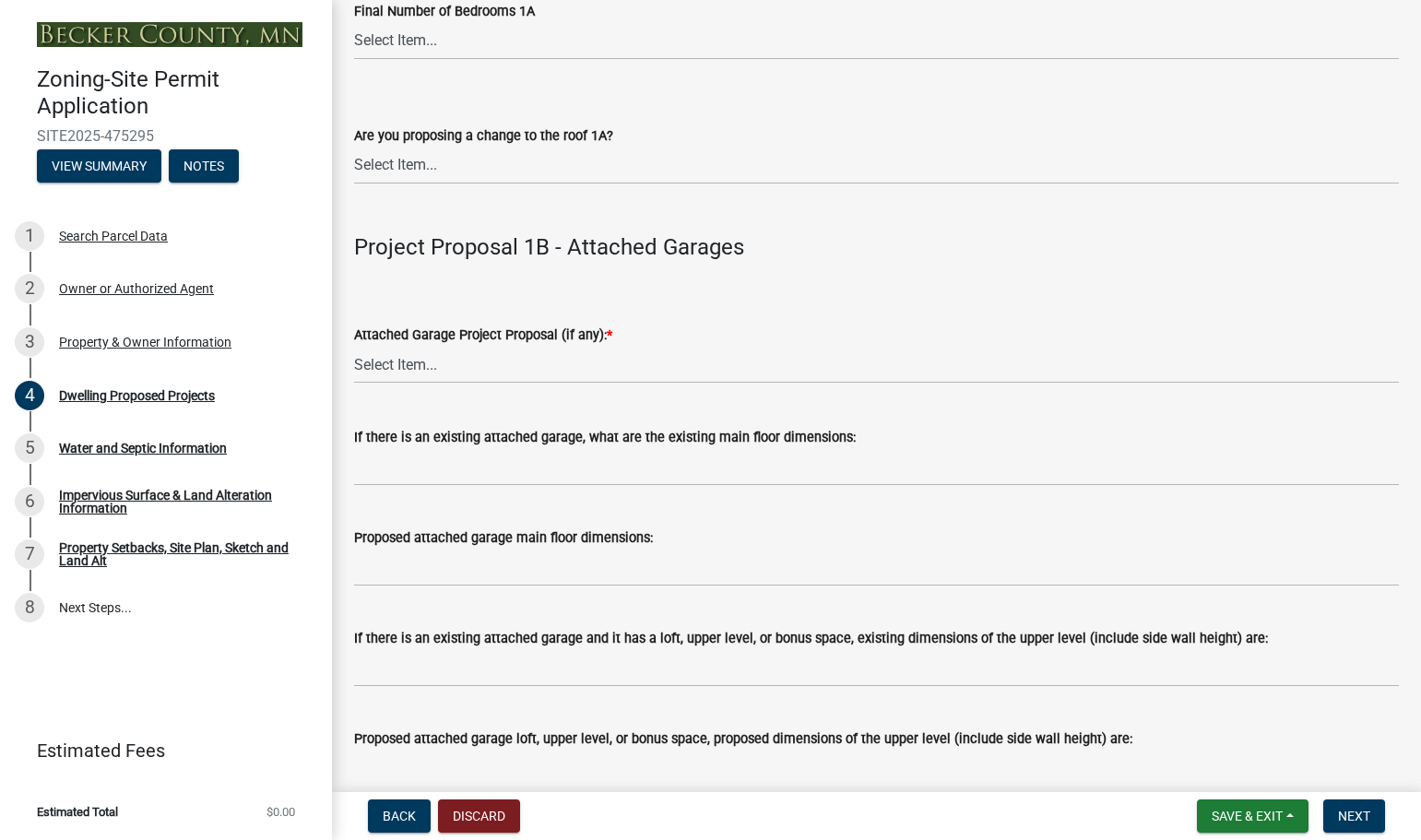
scroll to position [2029, 0]
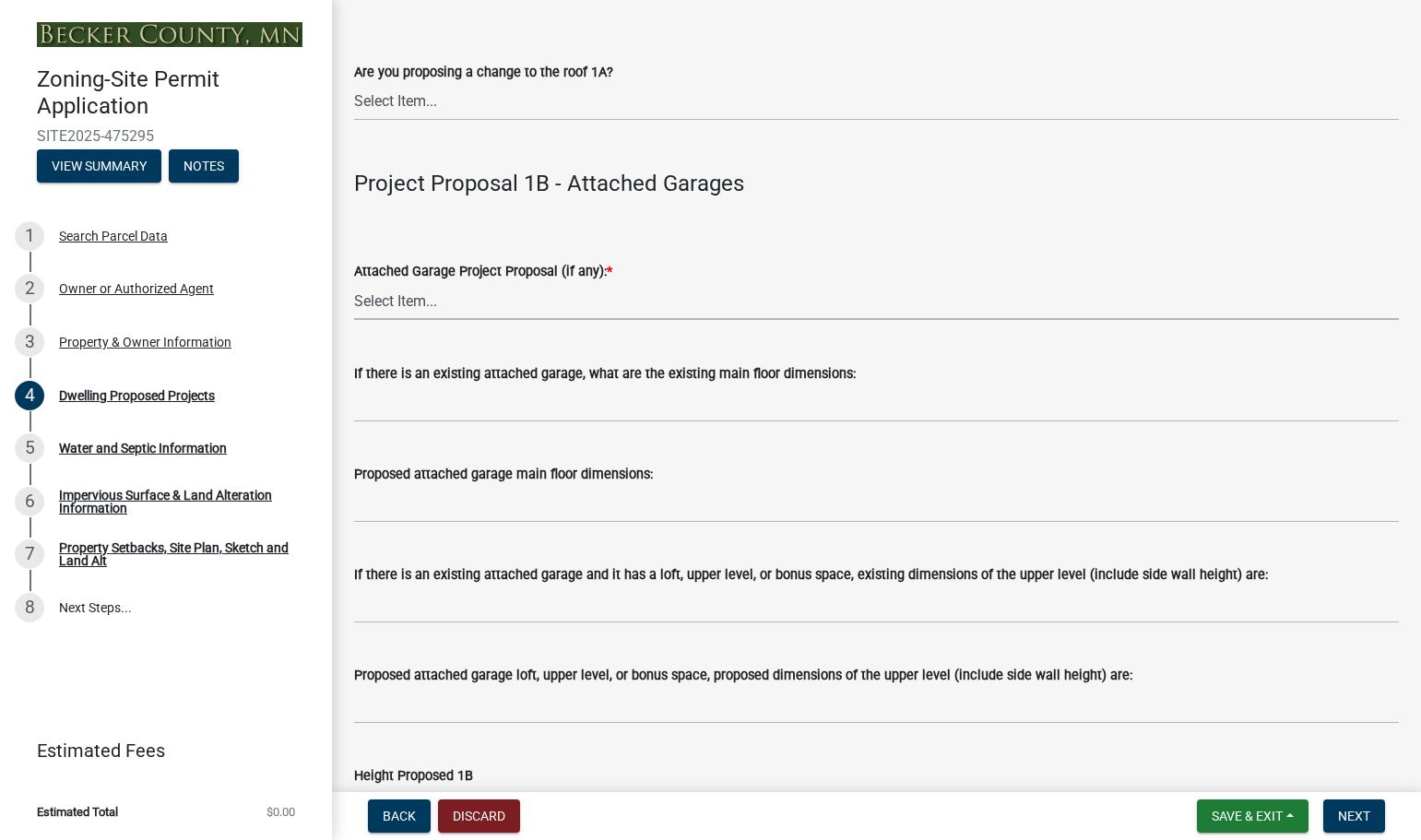
click at [382, 306] on select "Select Item... N/A New Attached Garage Addition to Attached Garage" at bounding box center [876, 301] width 1045 height 38
click at [354, 282] on select "Select Item... N/A New Attached Garage Addition to Attached Garage" at bounding box center [876, 301] width 1045 height 38
select select "11c1c089-3b44-43c0-9549-3c9eeea2451f"
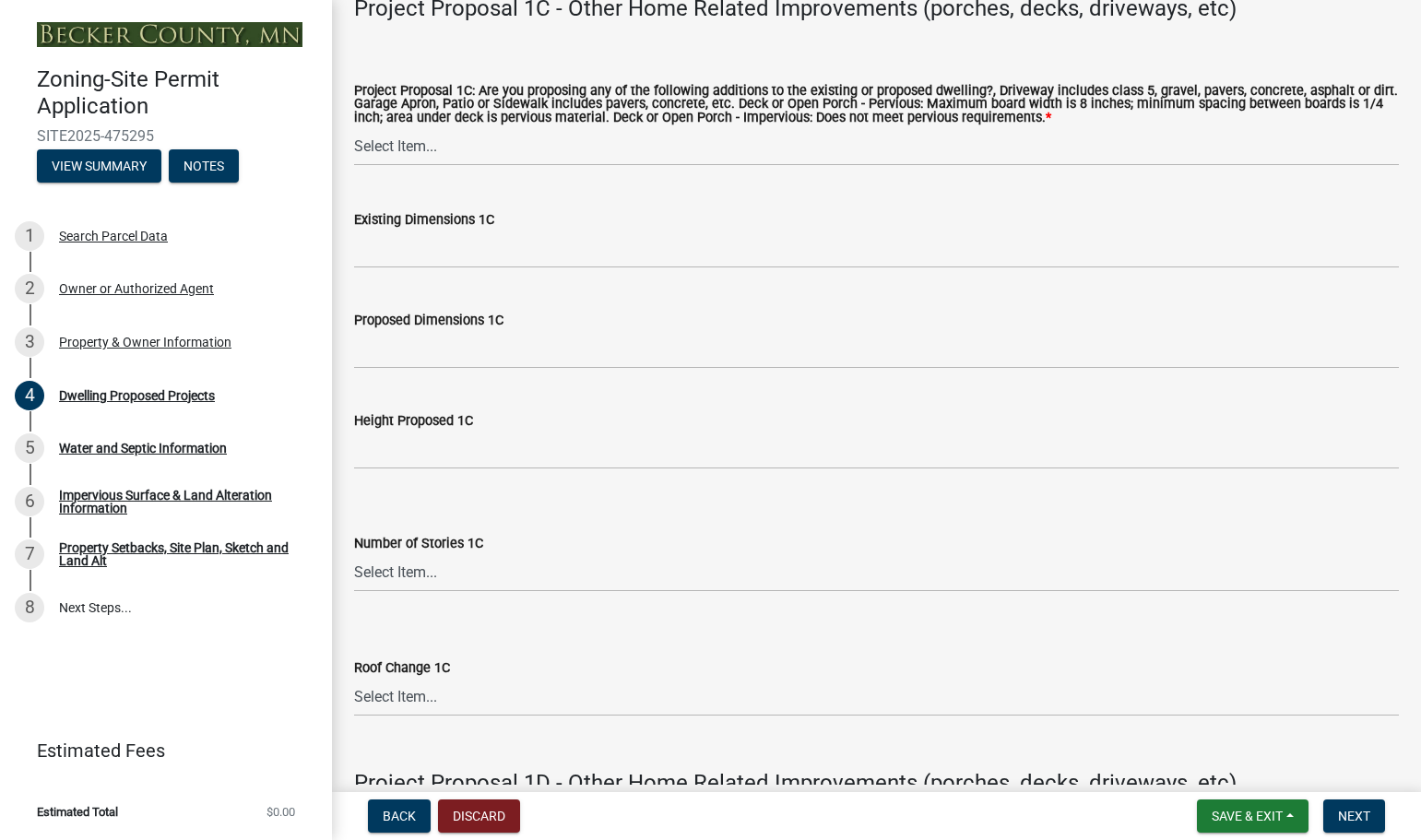
scroll to position [3412, 0]
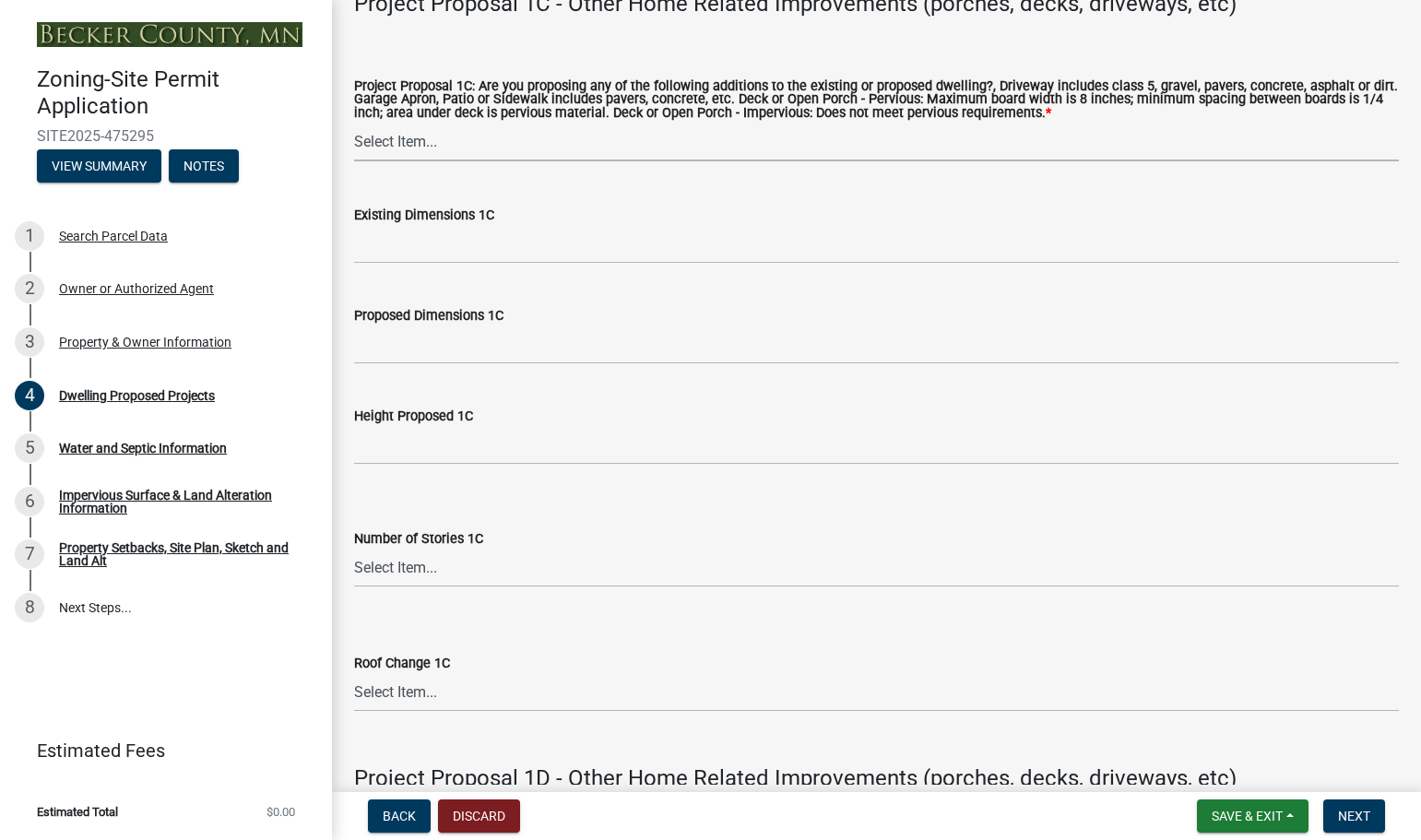
click at [383, 139] on select "Select Item... N/A Driveway Garage Apron Home Patio Sidewalk Deck - Pervious De…" at bounding box center [876, 143] width 1045 height 38
click at [354, 124] on select "Select Item... N/A Driveway Garage Apron Home Patio Sidewalk Deck - Pervious De…" at bounding box center [876, 143] width 1045 height 38
select select "0ceb8b90-6e92-4b1f-be25-acba4c819eff"
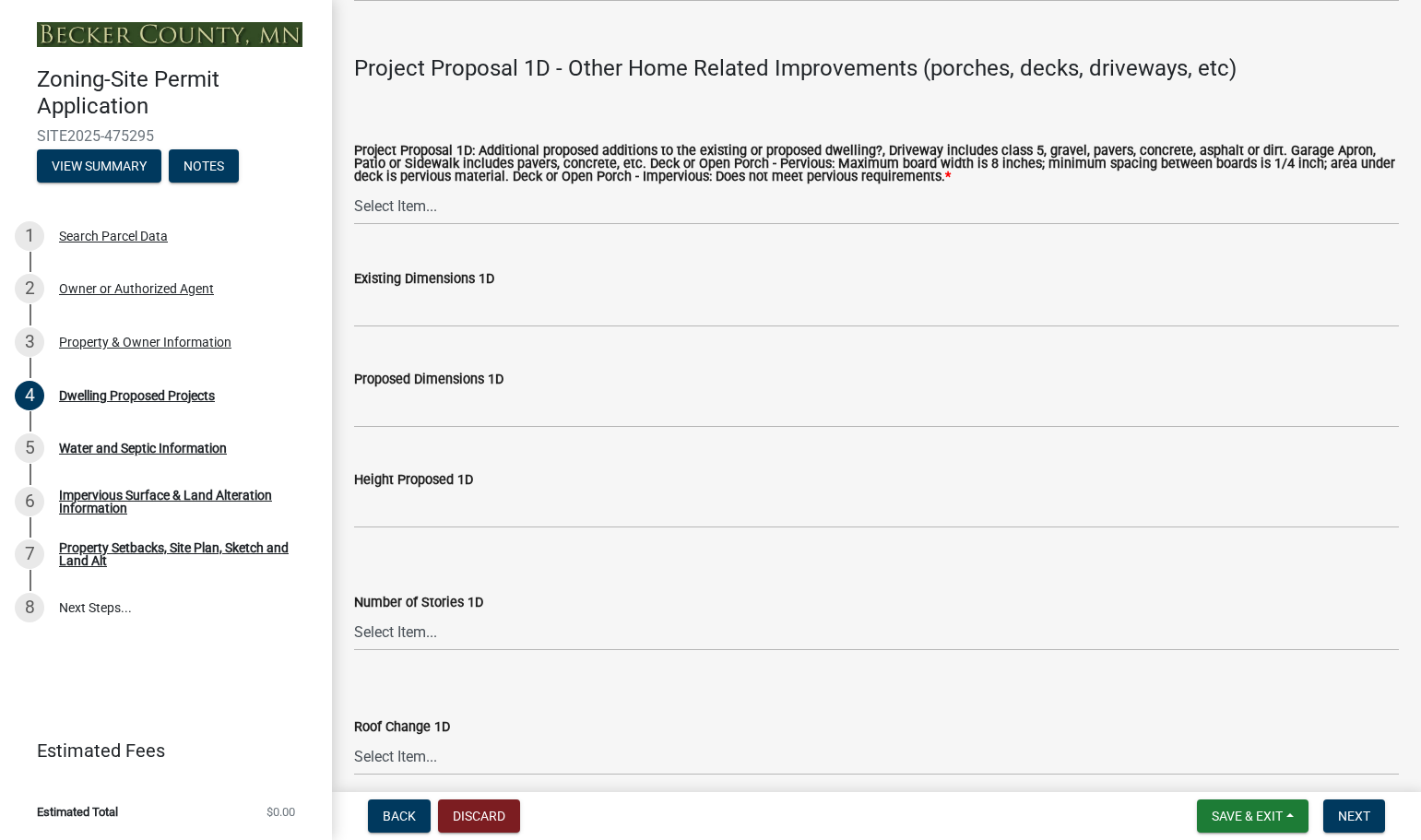
scroll to position [4150, 0]
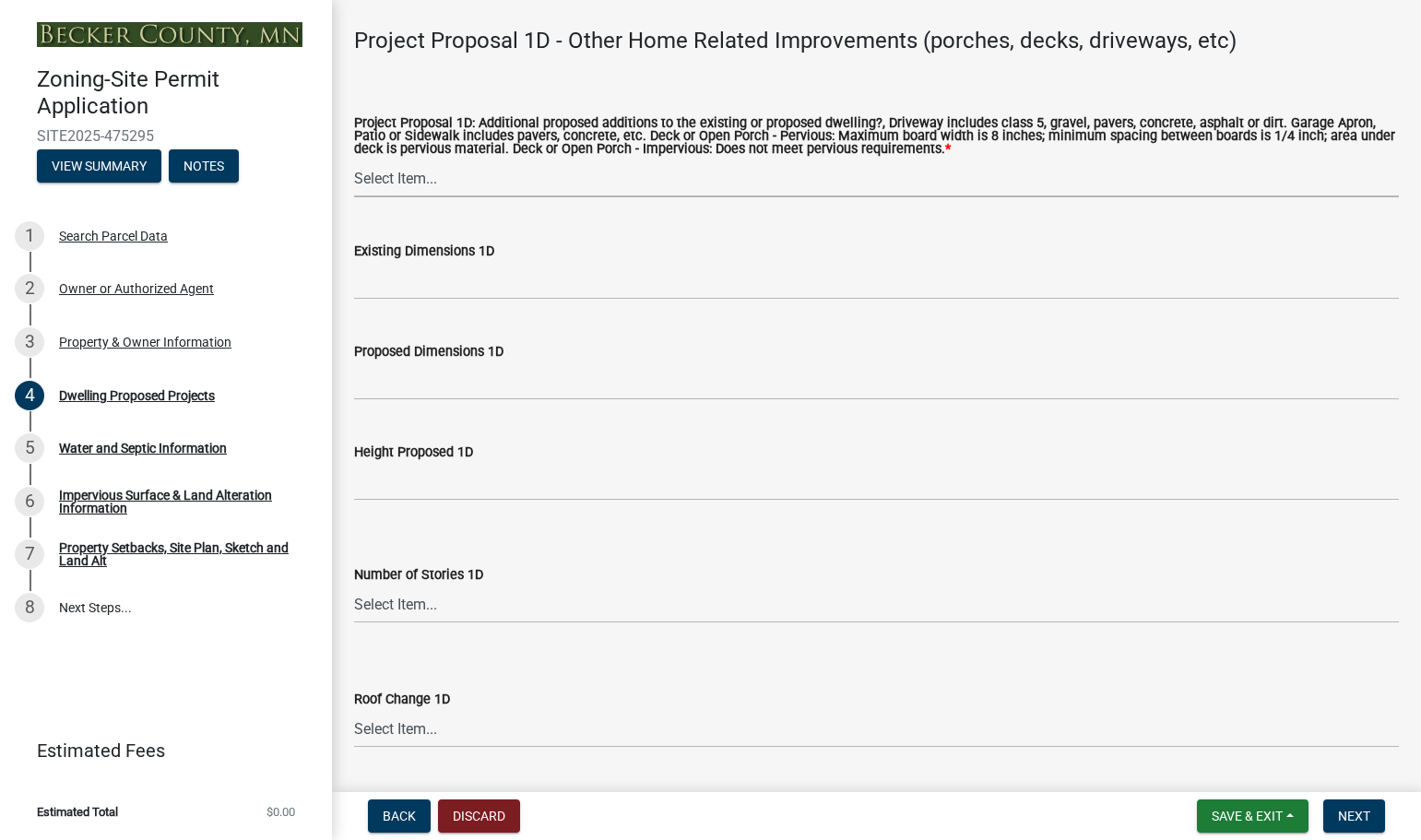
click at [378, 179] on select "Select Item... N/A Driveway Garage Apron Home Patio Sidewalk Deck - Pervious De…" at bounding box center [876, 179] width 1045 height 38
click at [354, 161] on select "Select Item... N/A Driveway Garage Apron Home Patio Sidewalk Deck - Pervious De…" at bounding box center [876, 179] width 1045 height 38
select select "ab9119d1-7da9-49c4-9fac-8c142204c89d"
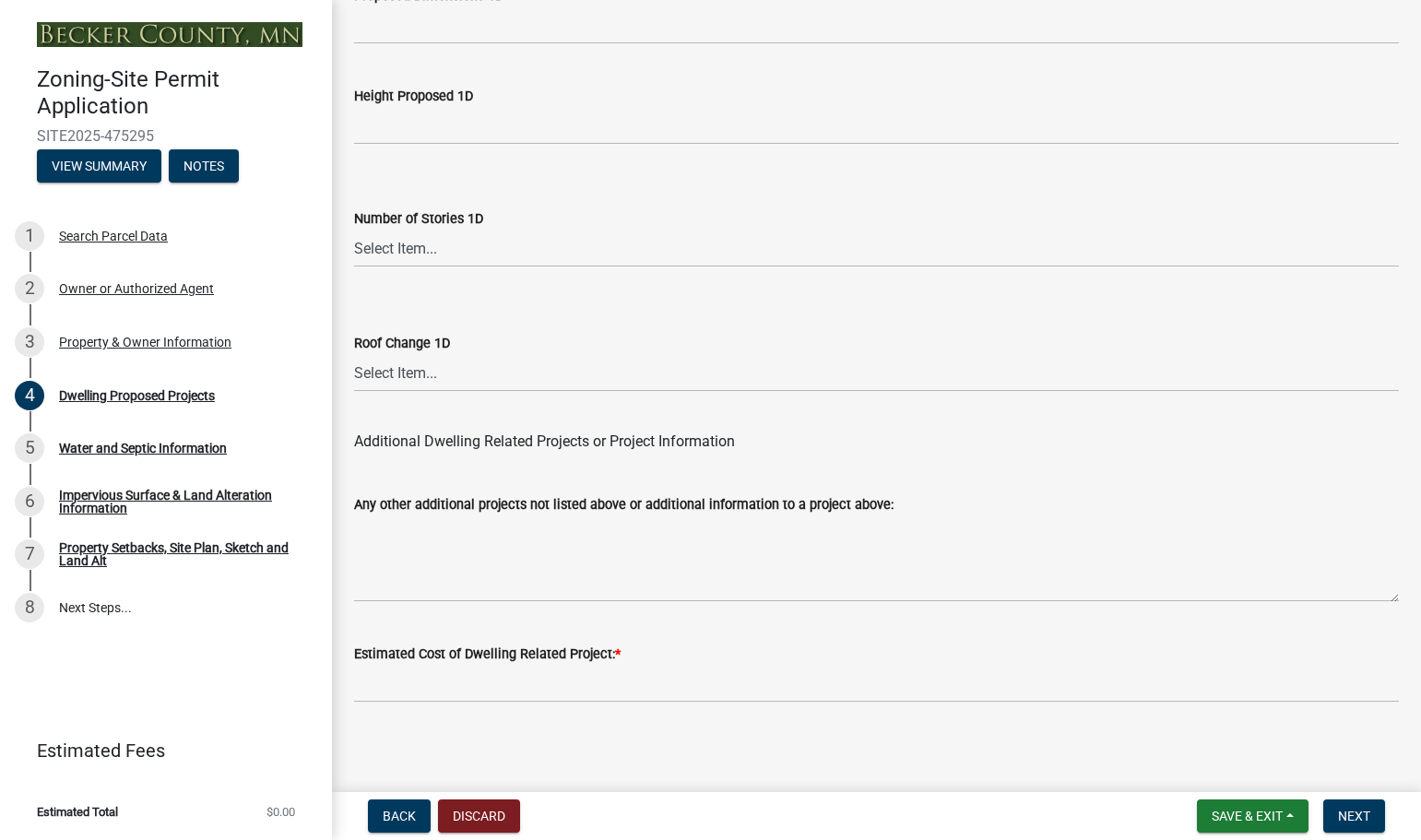
scroll to position [4514, 0]
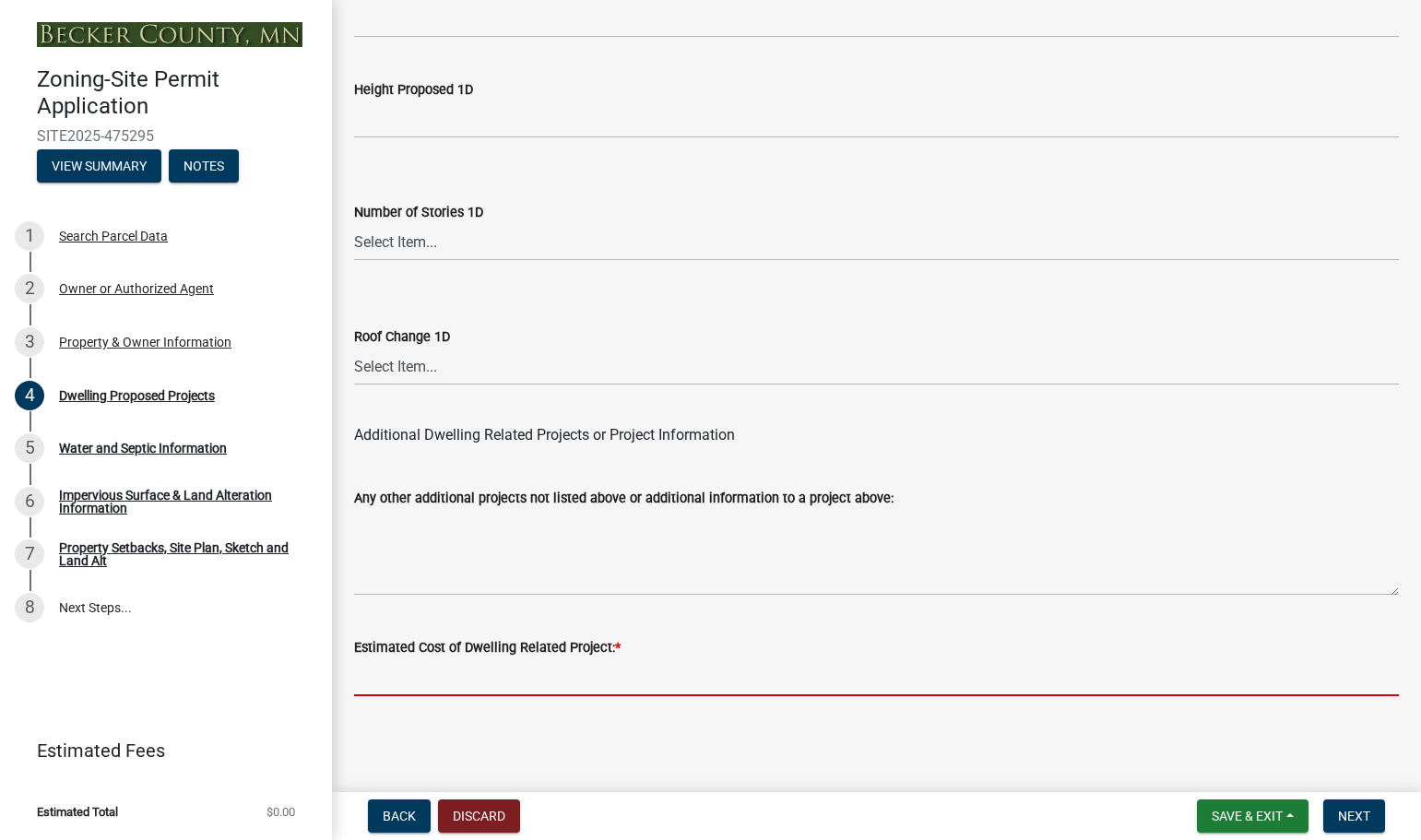
click at [511, 670] on input "text" at bounding box center [876, 677] width 1045 height 38
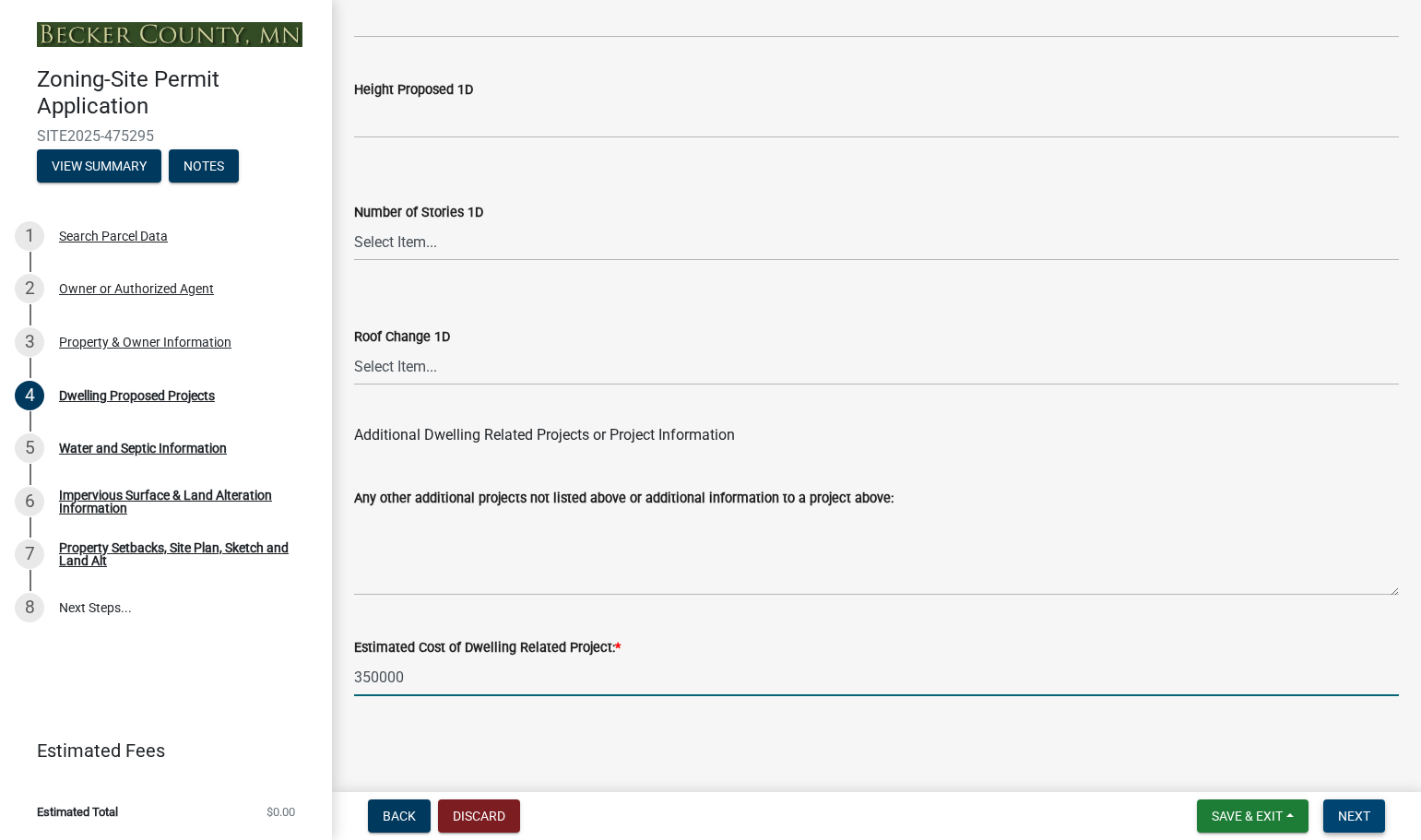
type input "350000"
click at [1352, 817] on span "Next" at bounding box center [1354, 815] width 32 height 14
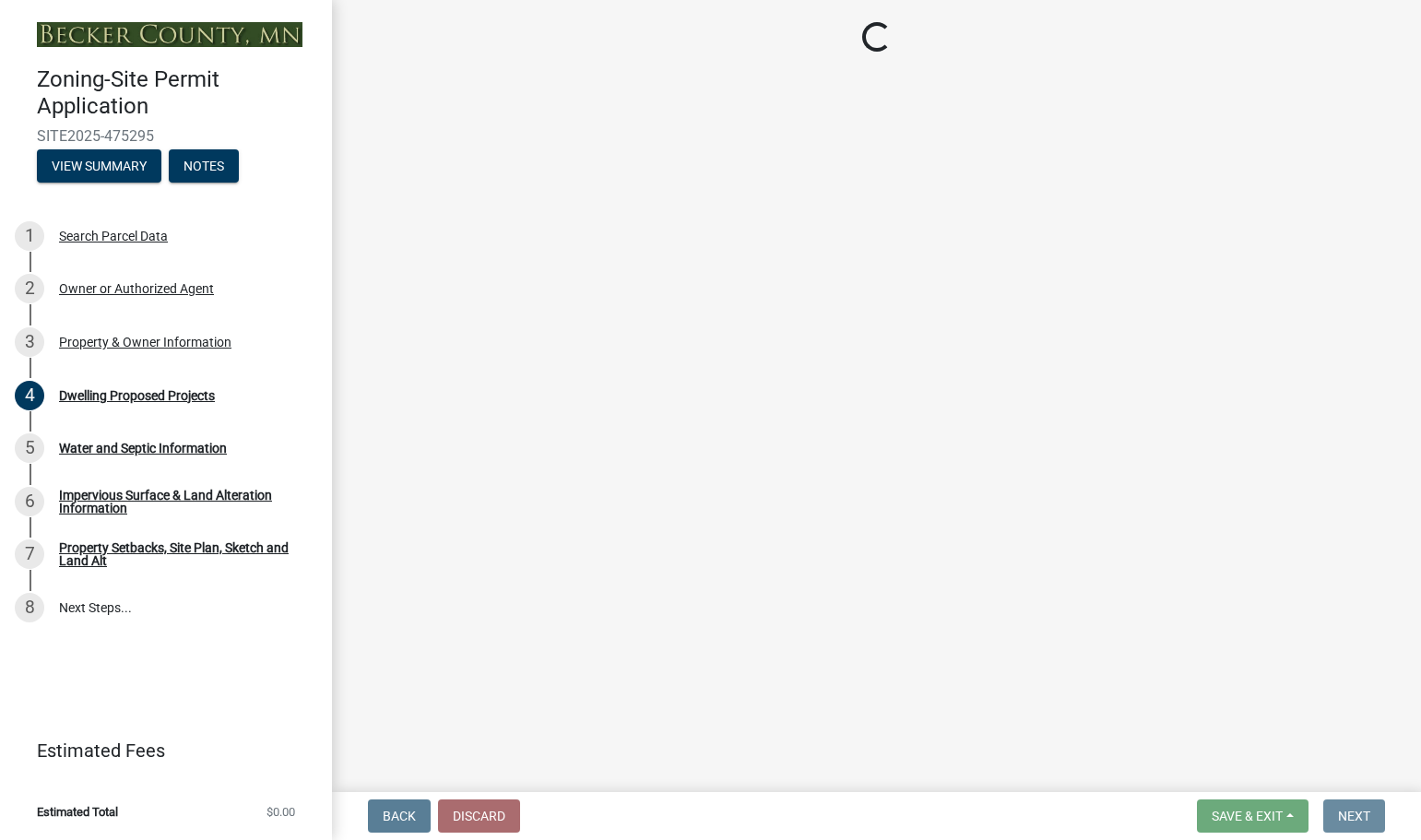
scroll to position [0, 0]
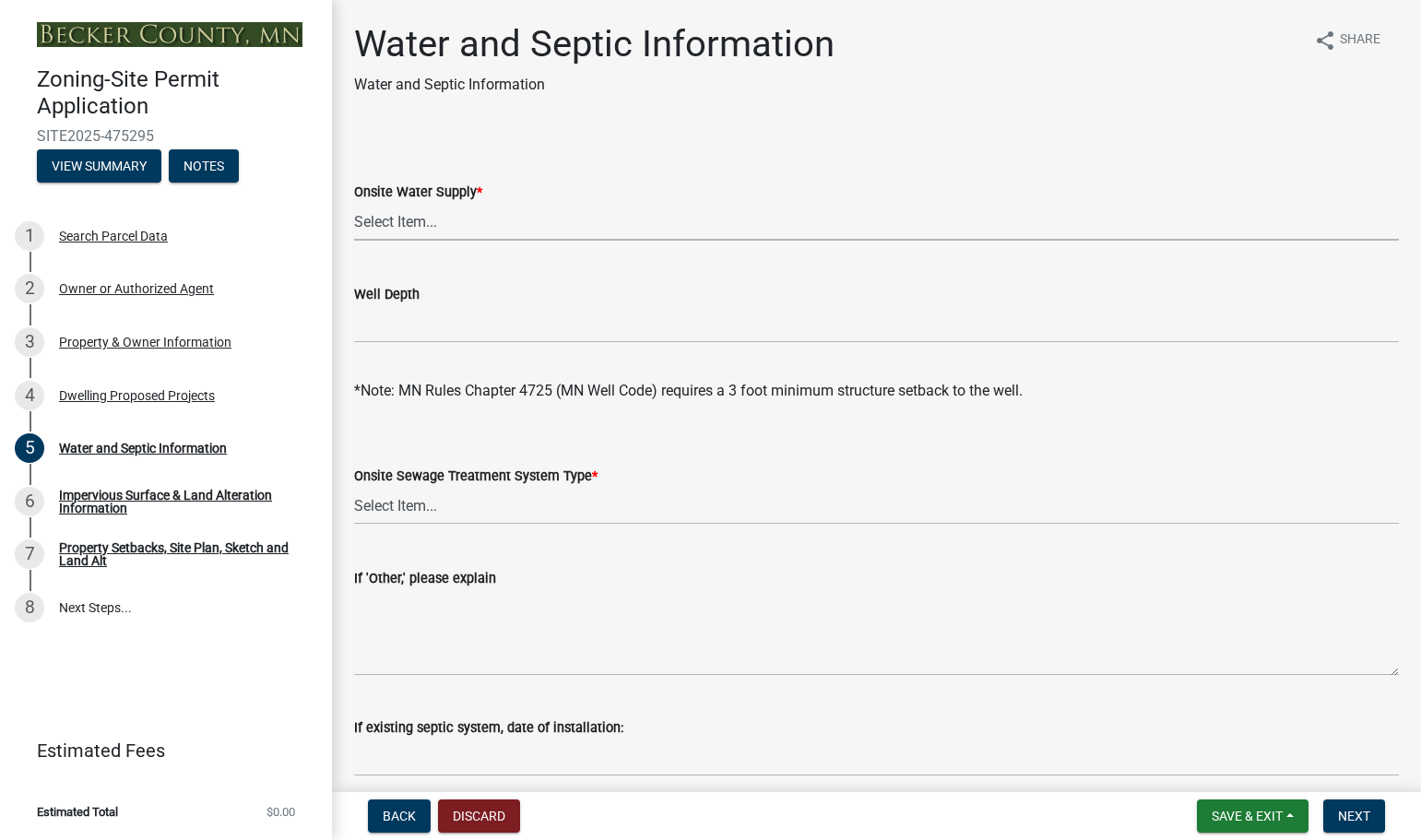
click at [395, 225] on select "Select Item... Well New Well to be Installed Attached to City Water System No o…" at bounding box center [876, 222] width 1045 height 38
click at [354, 203] on select "Select Item... Well New Well to be Installed Attached to City Water System No o…" at bounding box center [876, 222] width 1045 height 38
select select "9c51a48b-0bee-4836-8d5c-beab6e77ad2a"
click at [419, 307] on input "Well Depth" at bounding box center [876, 324] width 1045 height 38
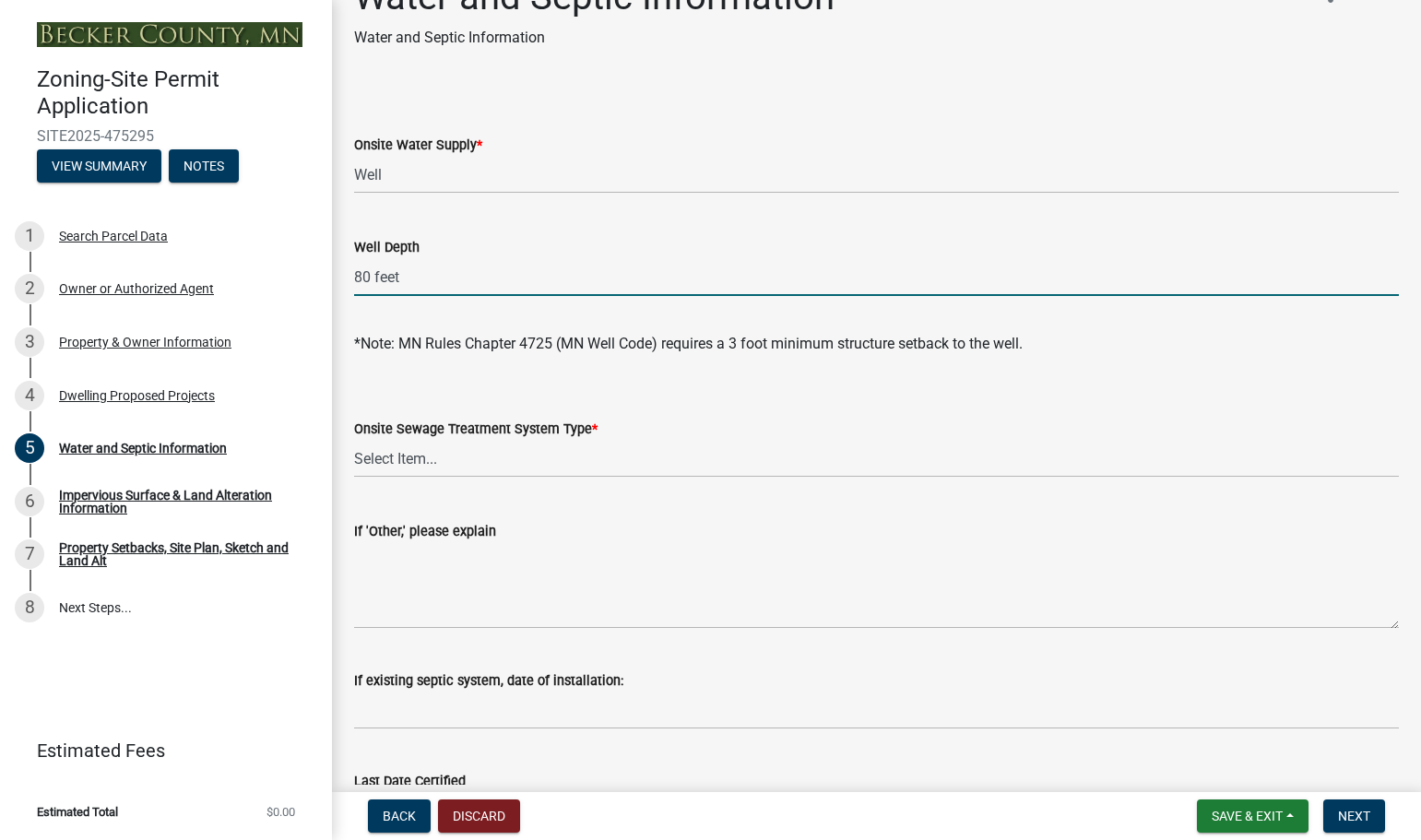
scroll to position [92, 0]
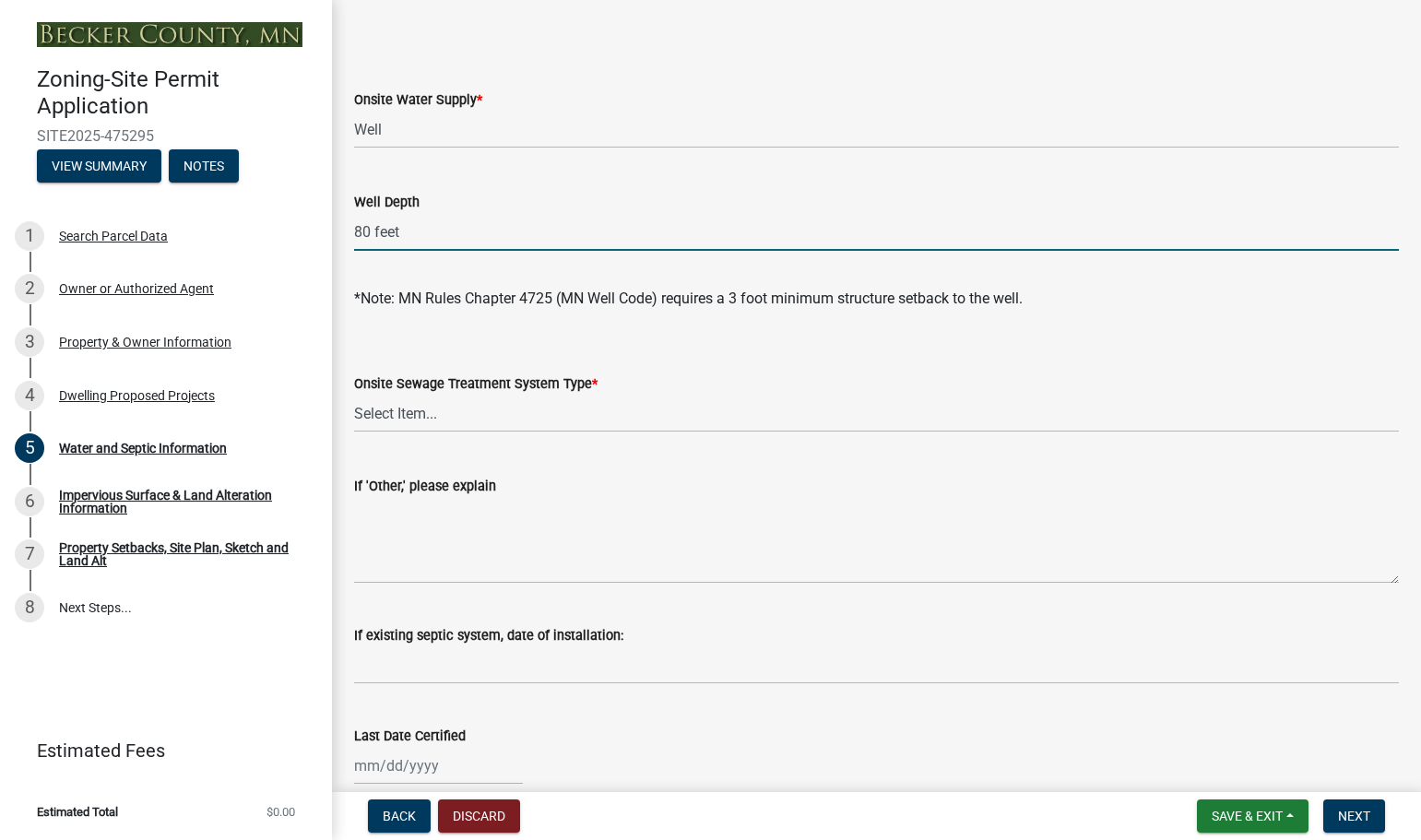
type input "80 feet"
click at [423, 415] on select "Select Item... No existing or proposed septic Proposed New or Corrected Septic …" at bounding box center [876, 413] width 1045 height 38
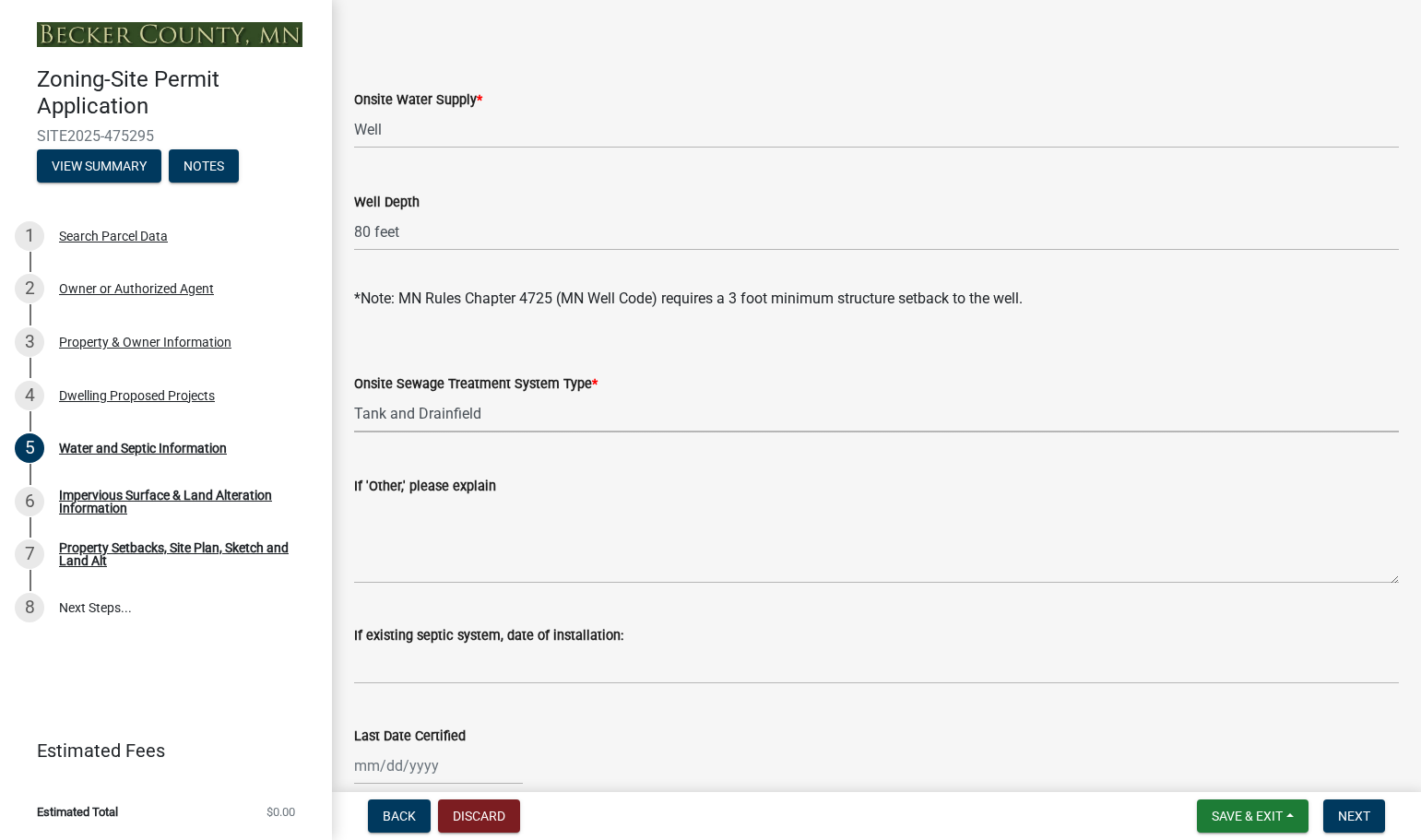
click at [354, 394] on select "Select Item... No existing or proposed septic Proposed New or Corrected Septic …" at bounding box center [876, 413] width 1045 height 38
select select "25b8aef2-9eed-4c0f-8836-08d4b8d082b1"
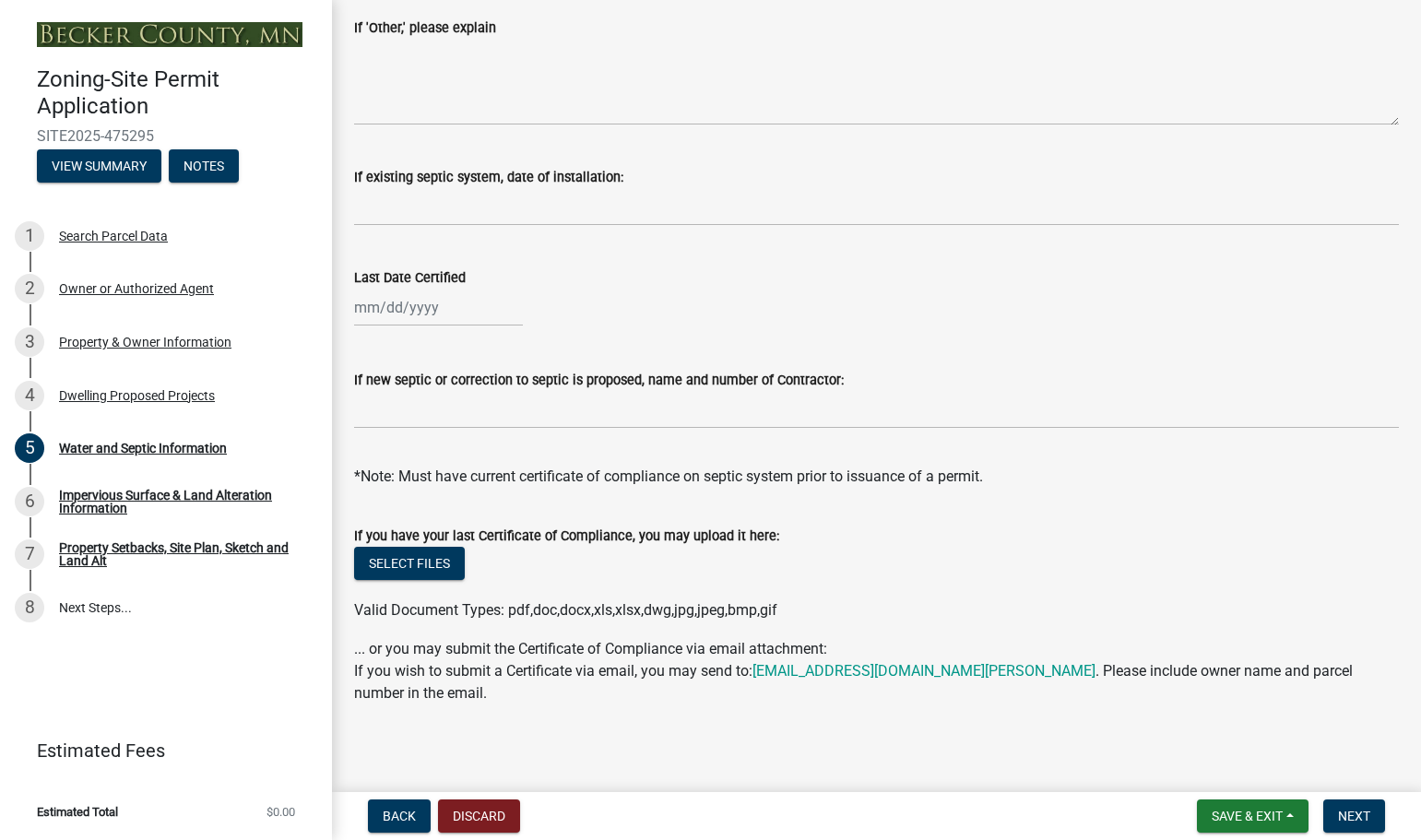
scroll to position [557, 0]
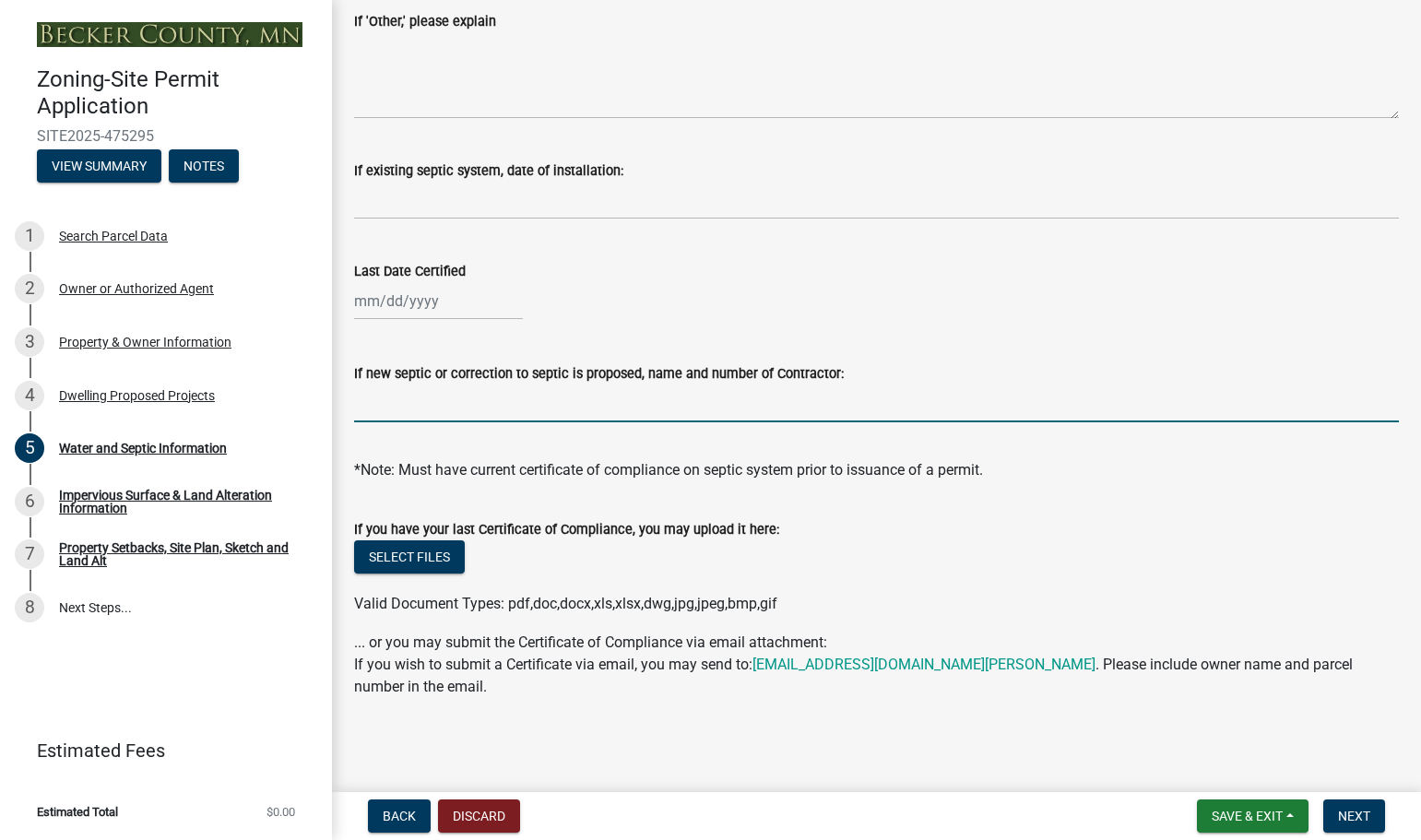
click at [440, 409] on input "If new septic or correction to septic is proposed, name and number of Contracto…" at bounding box center [876, 404] width 1045 height 38
drag, startPoint x: 467, startPoint y: 396, endPoint x: 535, endPoint y: 390, distance: 68.3
click at [472, 396] on input "L & B Excatators" at bounding box center [876, 404] width 1045 height 38
type input "L & B Excavating Inc"
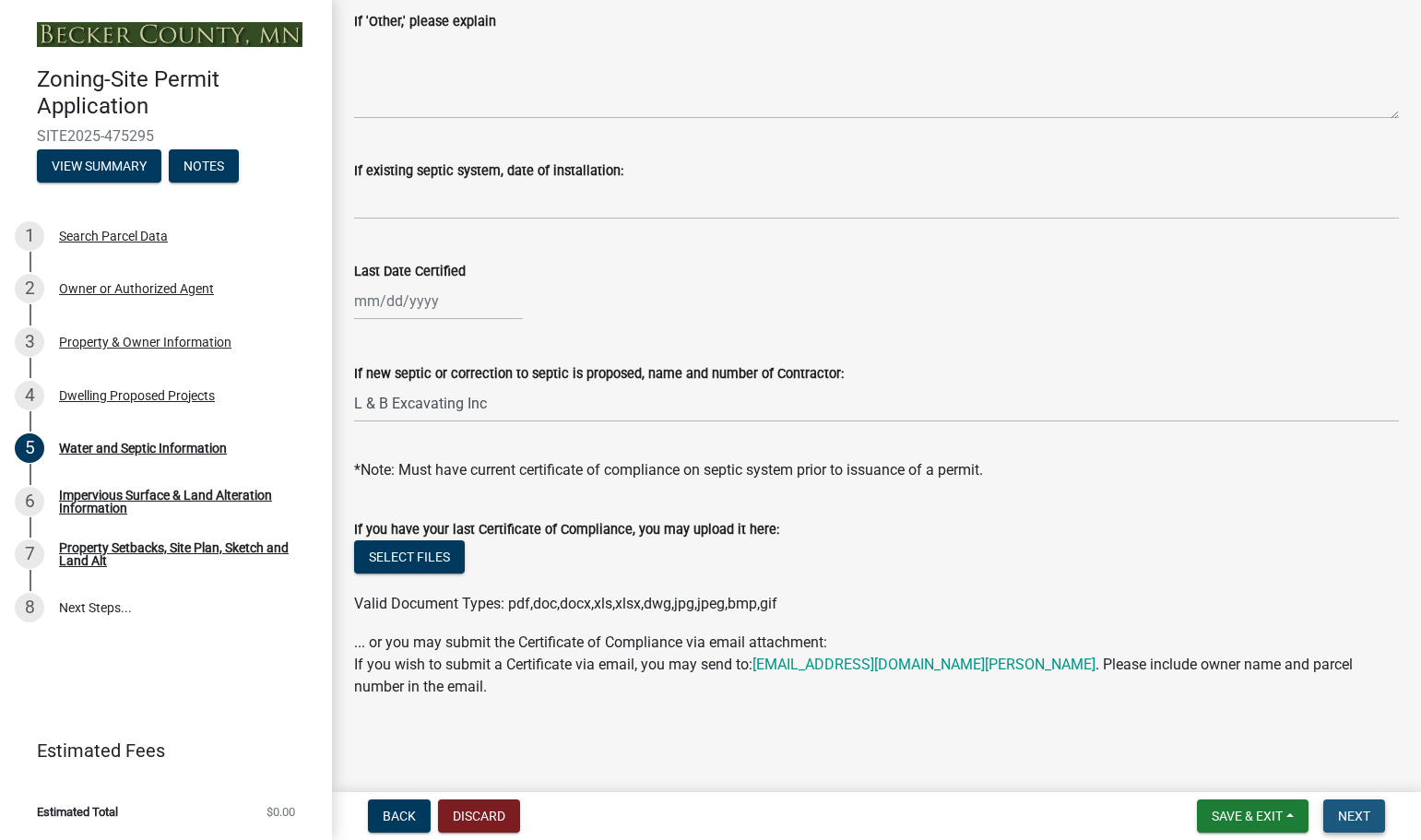
click at [1350, 809] on span "Next" at bounding box center [1354, 815] width 32 height 14
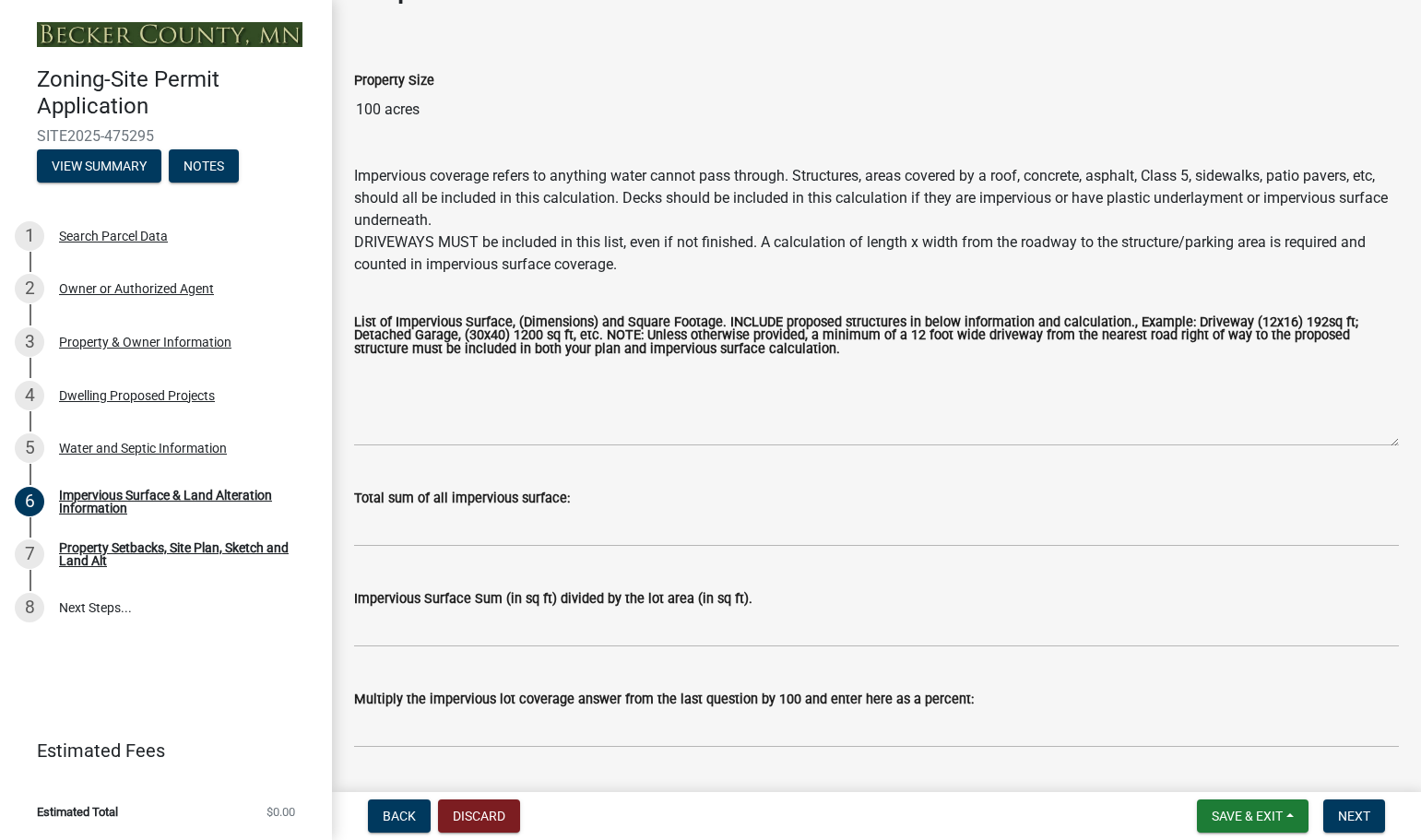
scroll to position [92, 0]
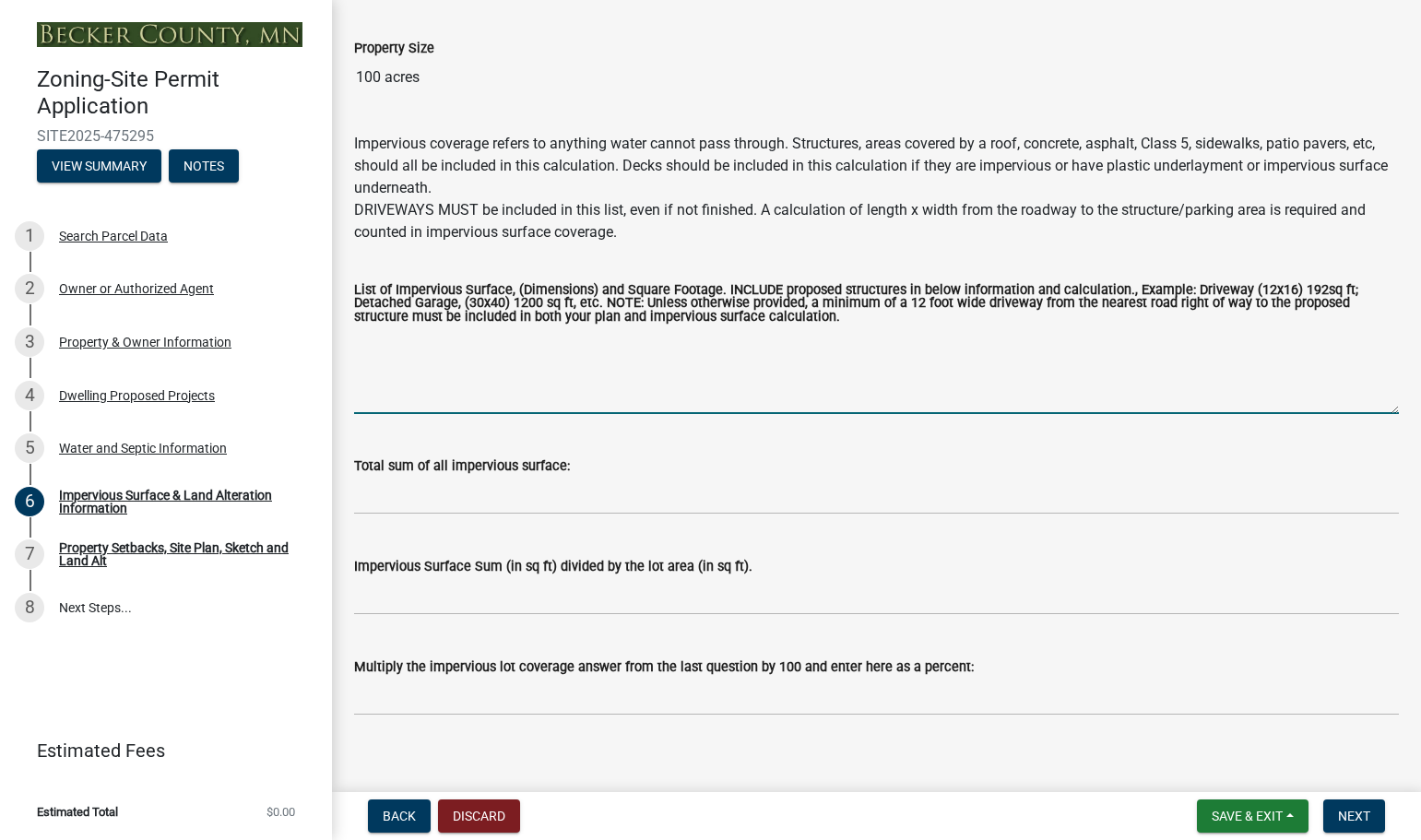
click at [422, 394] on textarea "List of Impervious Surface, (Dimensions) and Square Footage. INCLUDE proposed s…" at bounding box center [876, 370] width 1045 height 87
click at [455, 341] on textarea "modular home 32x76" at bounding box center [876, 370] width 1045 height 87
type textarea "modular home (32x76) 2432 sq ft"
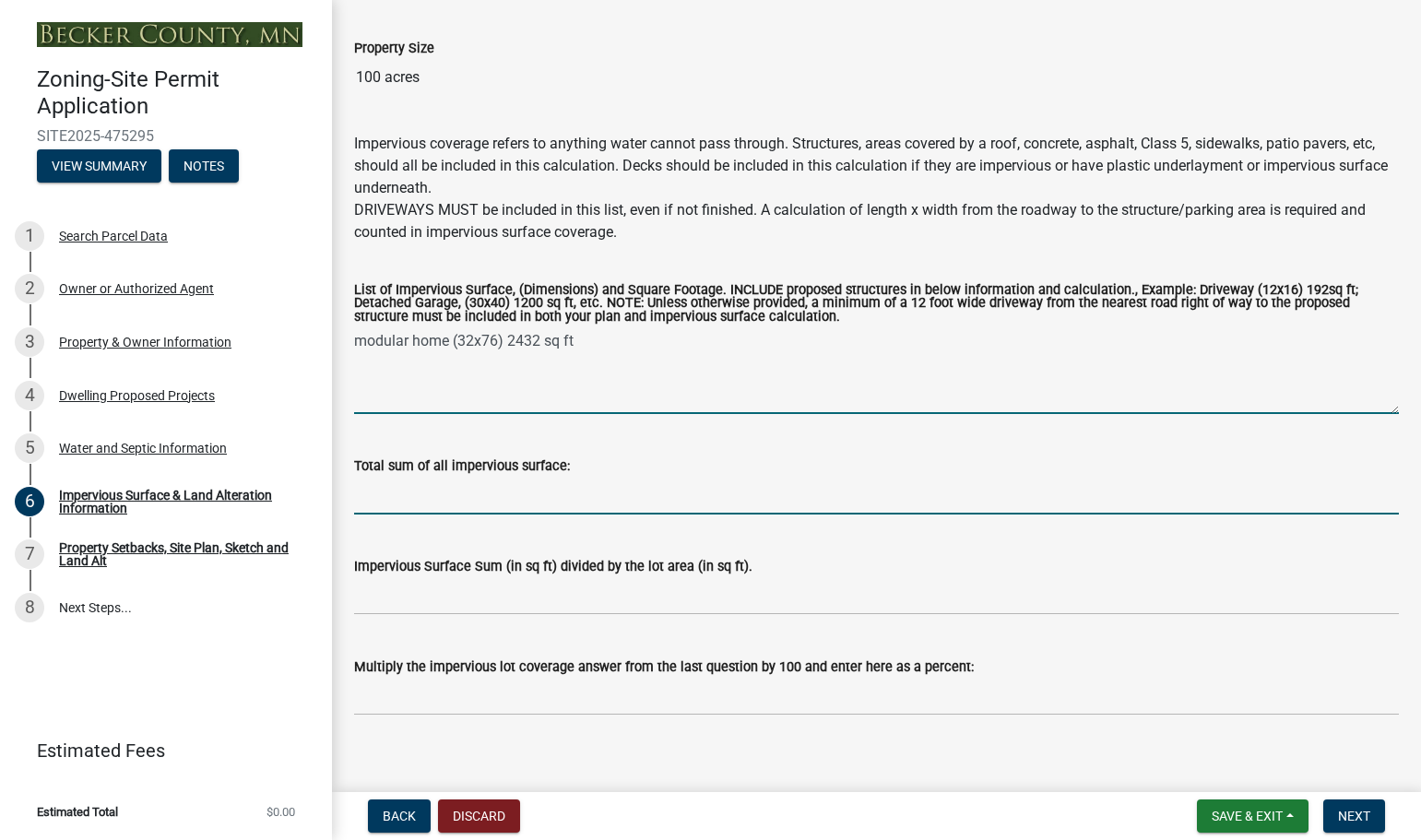
click at [449, 500] on input "Total sum of all impervious surface:" at bounding box center [876, 496] width 1045 height 38
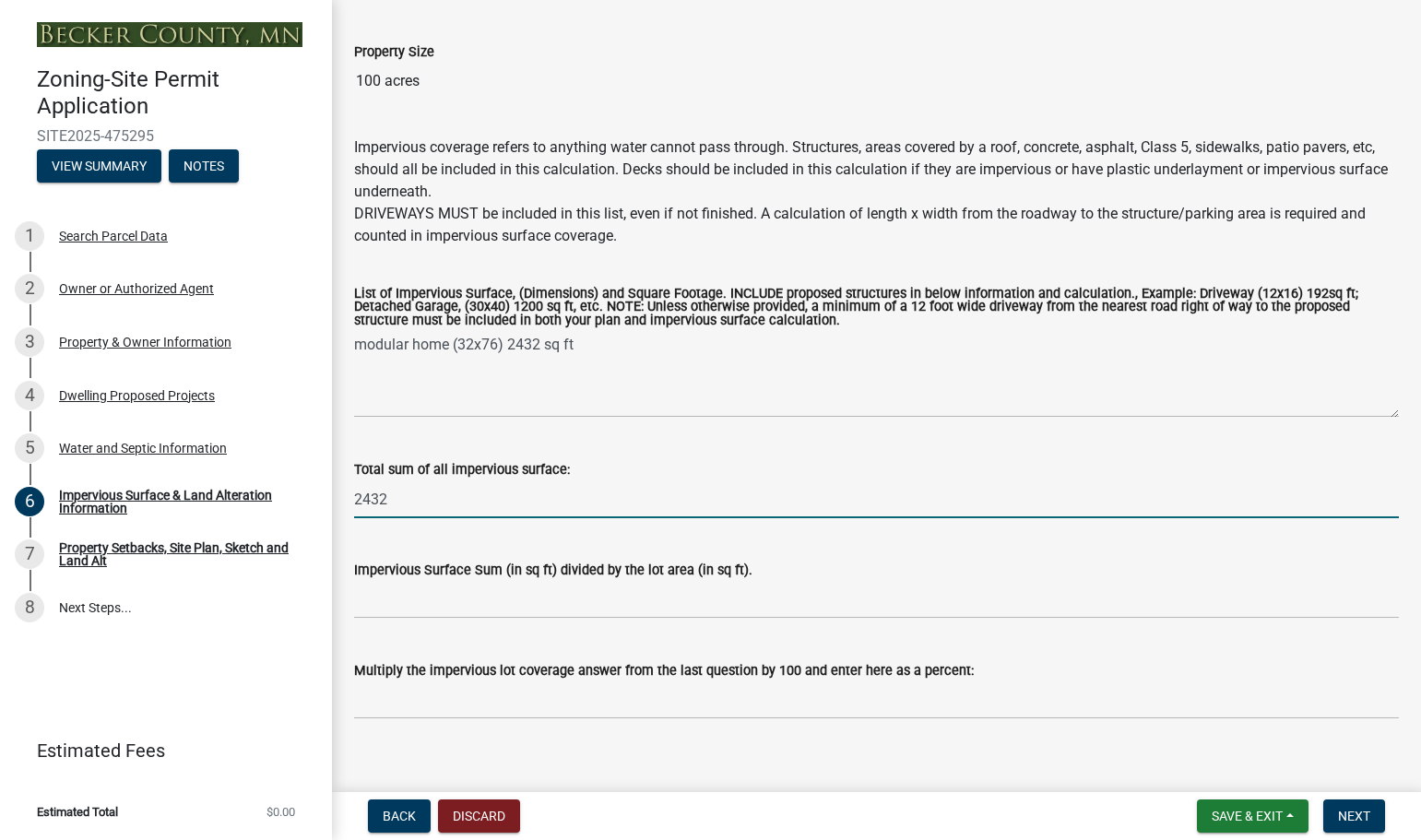
scroll to position [110, 0]
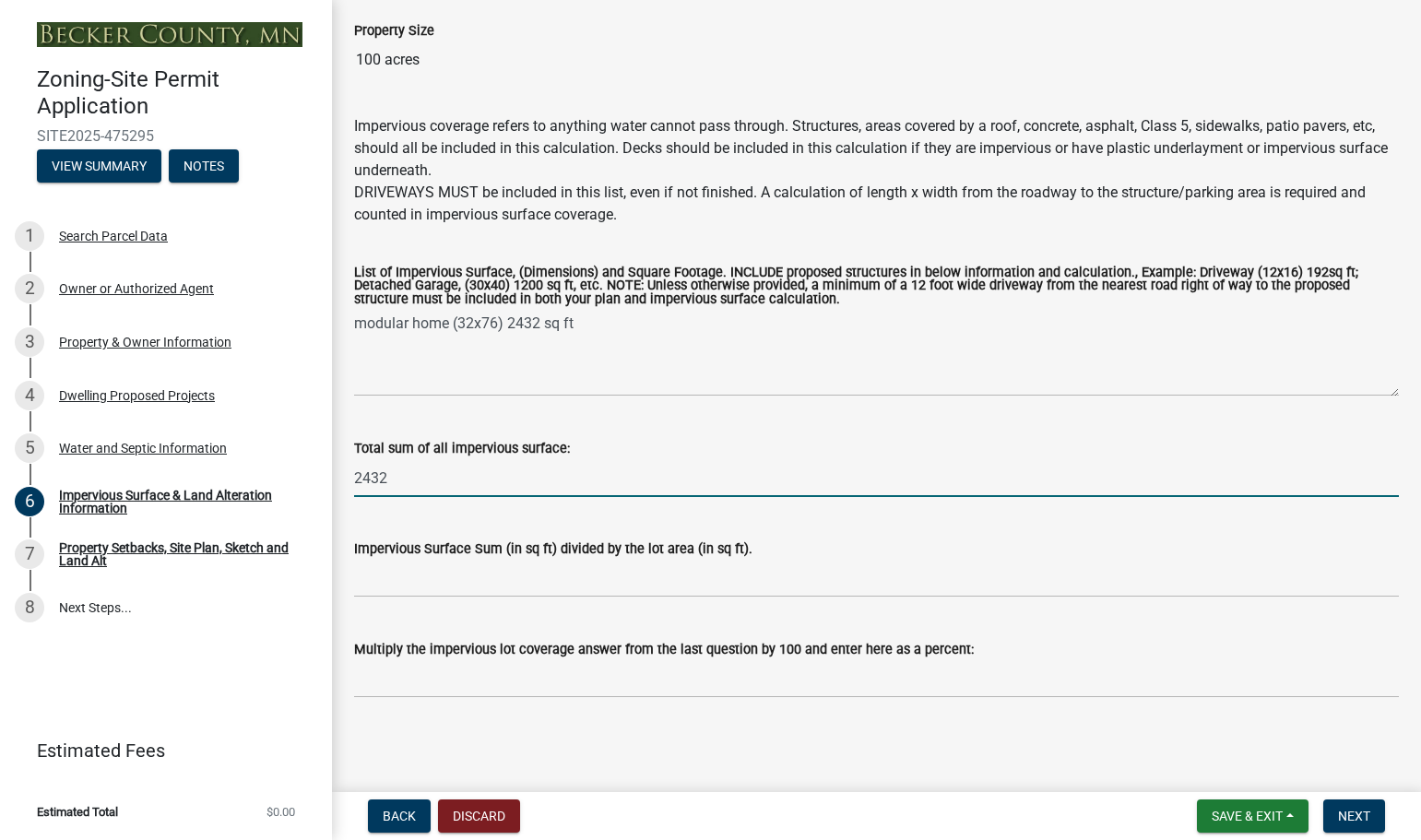
type input "2432"
click at [404, 591] on input "Impervious Surface Sum (in sq ft) divided by the lot area (in sq ft)." at bounding box center [876, 579] width 1045 height 38
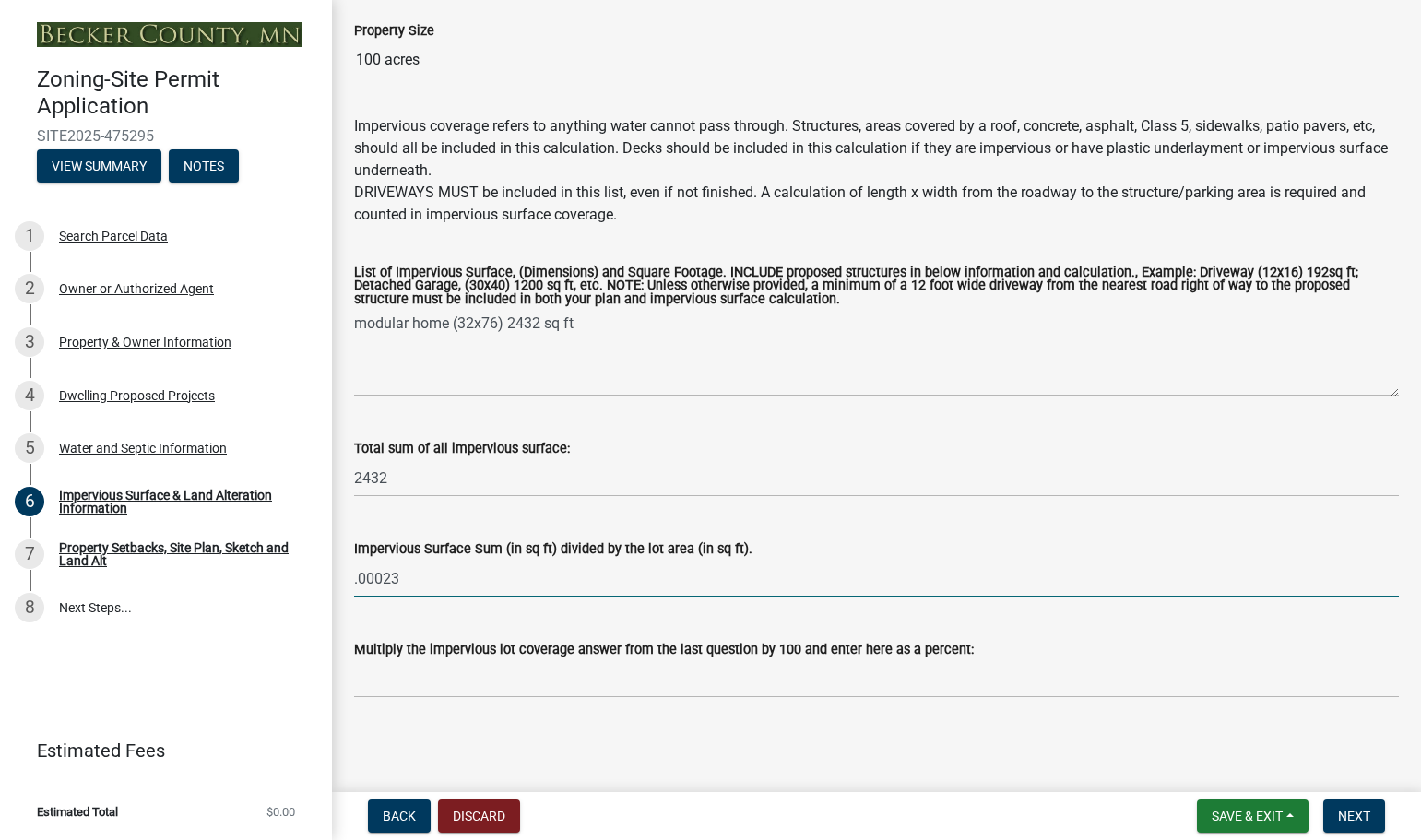
type input ".00023"
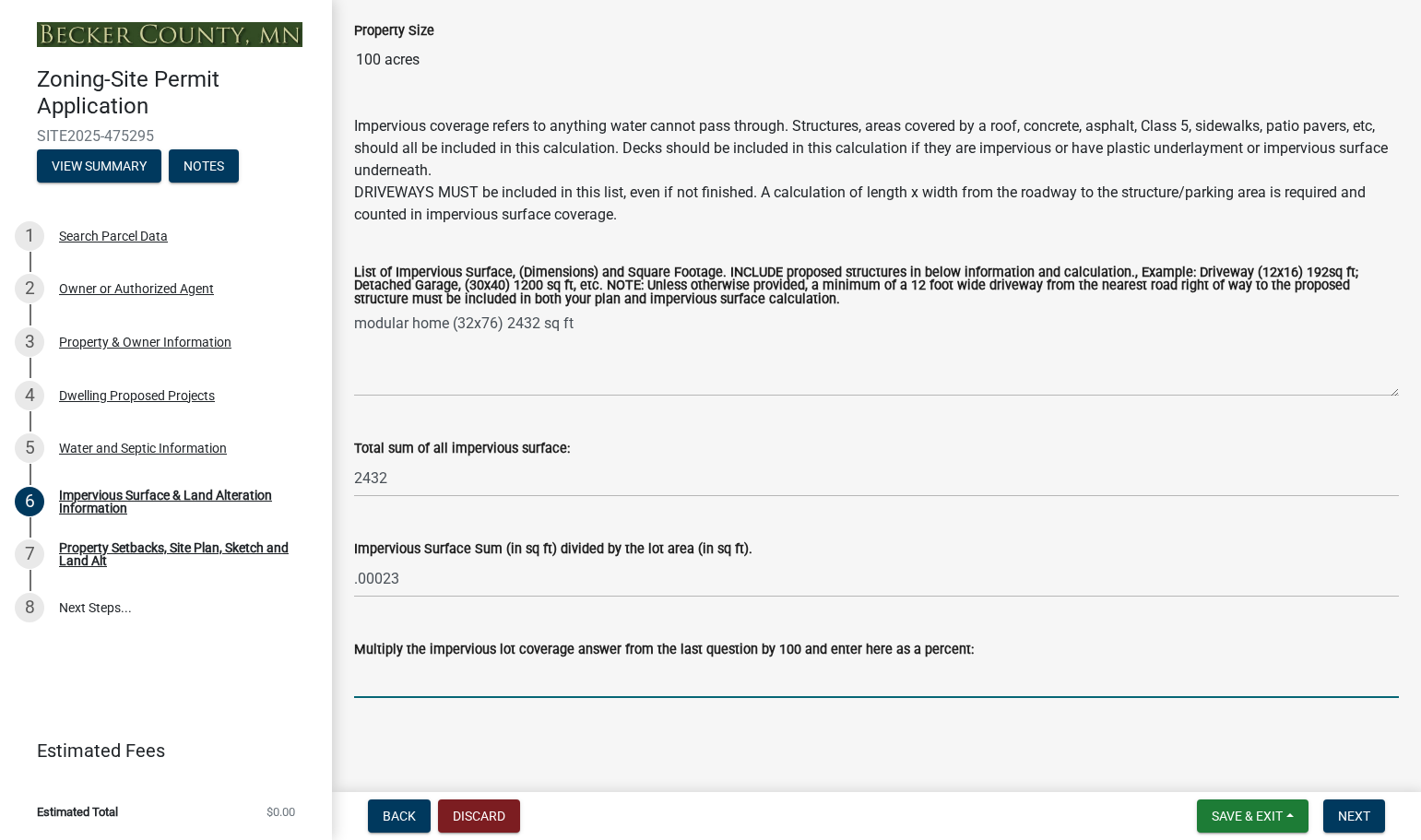
drag, startPoint x: 390, startPoint y: 683, endPoint x: 419, endPoint y: 666, distance: 33.6
click at [391, 682] on input "Multiply the impervious lot coverage answer from the last question by 100 and e…" at bounding box center [876, 679] width 1045 height 38
type input ".023%"
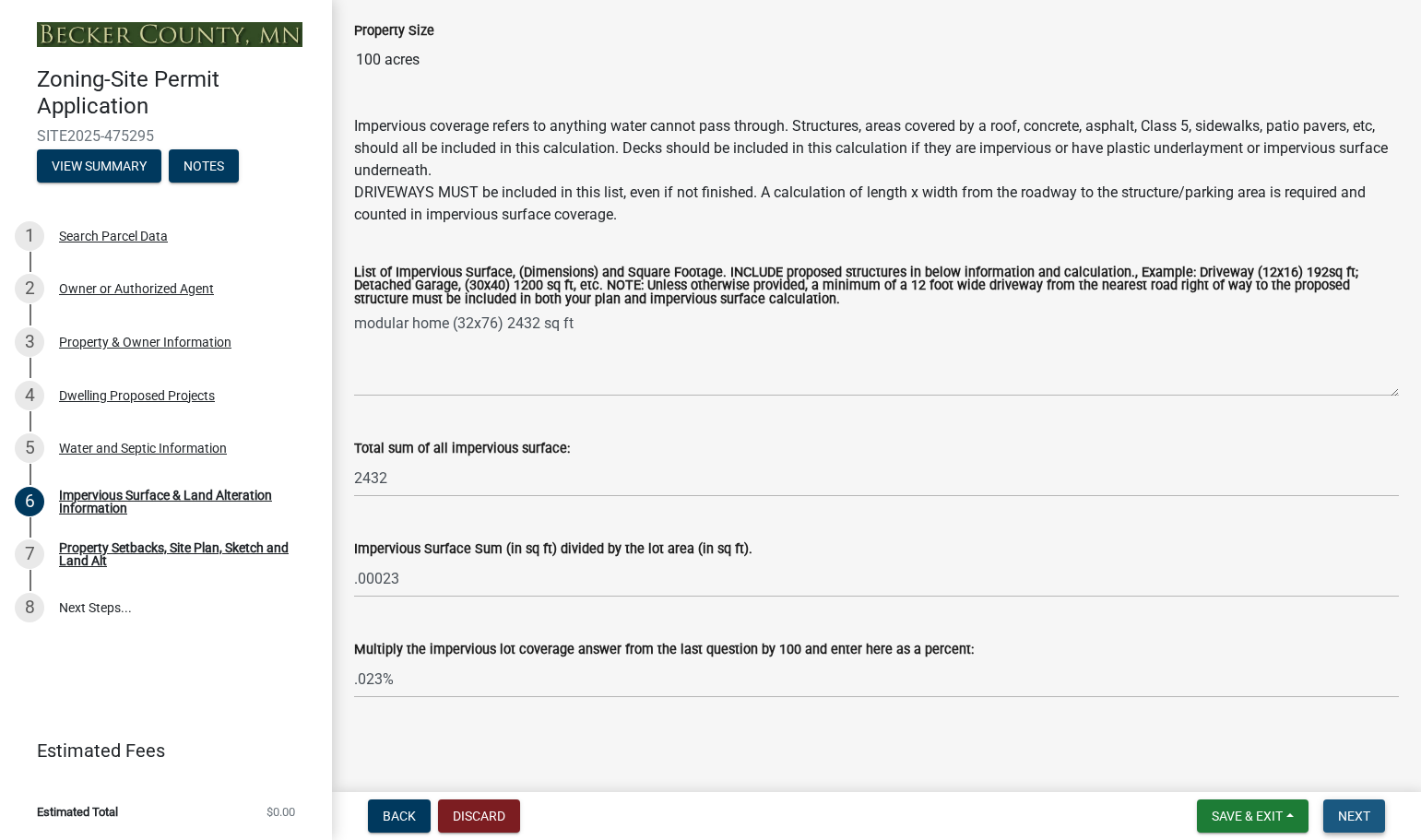
click at [1352, 814] on span "Next" at bounding box center [1354, 815] width 32 height 14
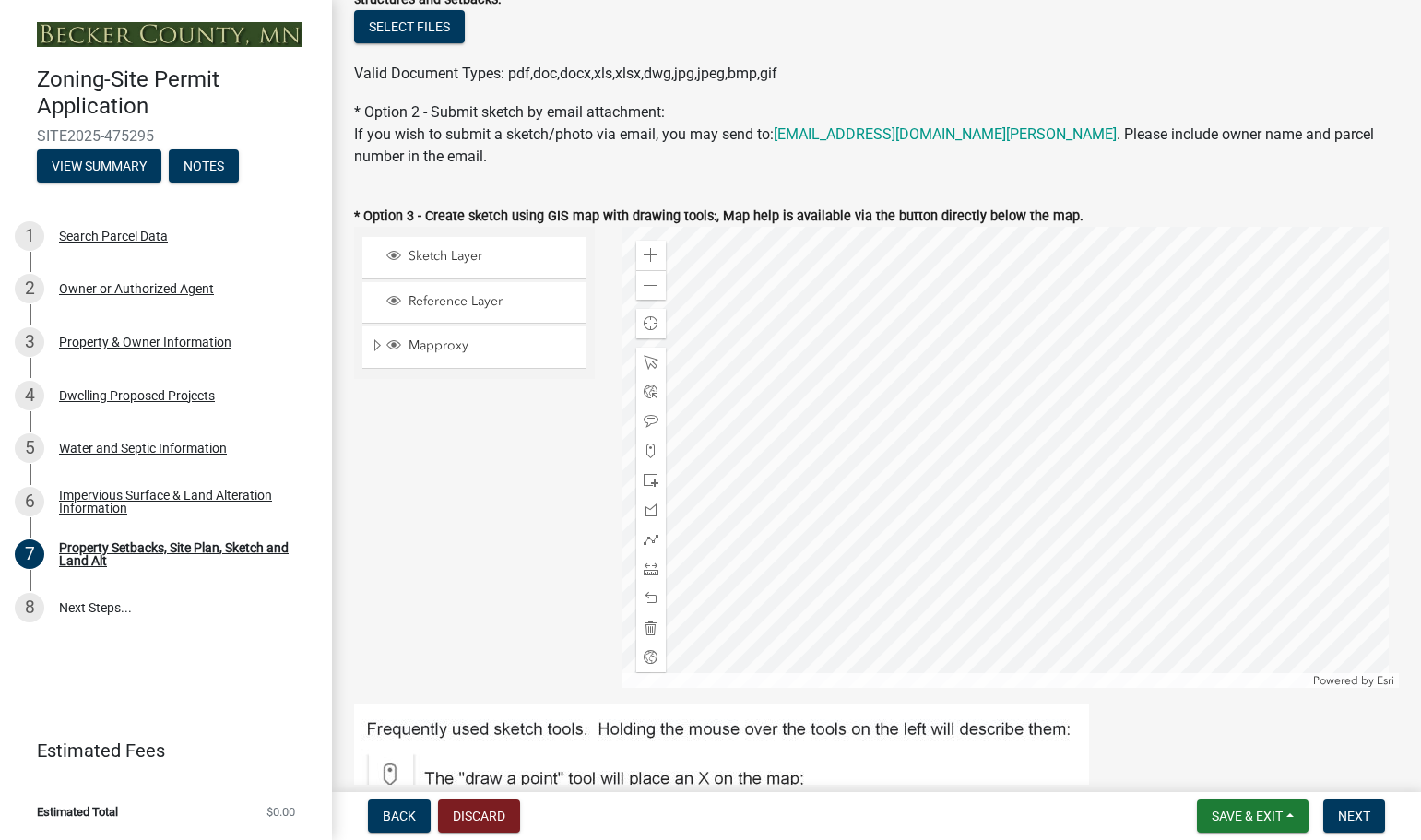
scroll to position [461, 0]
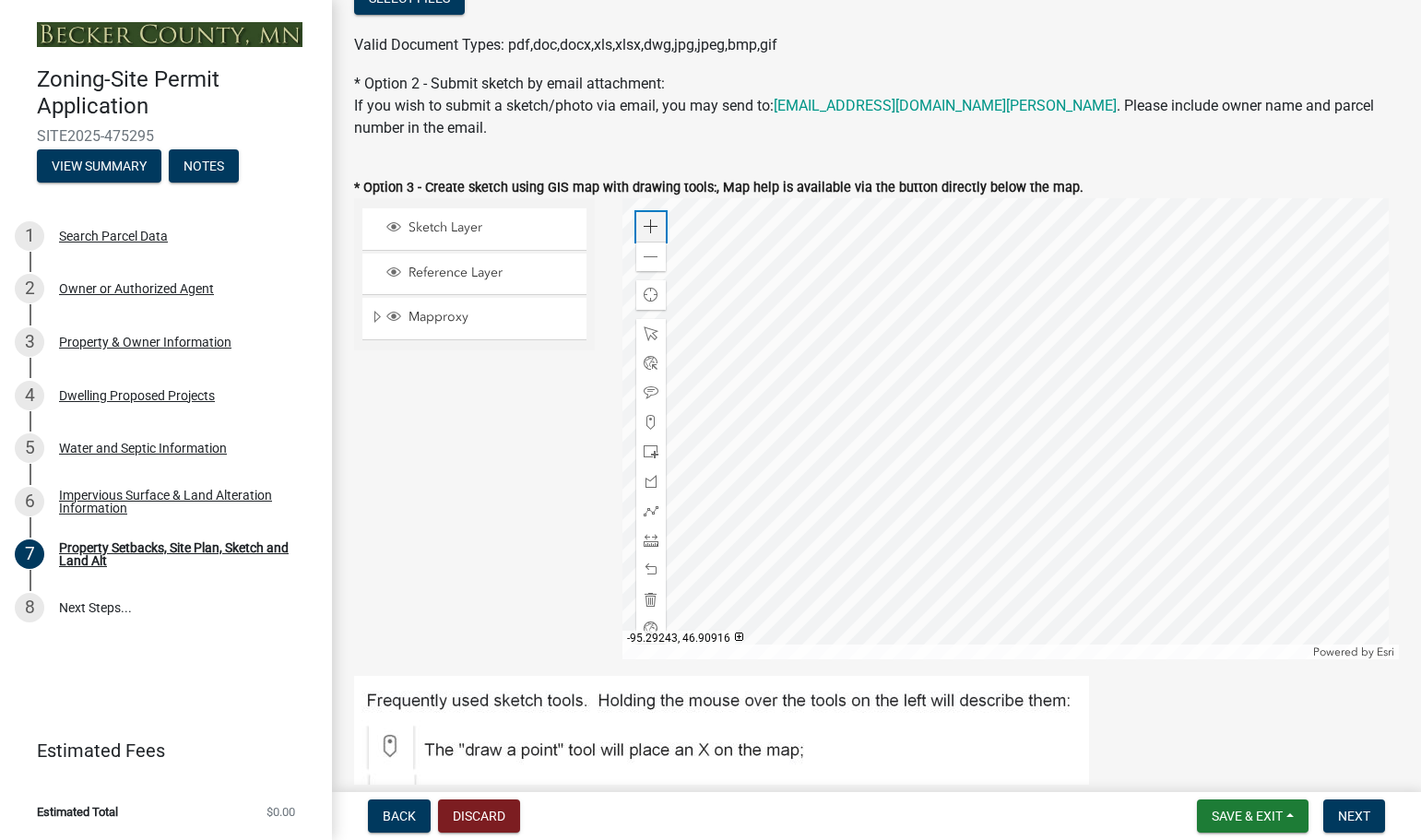
click at [638, 225] on div "Zoom in" at bounding box center [650, 227] width 30 height 30
click at [644, 230] on span at bounding box center [650, 226] width 14 height 14
click at [973, 570] on div at bounding box center [1011, 429] width 776 height 461
click at [644, 227] on span at bounding box center [650, 226] width 14 height 14
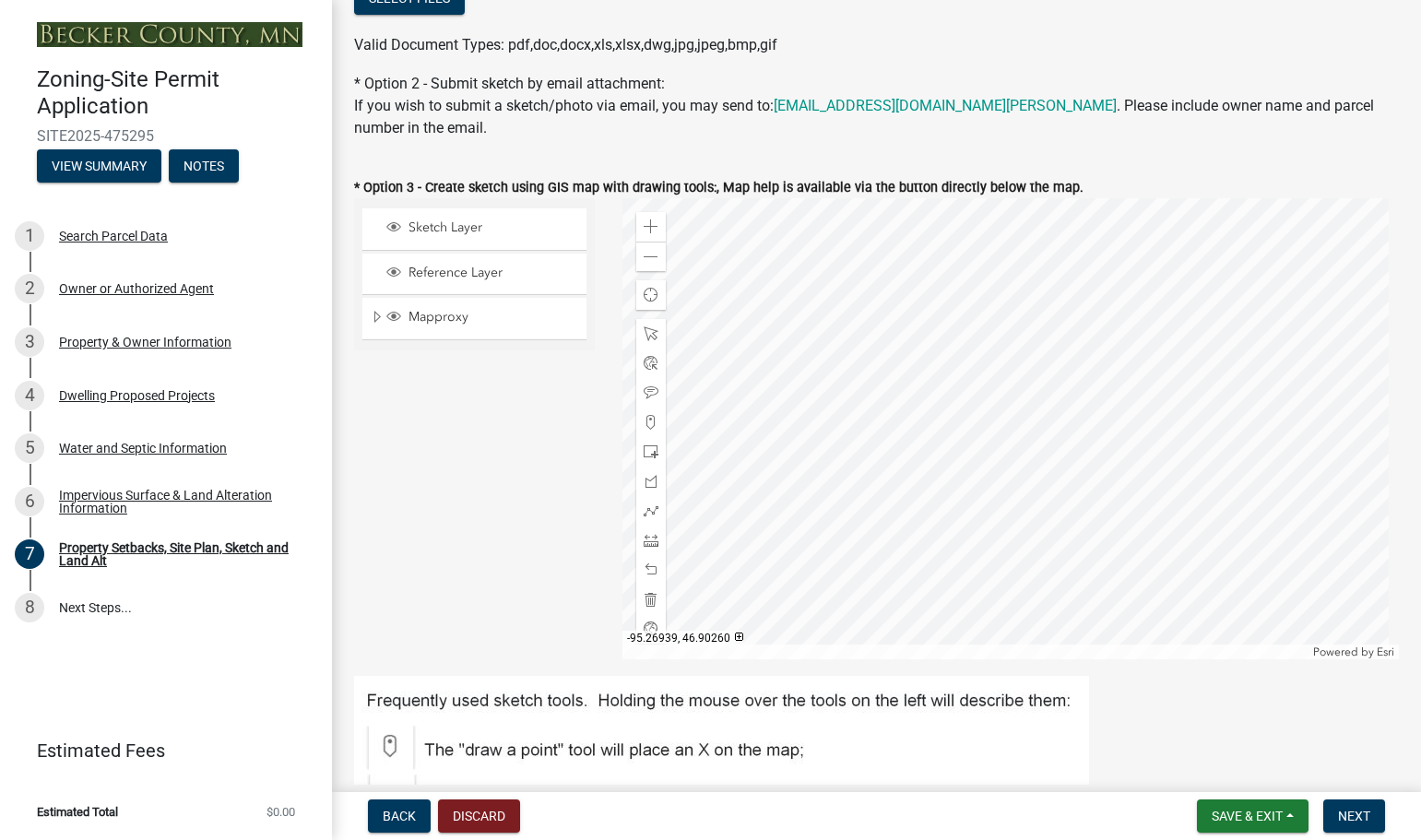
click at [909, 457] on div at bounding box center [1011, 429] width 776 height 461
click at [390, 750] on img at bounding box center [722, 802] width 735 height 252
click at [898, 427] on div at bounding box center [1011, 429] width 776 height 461
click at [885, 443] on div at bounding box center [1011, 429] width 776 height 461
click at [905, 427] on div at bounding box center [1011, 429] width 776 height 461
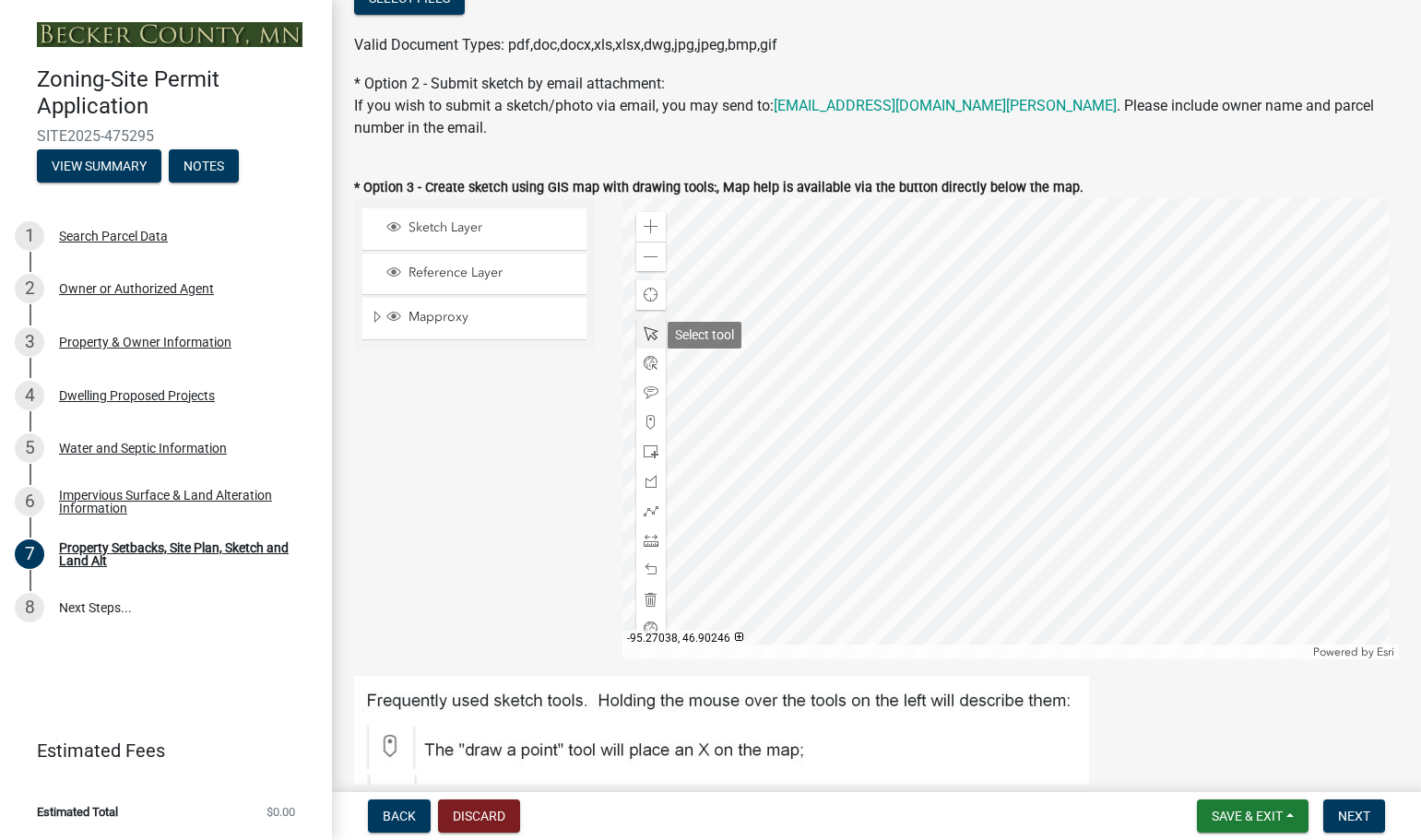
click at [647, 335] on span at bounding box center [650, 333] width 14 height 14
click at [647, 424] on span at bounding box center [650, 422] width 14 height 14
click at [900, 434] on div at bounding box center [1011, 429] width 776 height 461
click at [882, 453] on div at bounding box center [1011, 429] width 776 height 461
click at [935, 502] on div at bounding box center [1011, 429] width 776 height 461
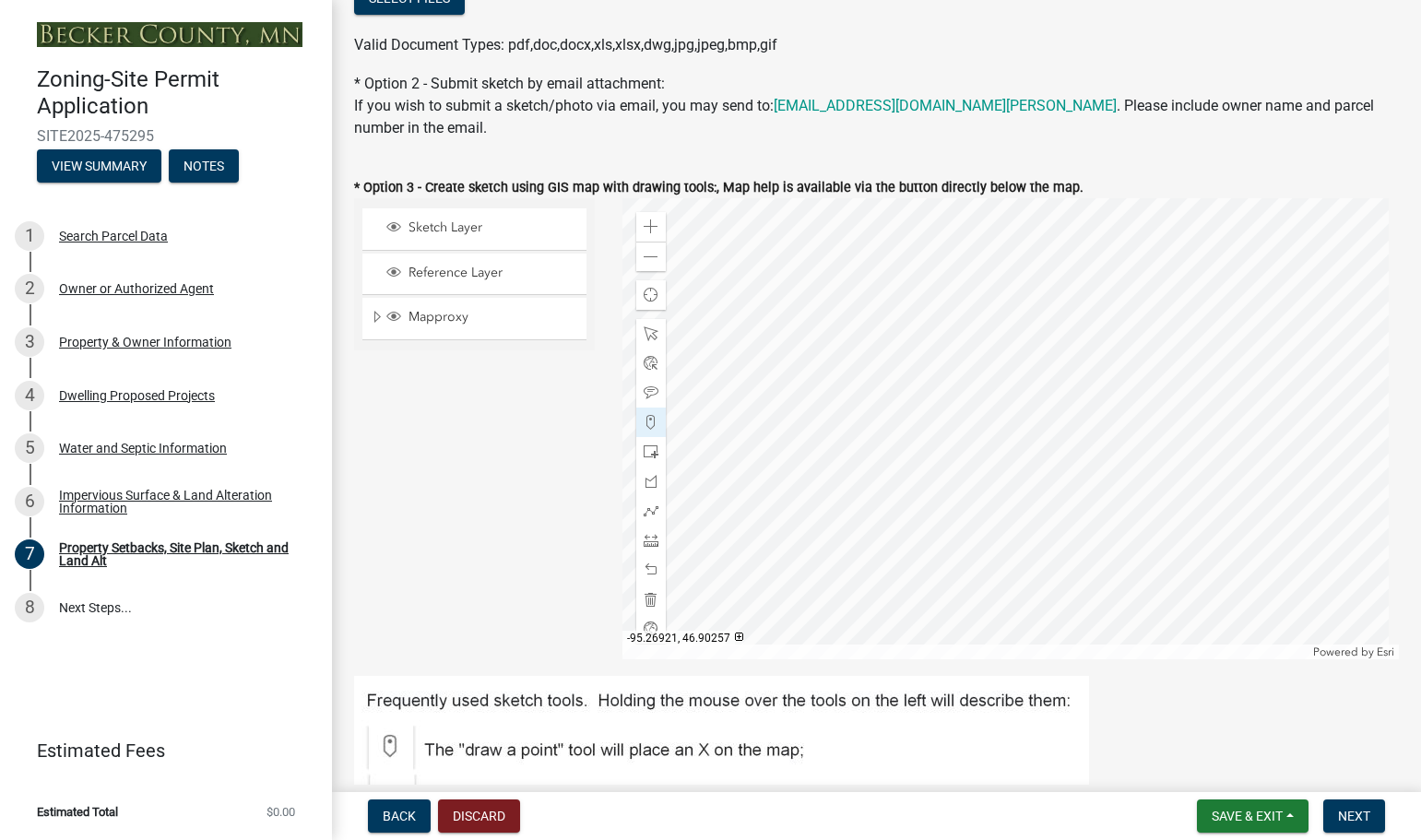
click at [957, 471] on div at bounding box center [1011, 429] width 776 height 461
click at [647, 512] on span at bounding box center [650, 510] width 14 height 14
click at [879, 457] on div at bounding box center [1011, 429] width 776 height 461
click at [936, 509] on div at bounding box center [1011, 429] width 776 height 461
click at [963, 472] on div at bounding box center [1011, 429] width 776 height 461
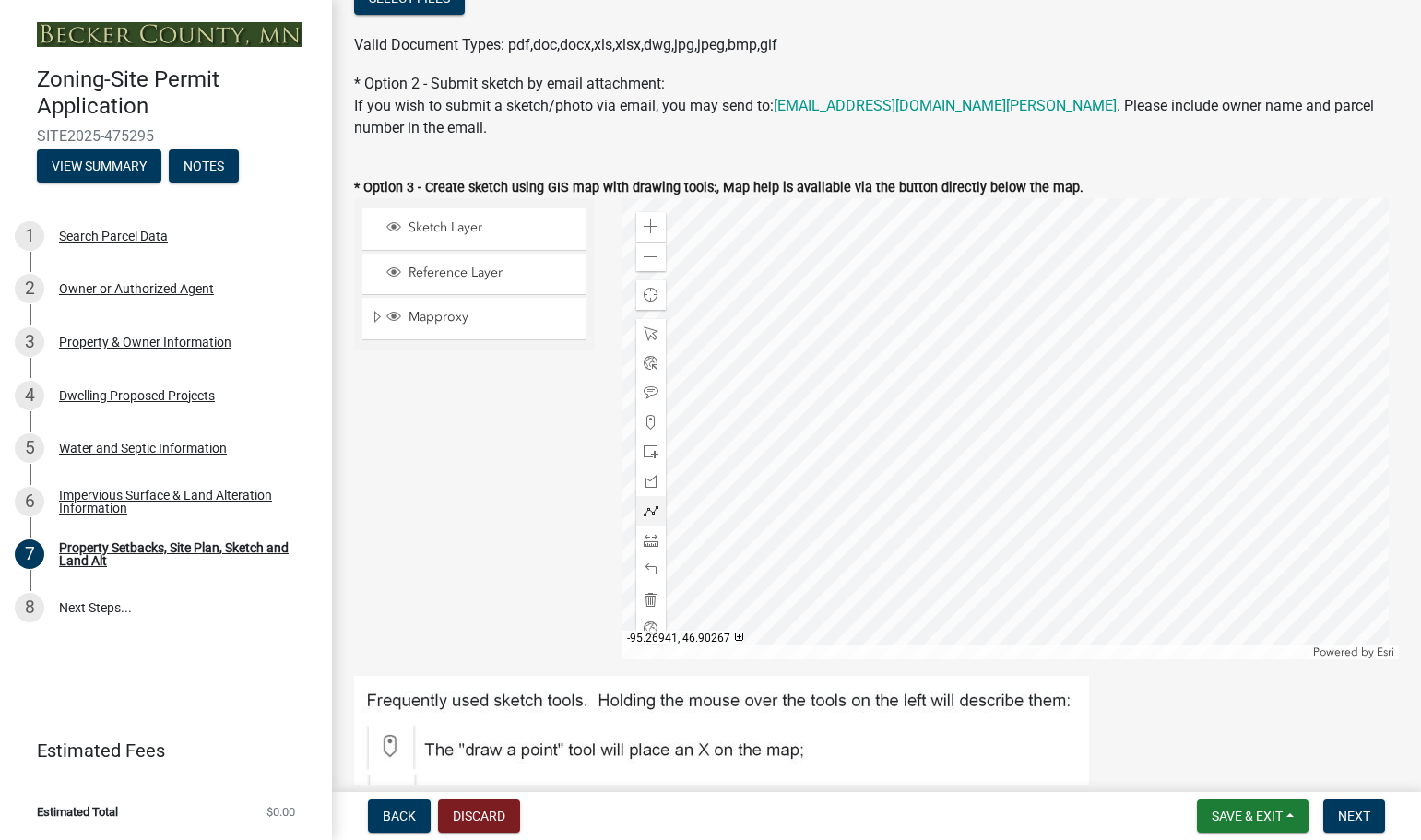
click at [904, 431] on div at bounding box center [1011, 429] width 776 height 461
click at [879, 458] on div at bounding box center [1011, 429] width 776 height 461
click at [883, 456] on div at bounding box center [1011, 429] width 776 height 461
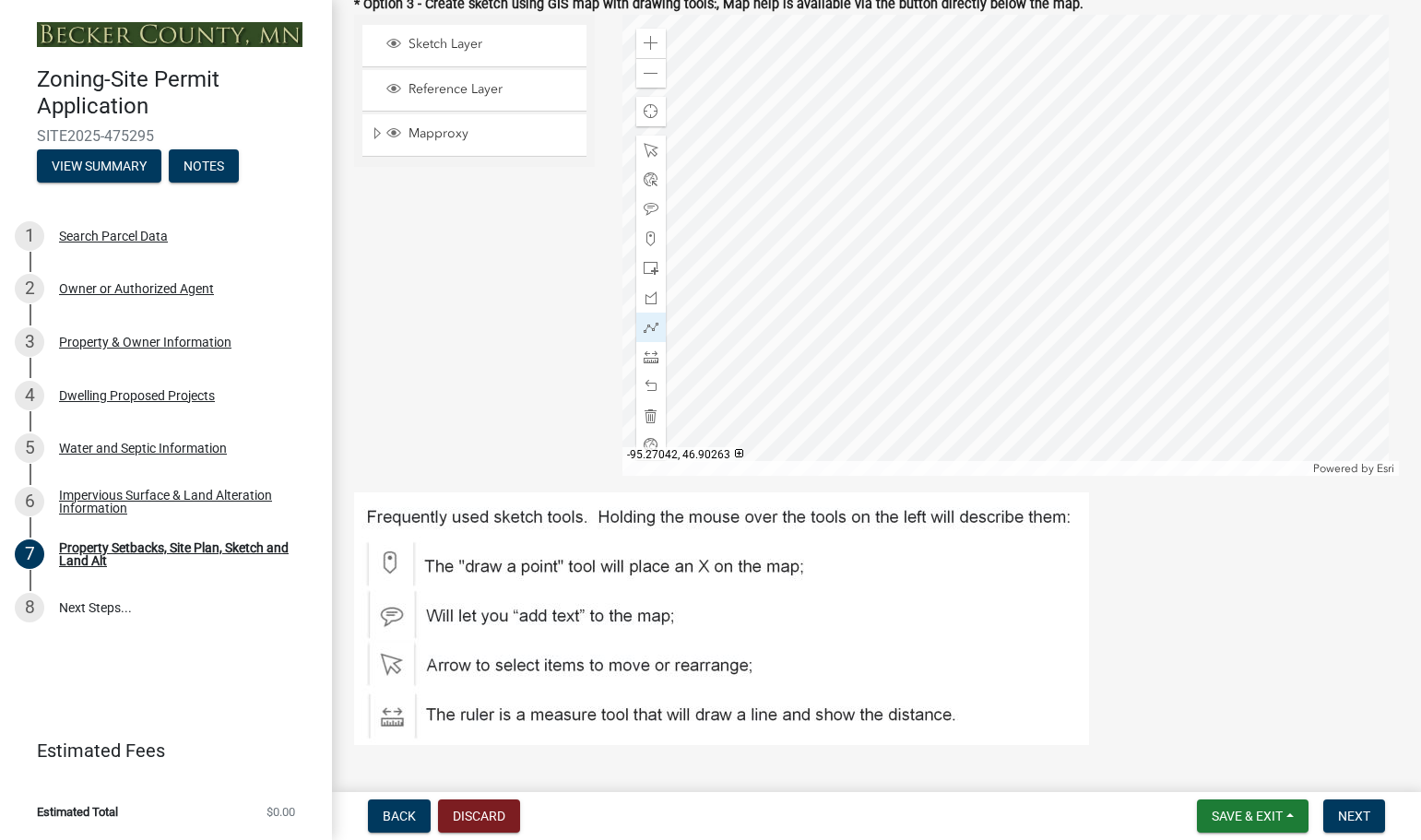
scroll to position [646, 0]
click at [646, 239] on span at bounding box center [650, 237] width 14 height 14
click at [883, 273] on div at bounding box center [1011, 245] width 776 height 461
click at [900, 249] on div at bounding box center [1011, 245] width 776 height 461
click at [552, 306] on div "Sketch Layer Reference Layer Mapproxy Roads Parcels Lakes Towns Sections Townsh…" at bounding box center [474, 245] width 269 height 461
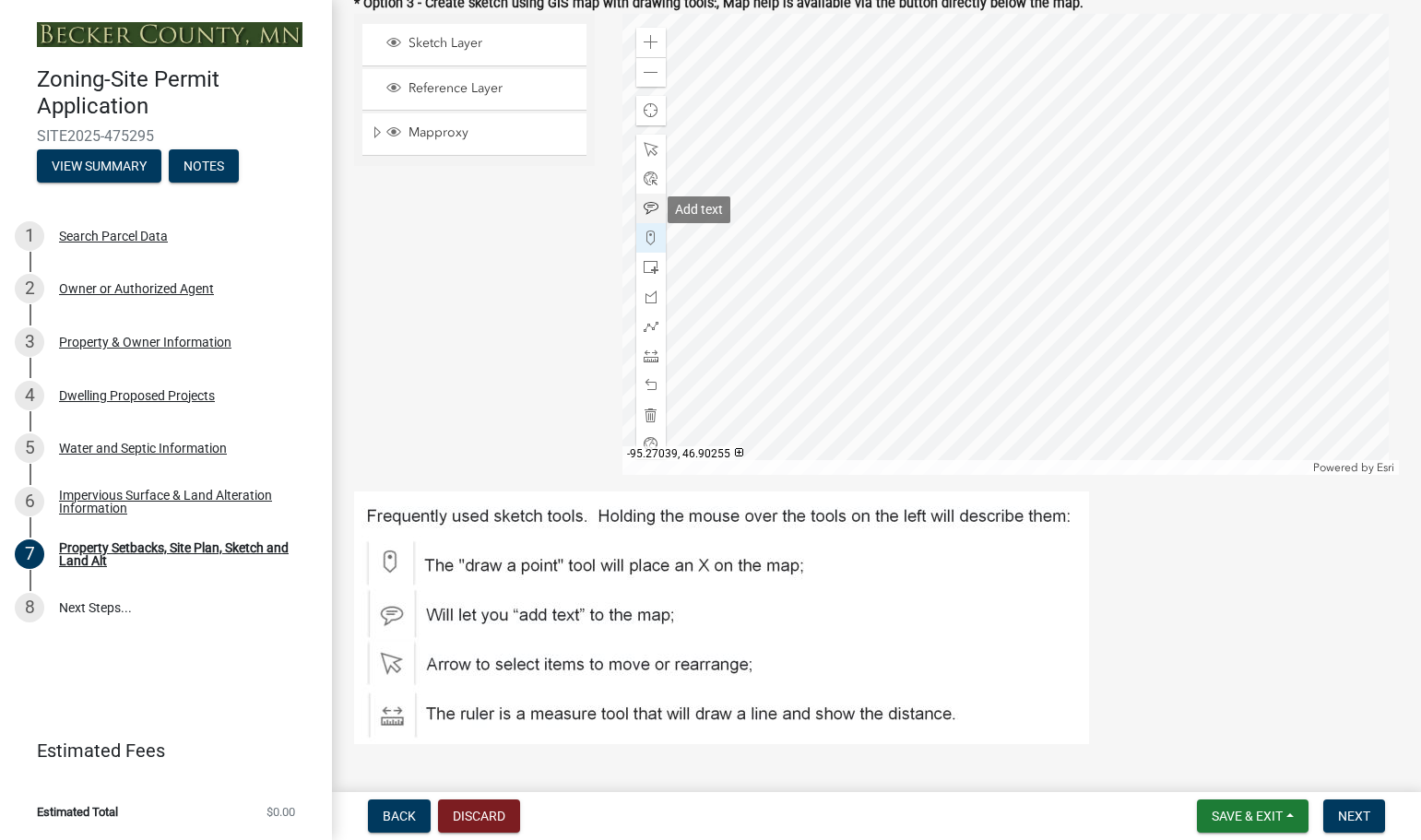
click at [644, 205] on span at bounding box center [650, 208] width 14 height 14
click at [896, 273] on div at bounding box center [1011, 245] width 776 height 461
click at [647, 238] on span at bounding box center [650, 237] width 14 height 14
click at [949, 349] on div at bounding box center [1011, 245] width 776 height 461
click at [646, 210] on span at bounding box center [650, 208] width 14 height 14
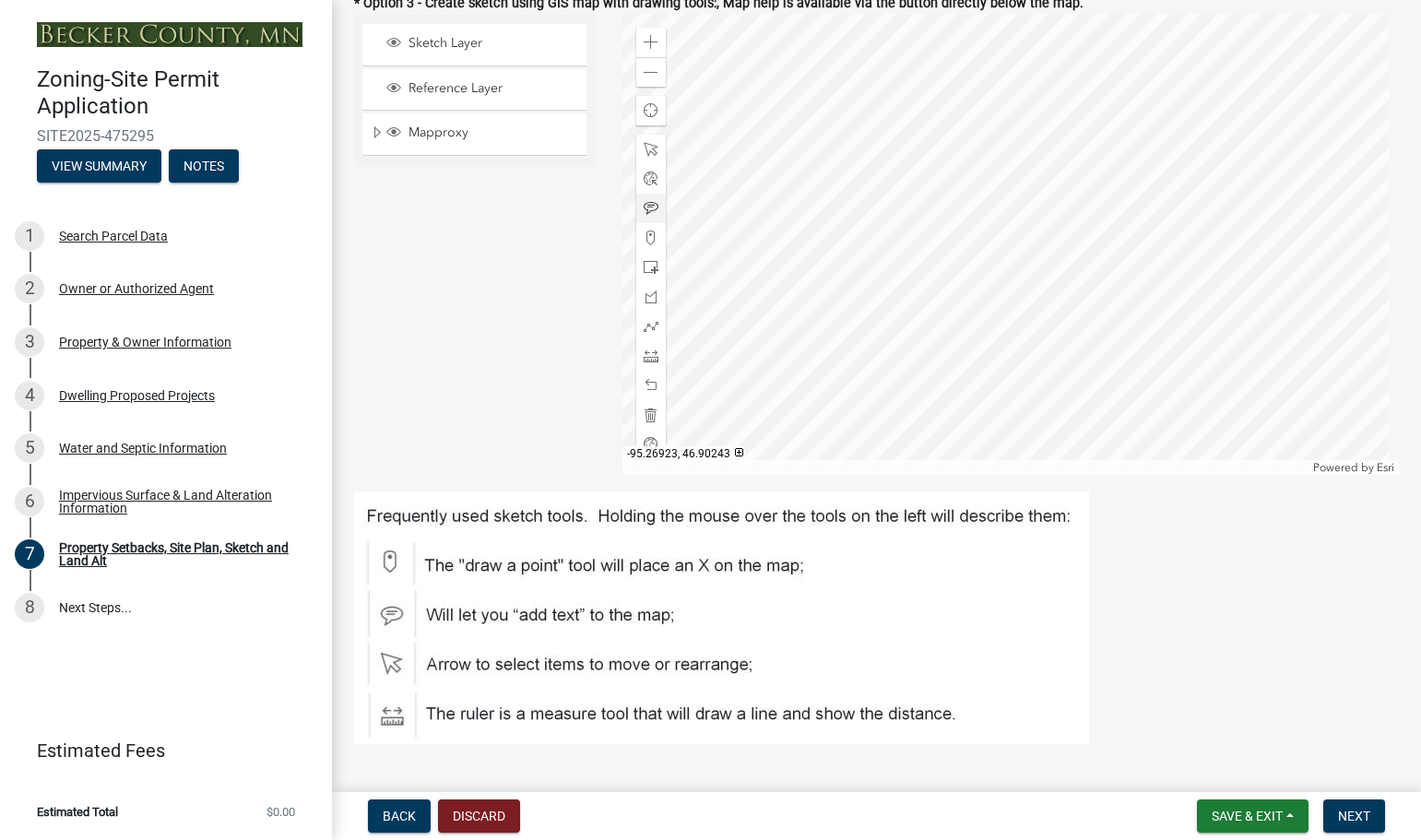
click at [952, 345] on div at bounding box center [1011, 245] width 776 height 461
click at [647, 265] on span at bounding box center [650, 267] width 14 height 14
click at [945, 377] on div at bounding box center [1011, 245] width 776 height 461
click at [952, 393] on div at bounding box center [1011, 245] width 776 height 461
click at [904, 333] on div at bounding box center [1011, 245] width 776 height 461
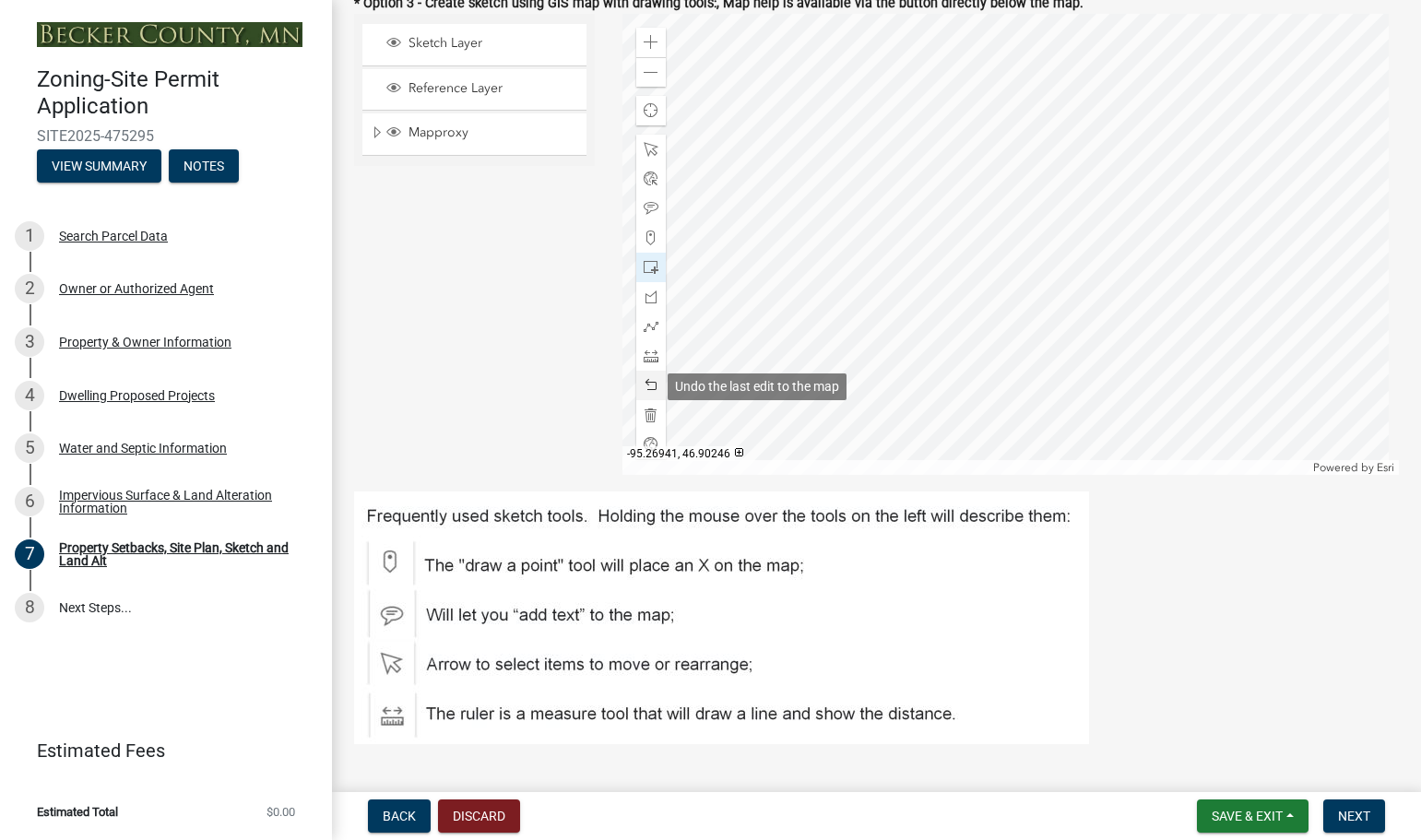
click at [646, 386] on span at bounding box center [650, 385] width 14 height 14
click at [650, 275] on span at bounding box center [650, 267] width 14 height 14
drag, startPoint x: 645, startPoint y: 266, endPoint x: 656, endPoint y: 273, distance: 13.0
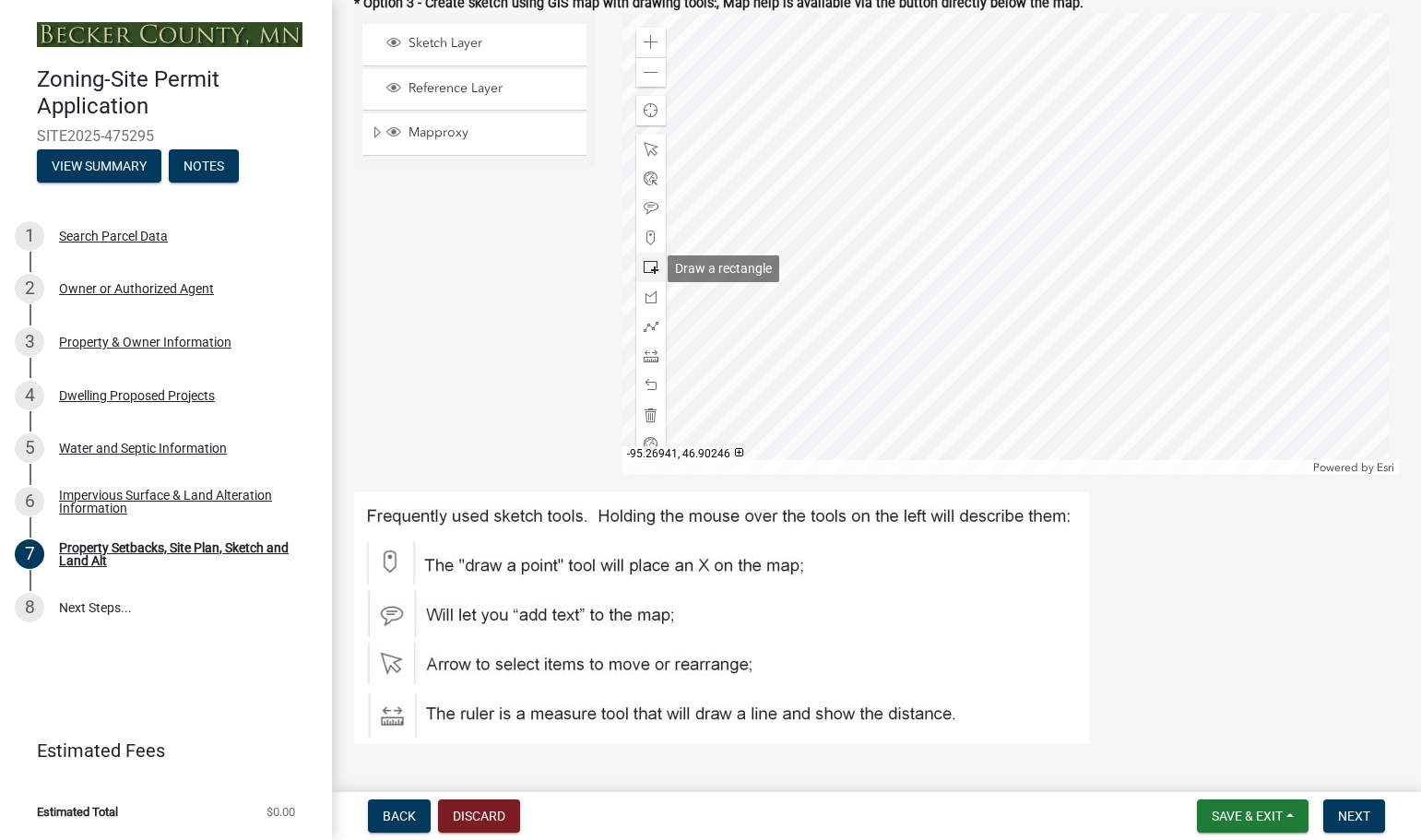
click at [647, 267] on span at bounding box center [650, 267] width 14 height 14
click at [644, 266] on span at bounding box center [650, 267] width 14 height 14
click at [644, 268] on span at bounding box center [650, 267] width 14 height 14
click at [647, 330] on span at bounding box center [650, 326] width 14 height 14
click at [650, 332] on span at bounding box center [650, 326] width 14 height 14
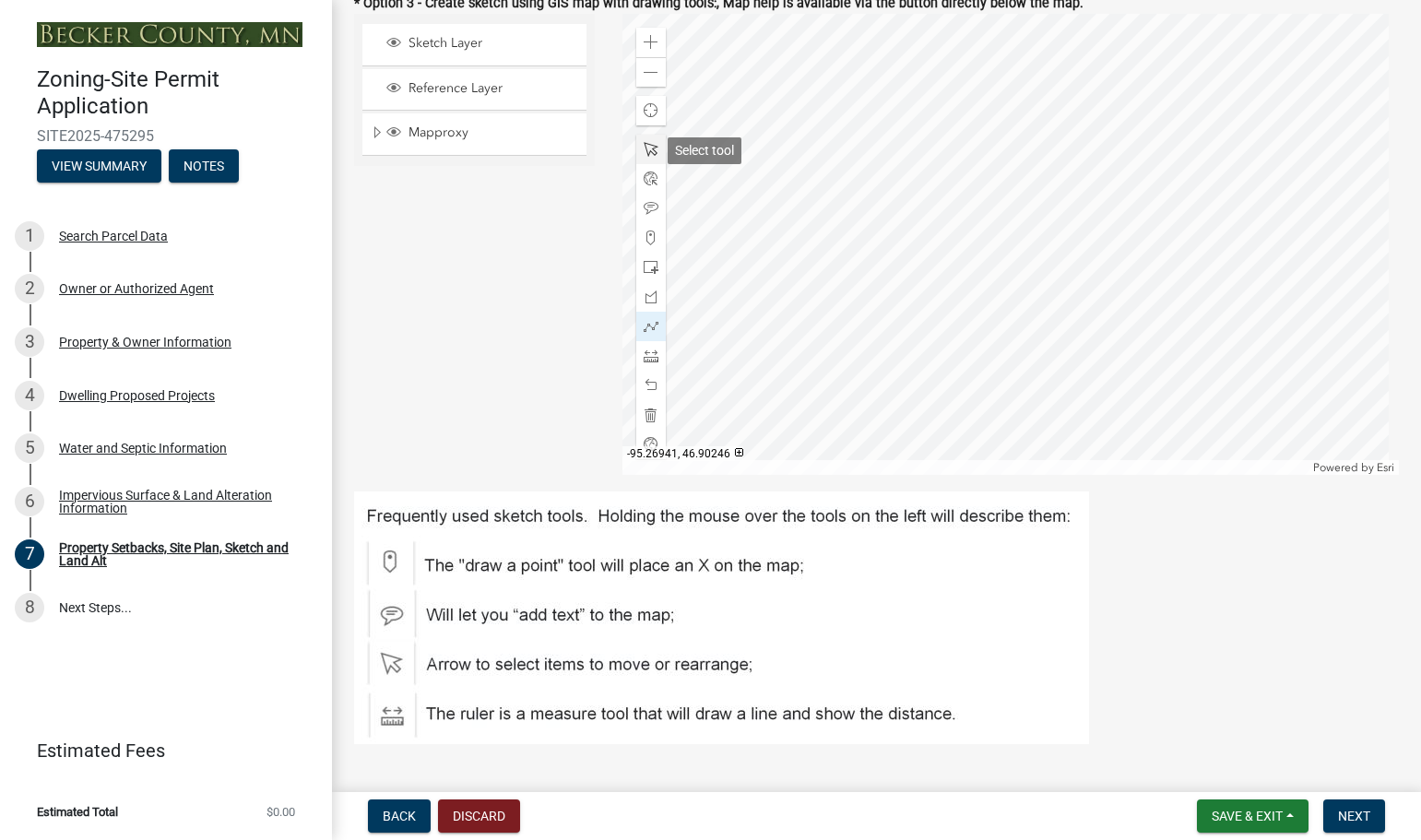
click at [650, 150] on span at bounding box center [650, 149] width 14 height 14
click at [648, 327] on span at bounding box center [650, 326] width 14 height 14
click at [650, 327] on span at bounding box center [650, 326] width 14 height 14
drag, startPoint x: 644, startPoint y: 321, endPoint x: 731, endPoint y: 338, distance: 88.6
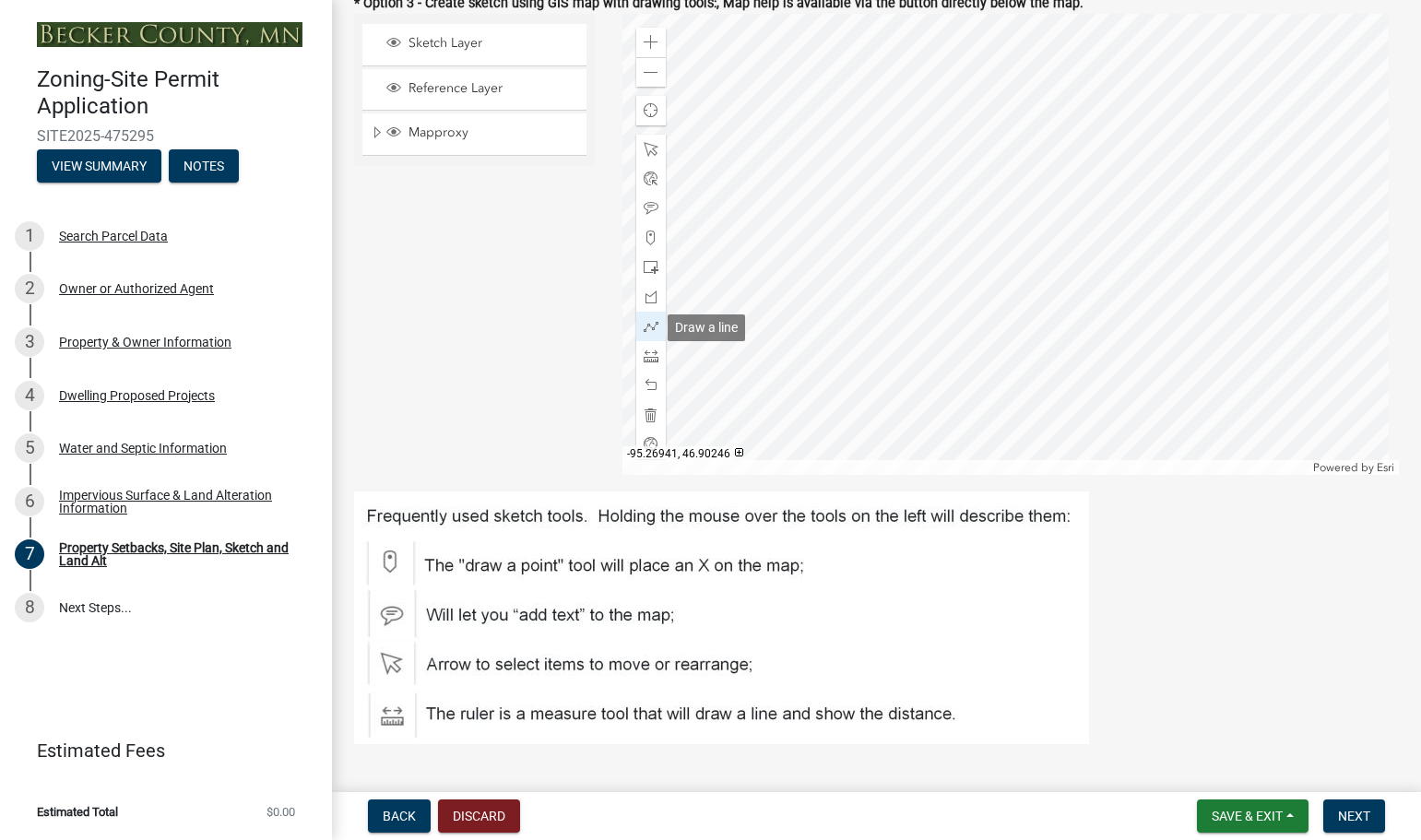
click at [650, 324] on span at bounding box center [650, 326] width 14 height 14
click at [648, 153] on span at bounding box center [650, 149] width 14 height 14
click at [649, 268] on span at bounding box center [650, 267] width 14 height 14
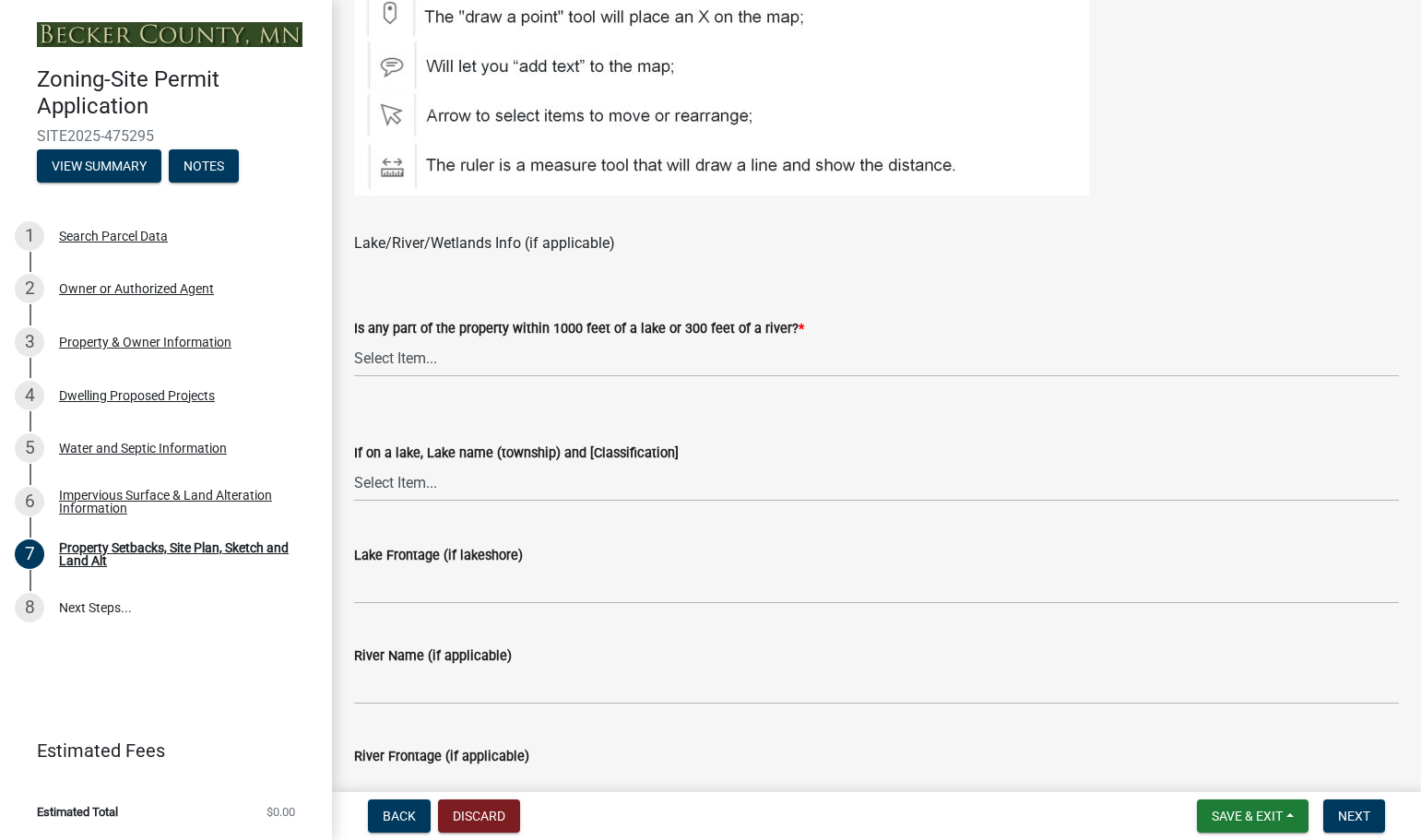
scroll to position [1199, 0]
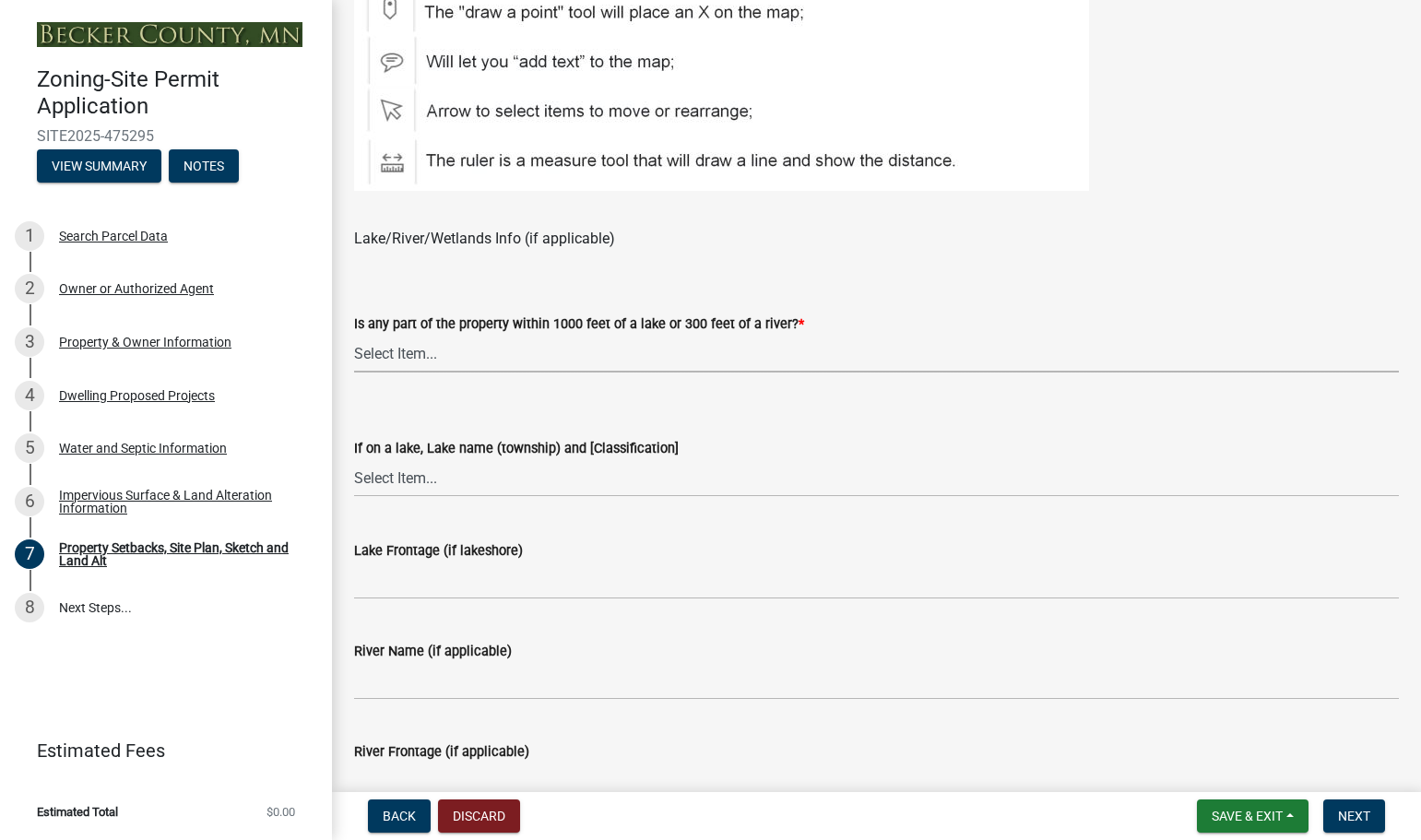
click at [398, 347] on select "Select Item... Shoreland-Riparian (Property is bordering a lake, river or strea…" at bounding box center [876, 353] width 1045 height 38
click at [354, 335] on select "Select Item... Shoreland-Riparian (Property is bordering a lake, river or strea…" at bounding box center [876, 353] width 1045 height 38
select select "d89fbfa0-1150-4954-b91c-9d482c9530a3"
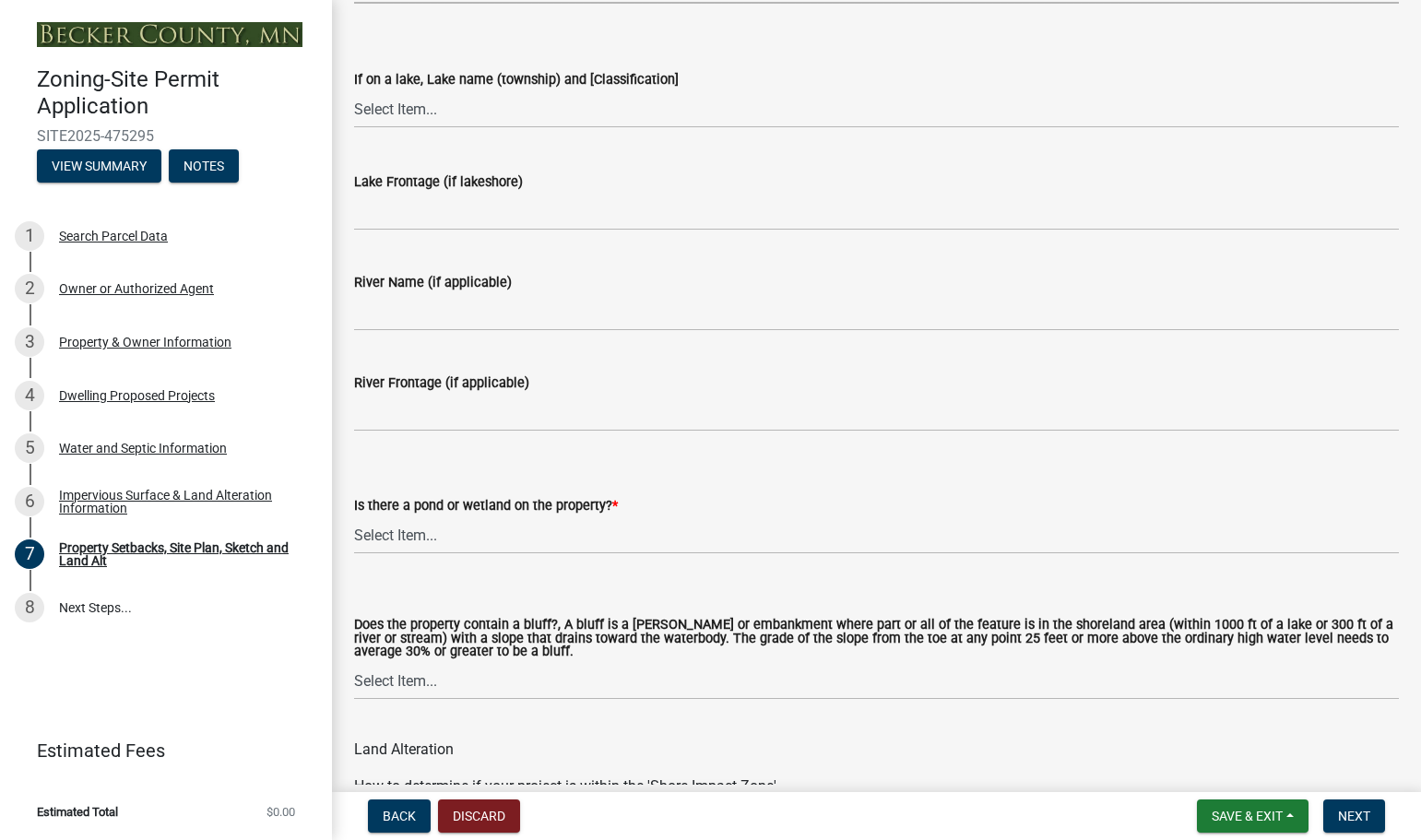
scroll to position [1660, 0]
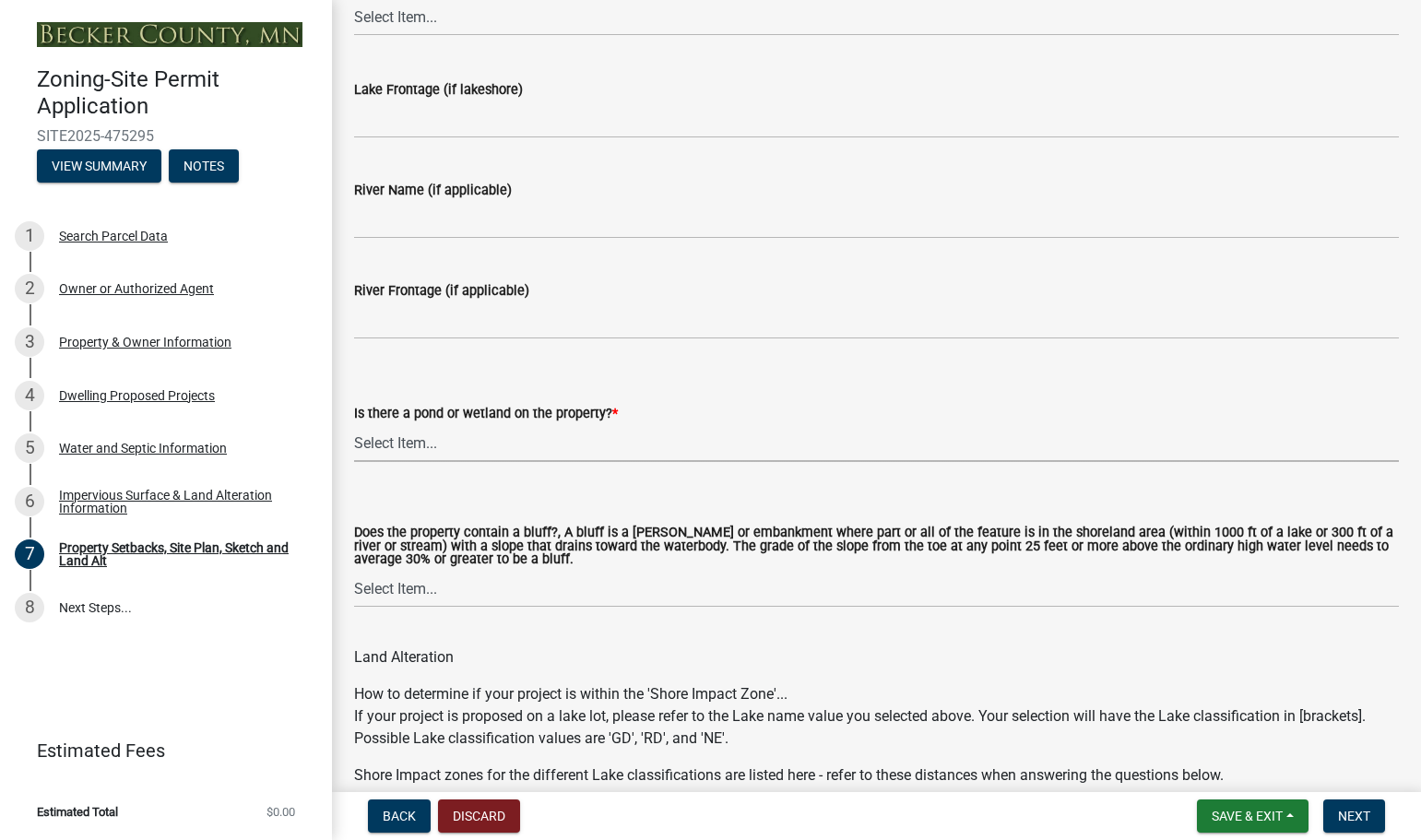
click at [402, 440] on select "Select Item... Yes No" at bounding box center [876, 443] width 1045 height 38
click at [354, 425] on select "Select Item... Yes No" at bounding box center [876, 443] width 1045 height 38
select select "fd58f24c-a096-4195-863e-b494ea1fd324"
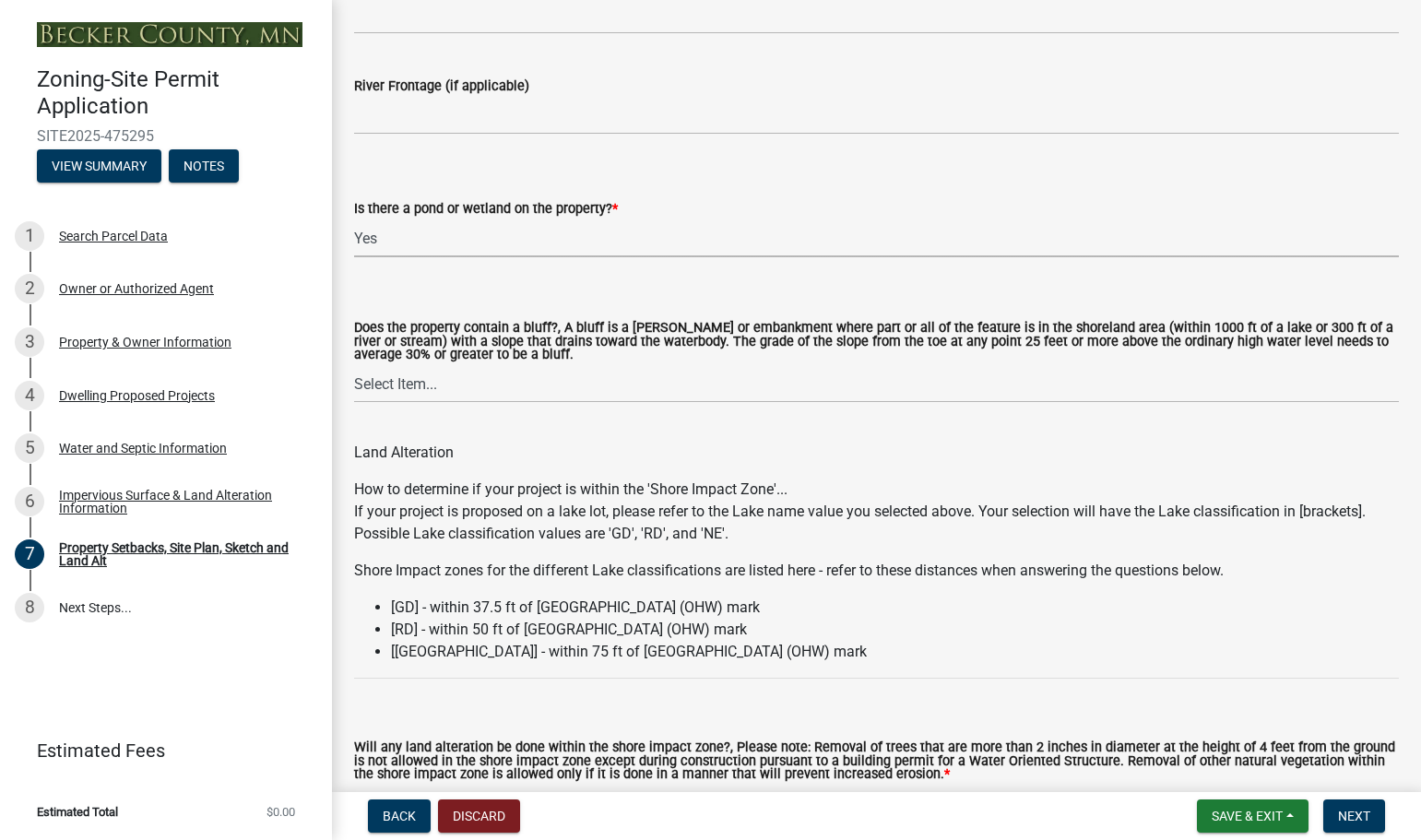
scroll to position [1936, 0]
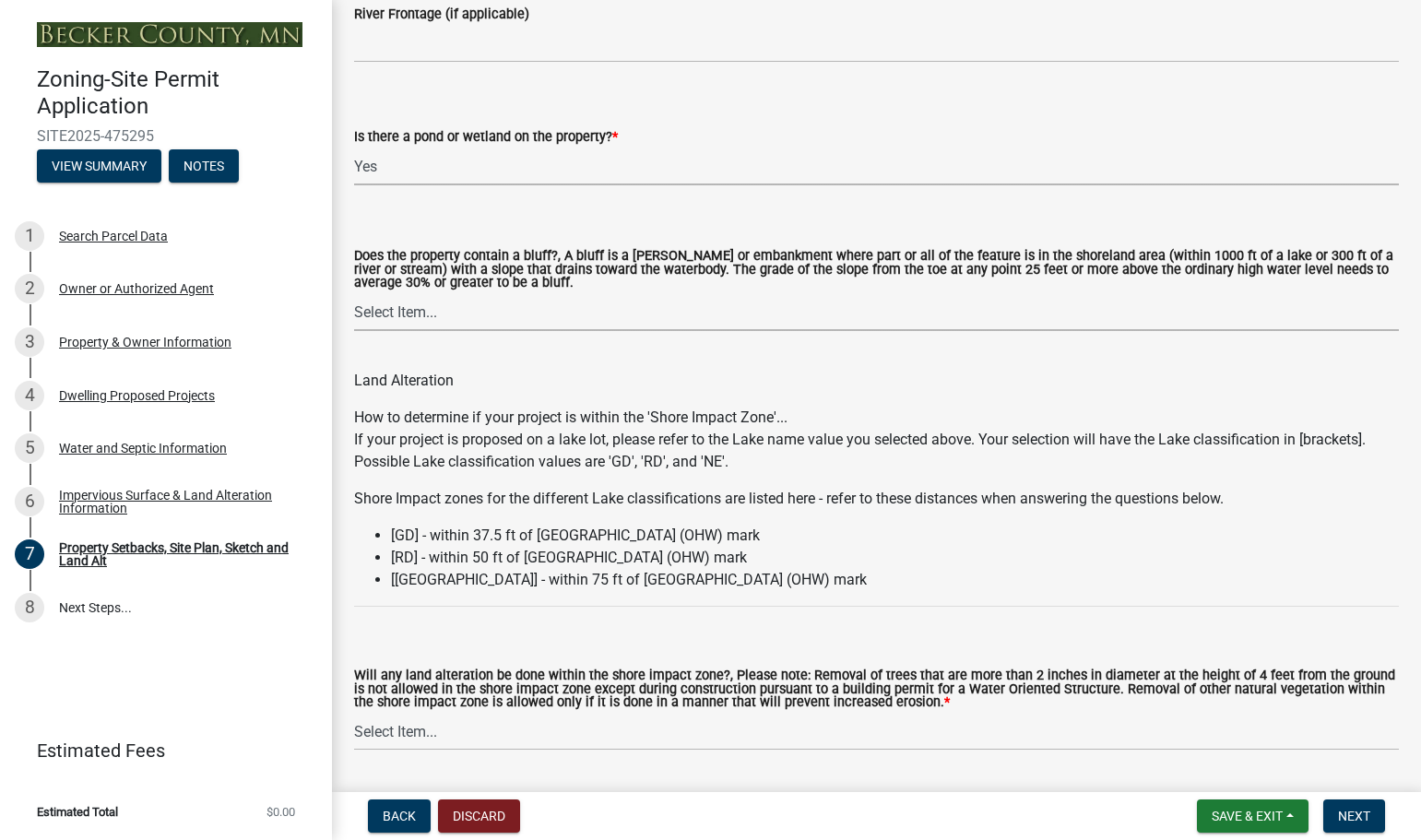
click at [430, 315] on select "Select Item... Yes No" at bounding box center [876, 312] width 1045 height 38
click at [354, 295] on select "Select Item... Yes No" at bounding box center [876, 312] width 1045 height 38
select select "12f785fb-c378-4b18-841c-21c73dc99083"
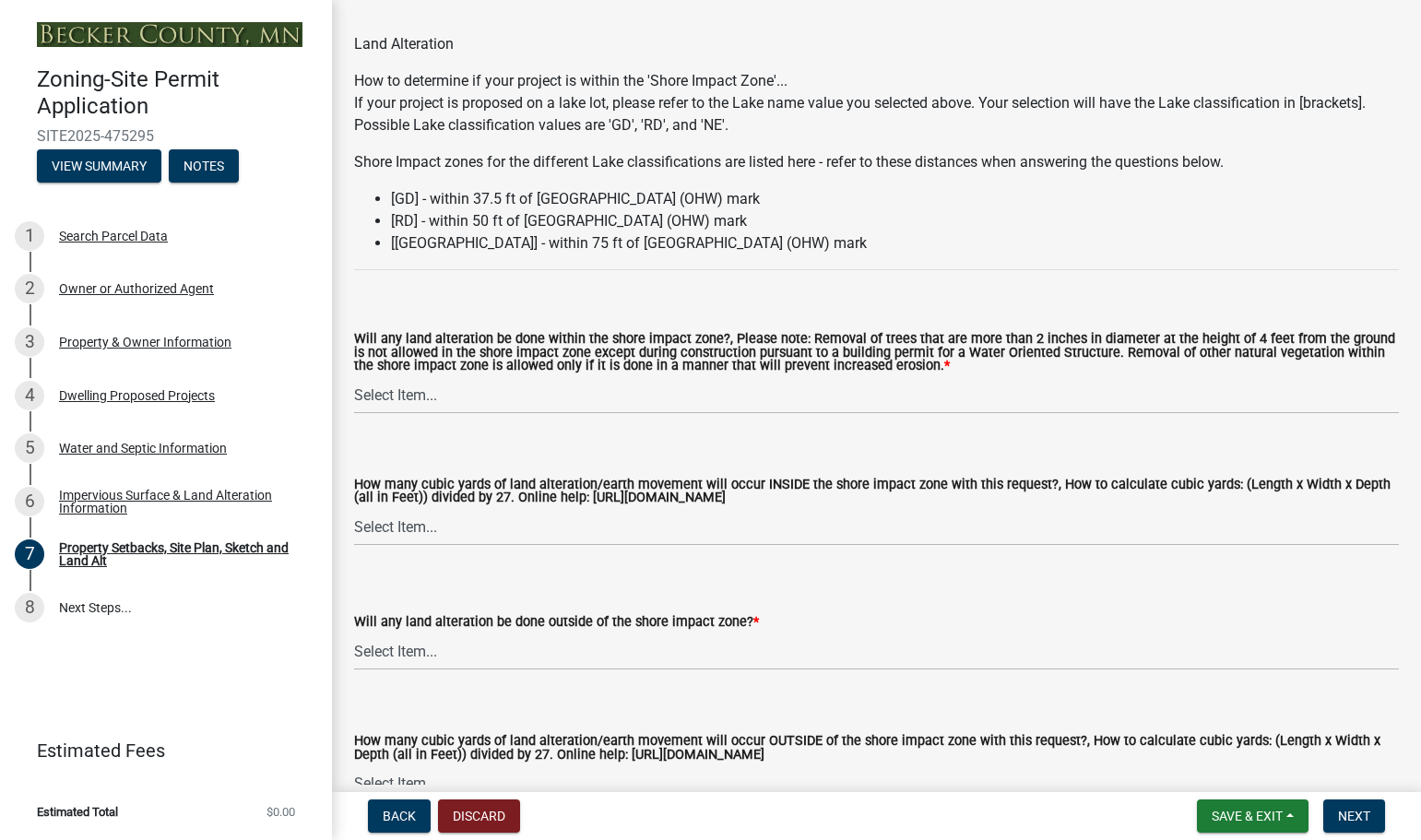
scroll to position [2306, 0]
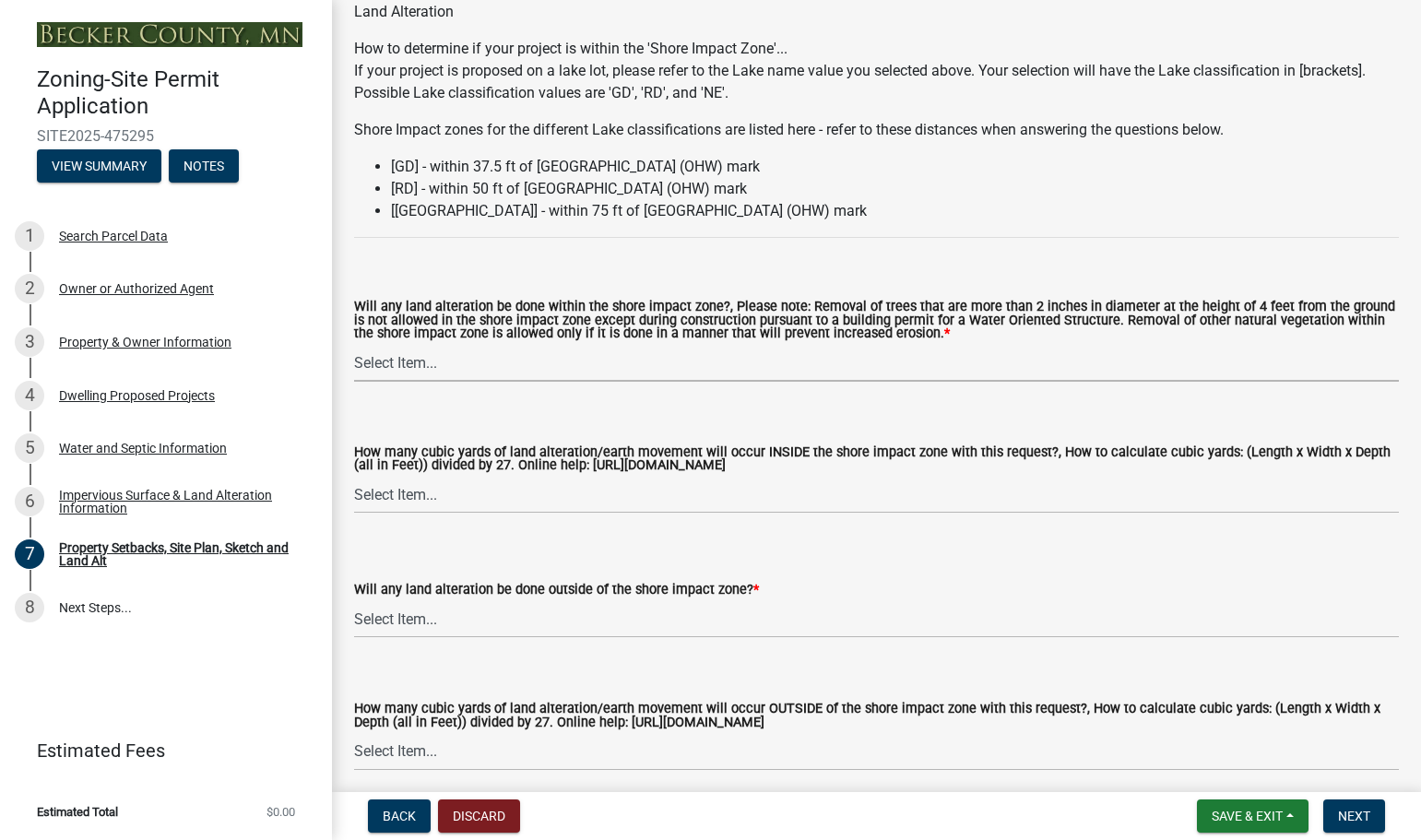
click at [408, 362] on select "Select Item... Yes No N/A" at bounding box center [876, 363] width 1045 height 38
click at [354, 347] on select "Select Item... Yes No N/A" at bounding box center [876, 363] width 1045 height 38
select select "e8ab2dc3-aa3f-46f3-9b4a-37eb25ad84af"
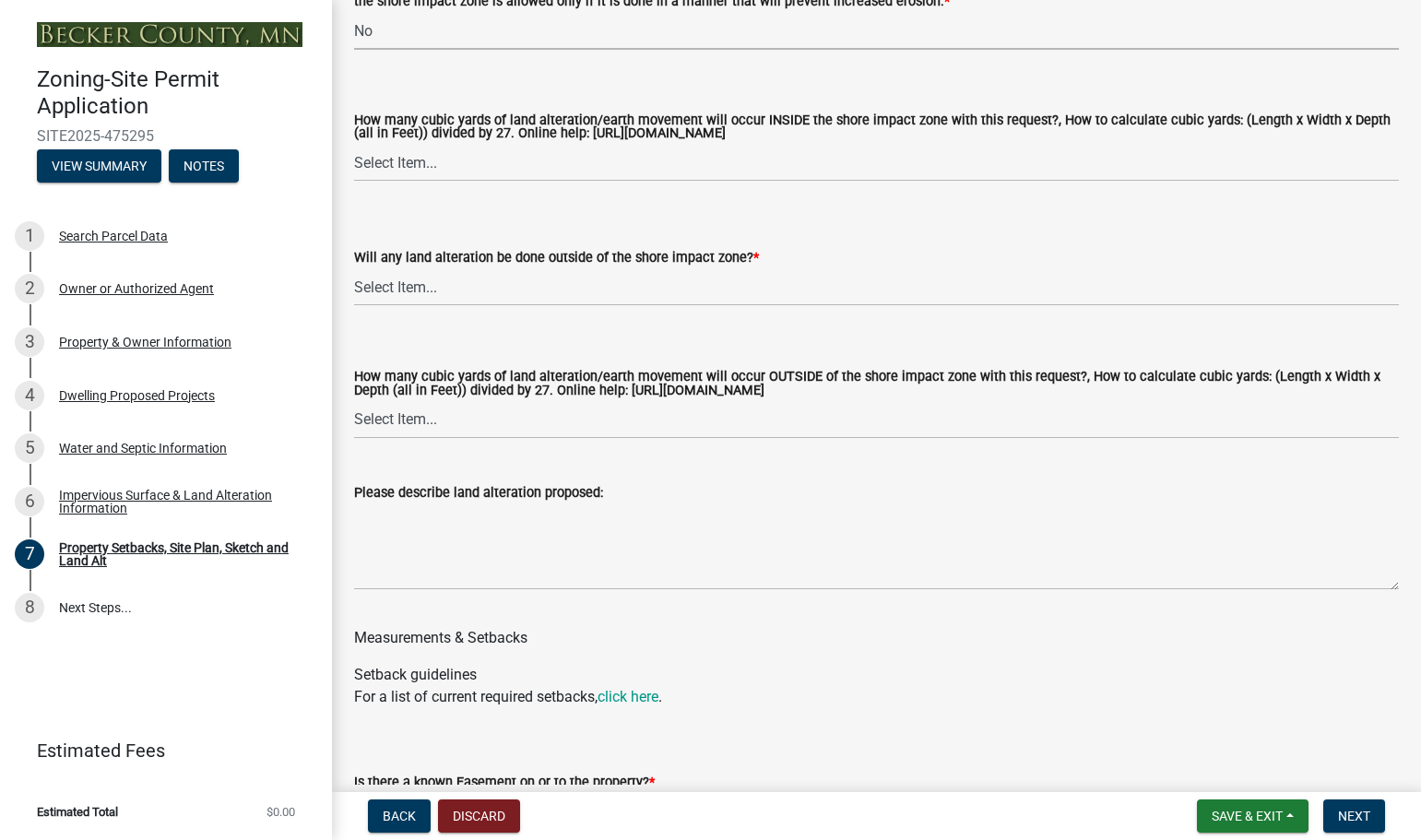
scroll to position [2674, 0]
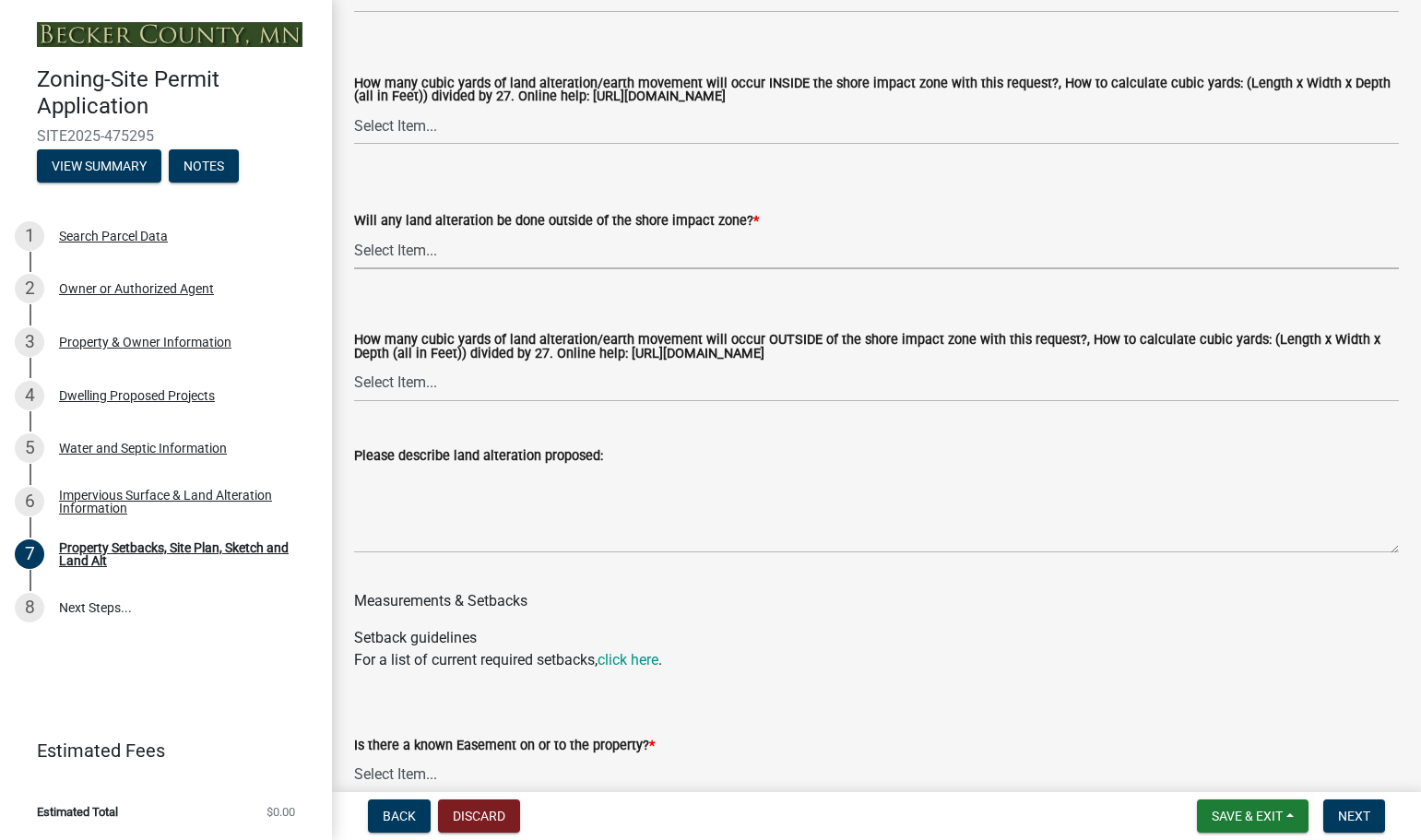
click at [377, 254] on select "Select Item... Yes No N/A" at bounding box center [876, 250] width 1045 height 38
click at [354, 235] on select "Select Item... Yes No N/A" at bounding box center [876, 250] width 1045 height 38
select select "28f6c7b2-2b88-4425-ae15-f67110f778a7"
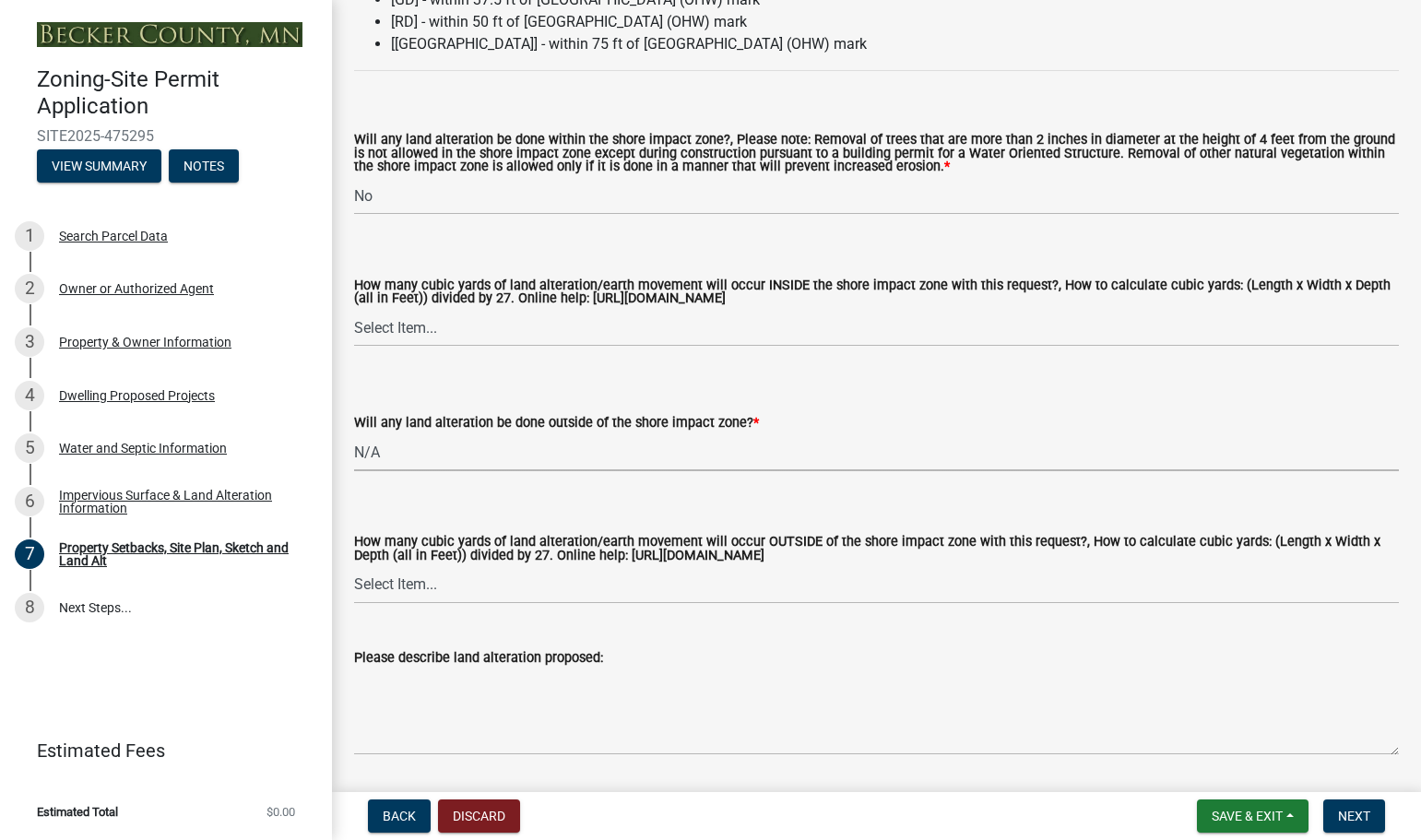
scroll to position [2398, 0]
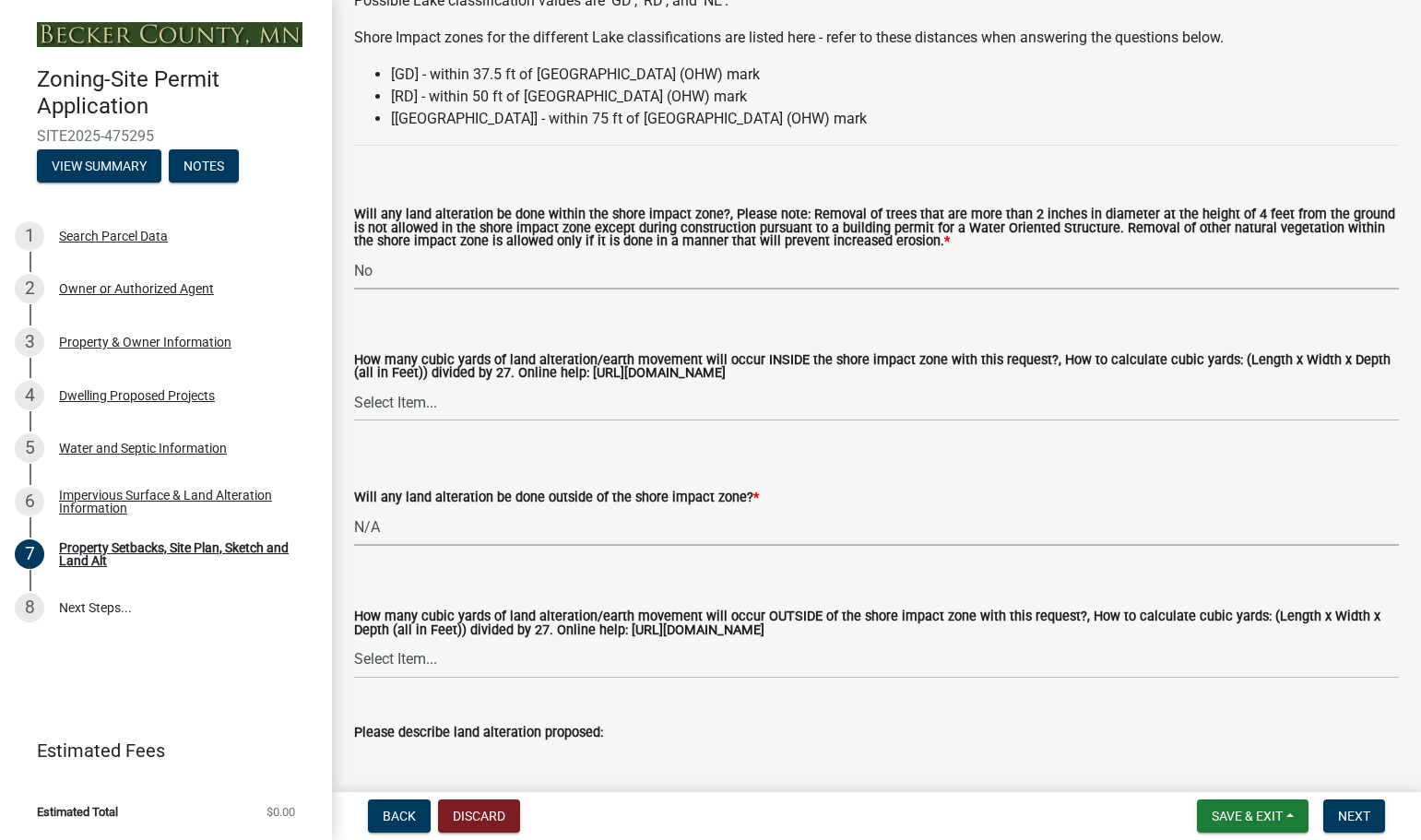
click at [383, 279] on select "Select Item... Yes No N/A" at bounding box center [876, 270] width 1045 height 38
click at [354, 254] on select "Select Item... Yes No N/A" at bounding box center [876, 270] width 1045 height 38
select select "12da6293-5841-4f5c-bd92-3658833964cd"
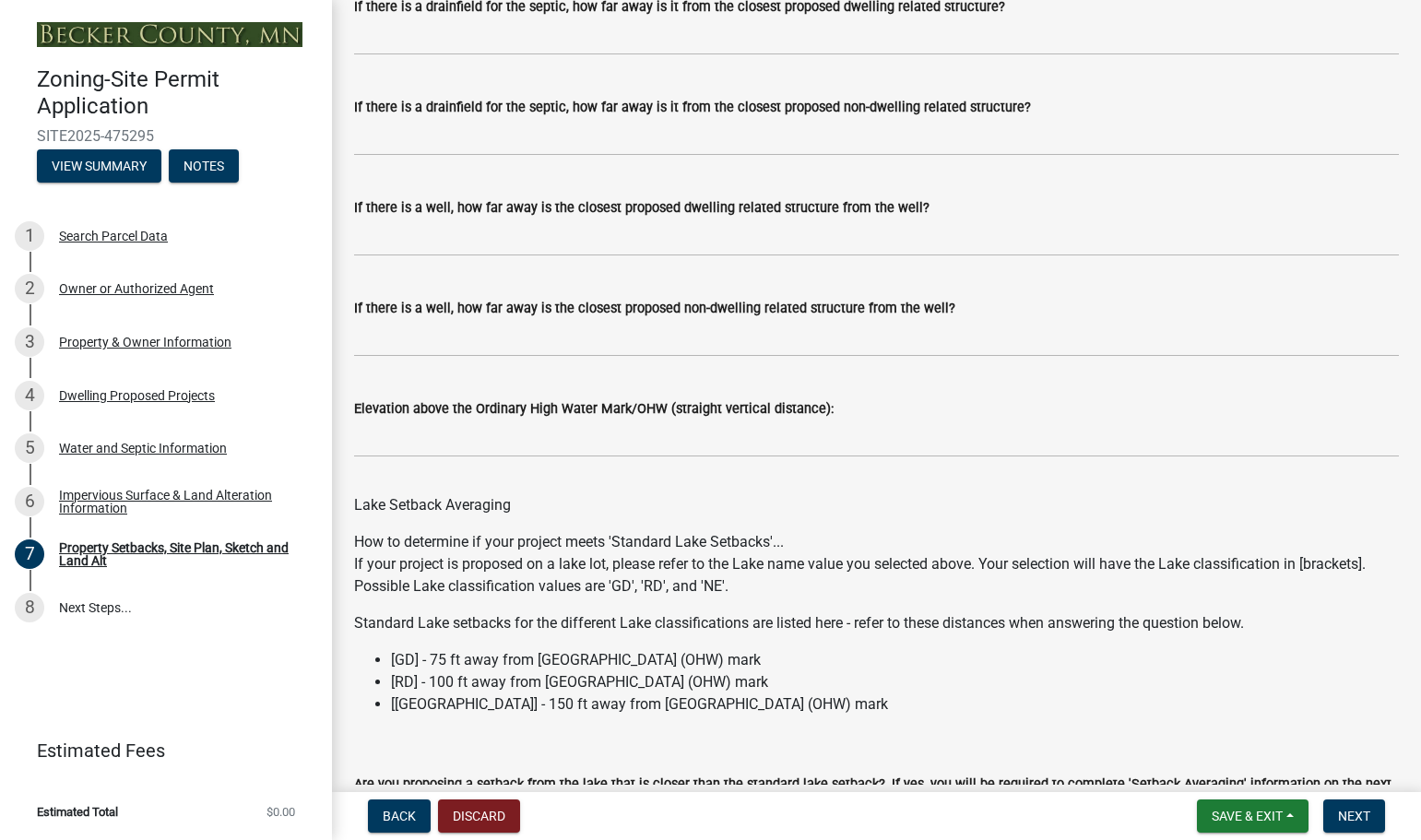
scroll to position [5323, 0]
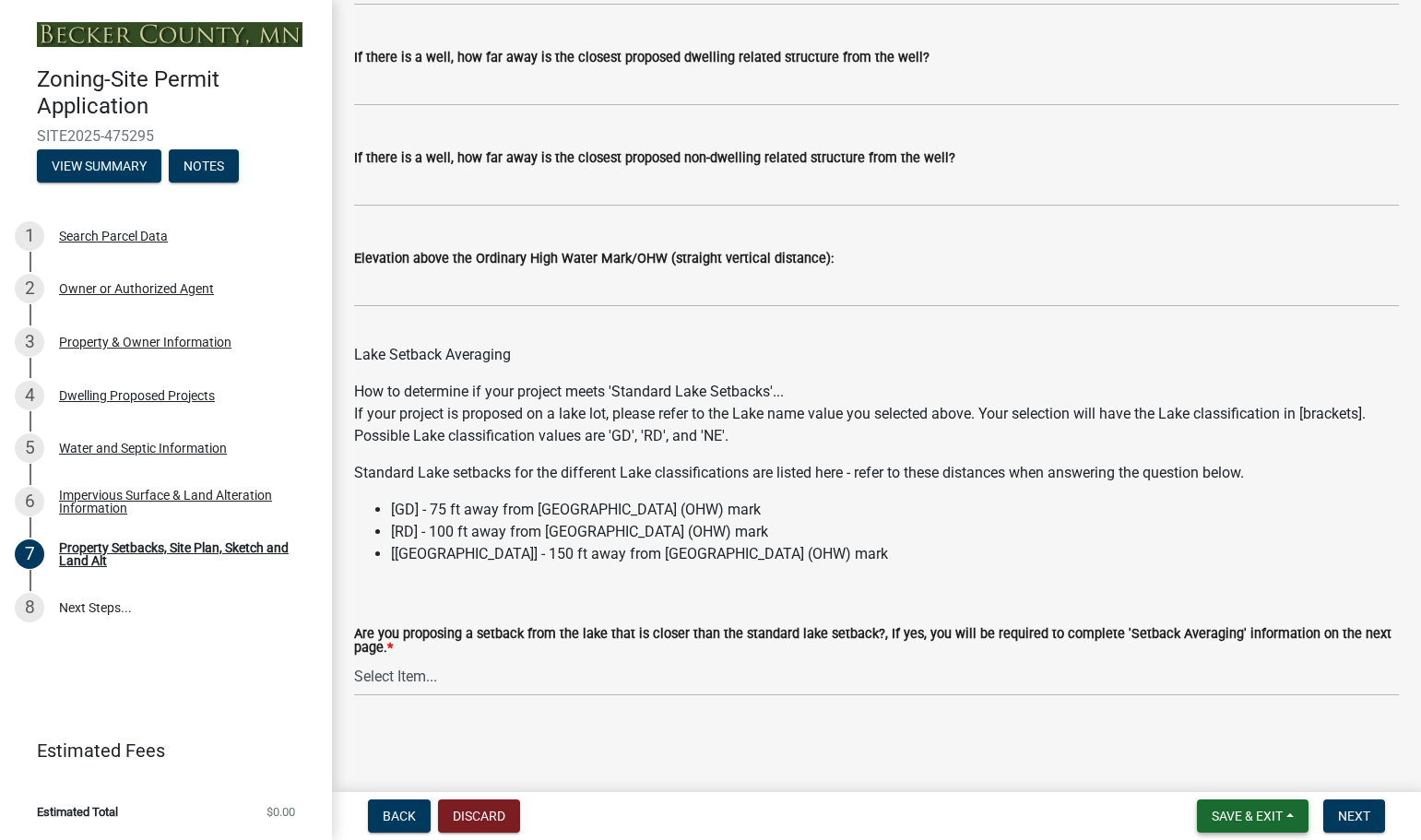
click at [1239, 813] on span "Save & Exit" at bounding box center [1247, 815] width 71 height 14
click at [1235, 764] on button "Save & Exit" at bounding box center [1234, 768] width 148 height 44
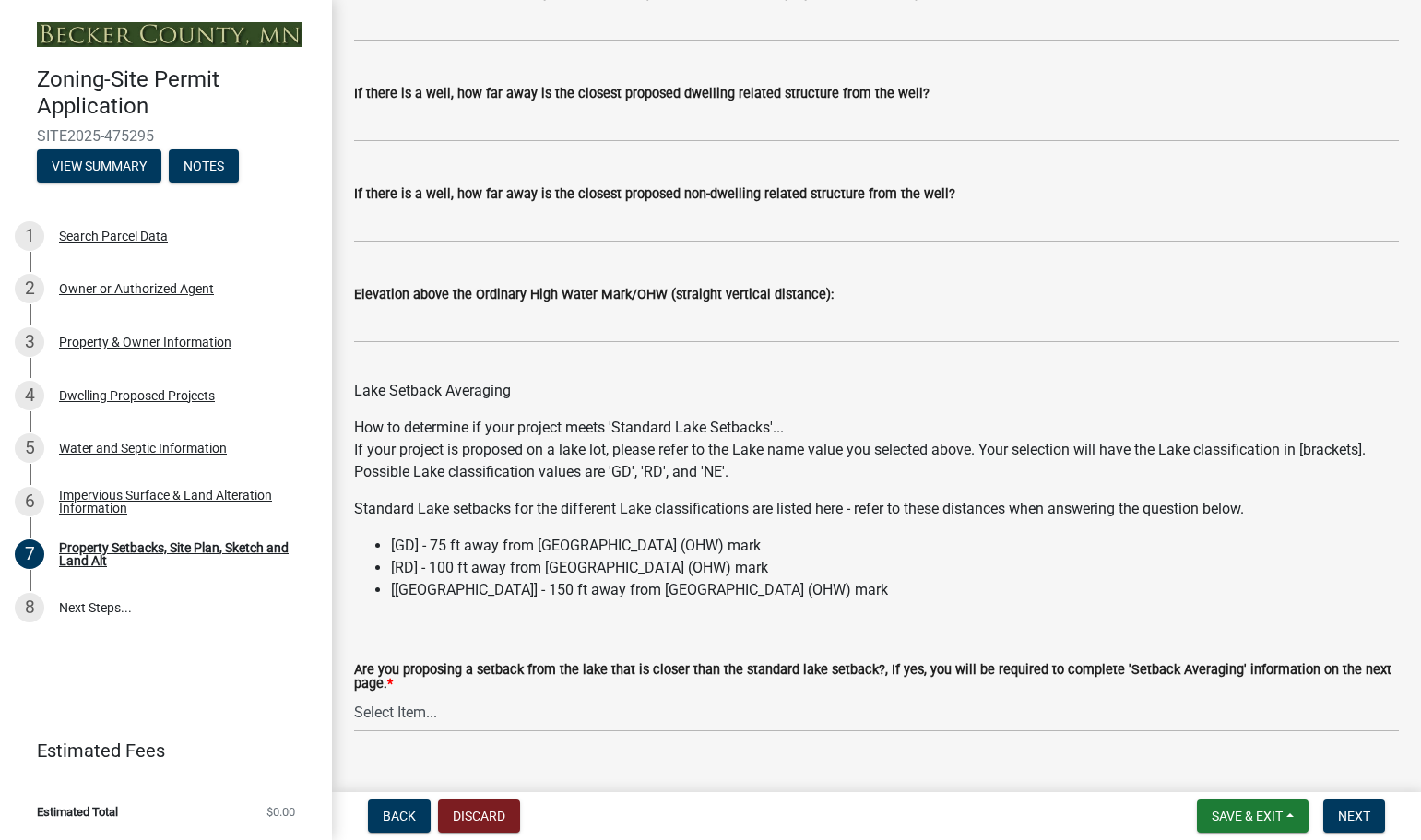
scroll to position [5367, 0]
